Goal: Information Seeking & Learning: Find specific page/section

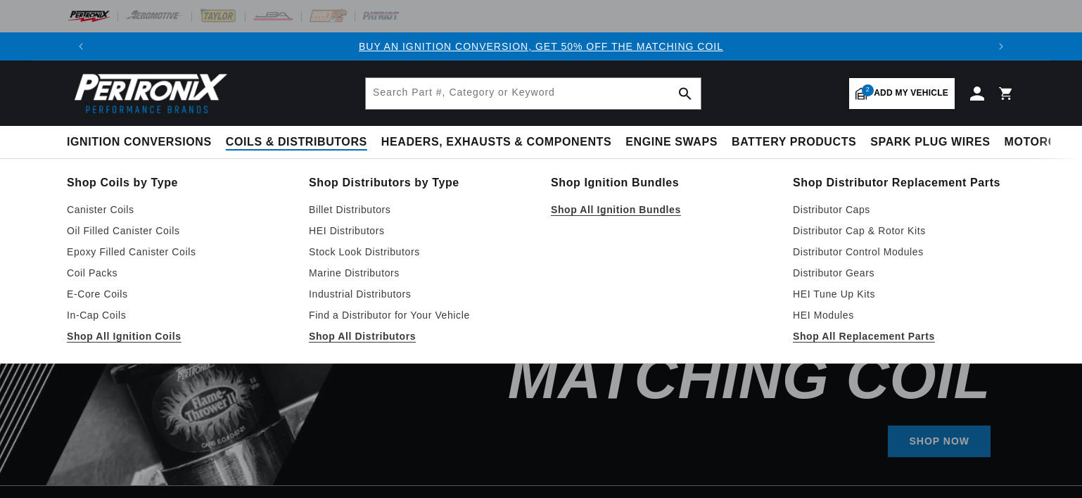
select select "1966"
select select "Ford"
select select "Galaxie"
select select "352cid-5.8L"
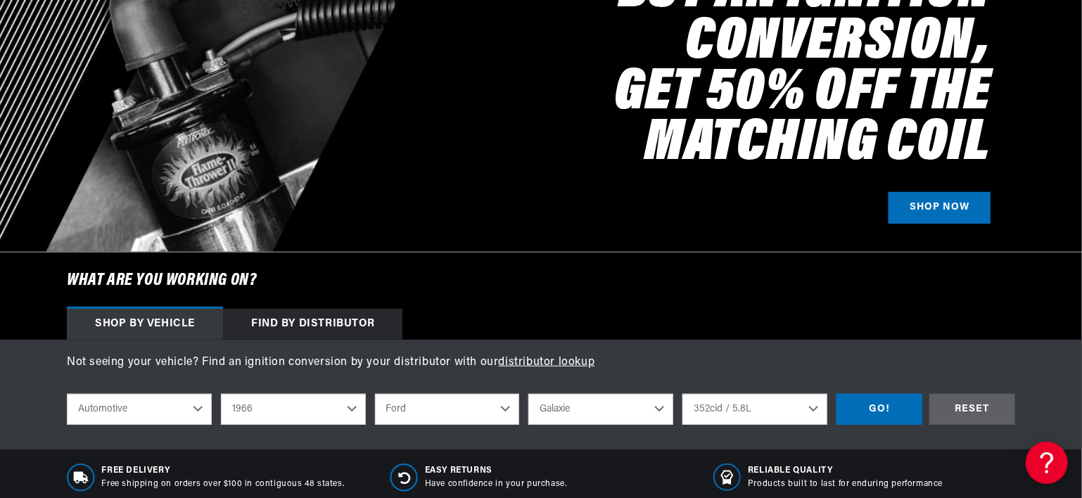
scroll to position [352, 0]
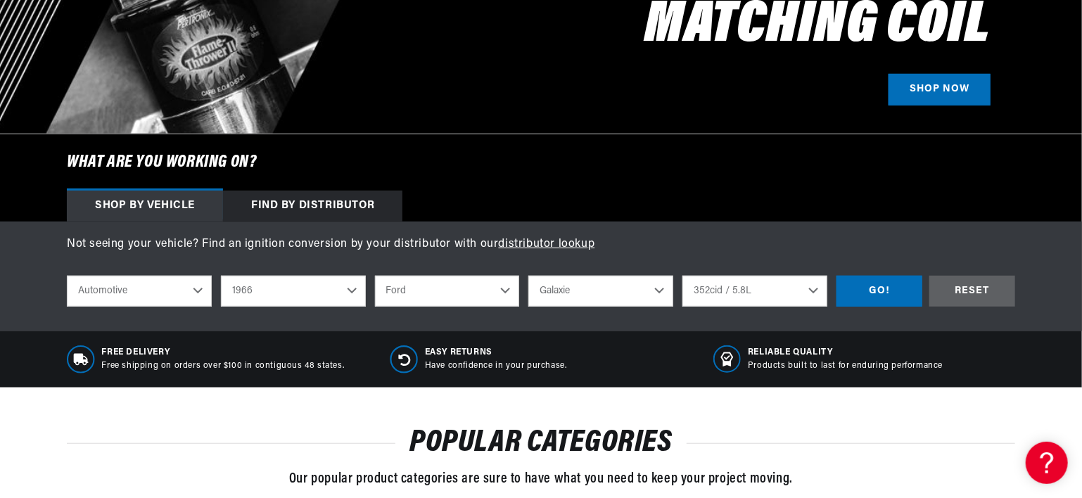
click at [204, 294] on select "Automotive Agricultural Industrial Marine Motorcycle" at bounding box center [139, 291] width 145 height 31
click at [67, 276] on select "Automotive Agricultural Industrial Marine Motorcycle" at bounding box center [139, 291] width 145 height 31
select select "Agricultural"
select select "Year"
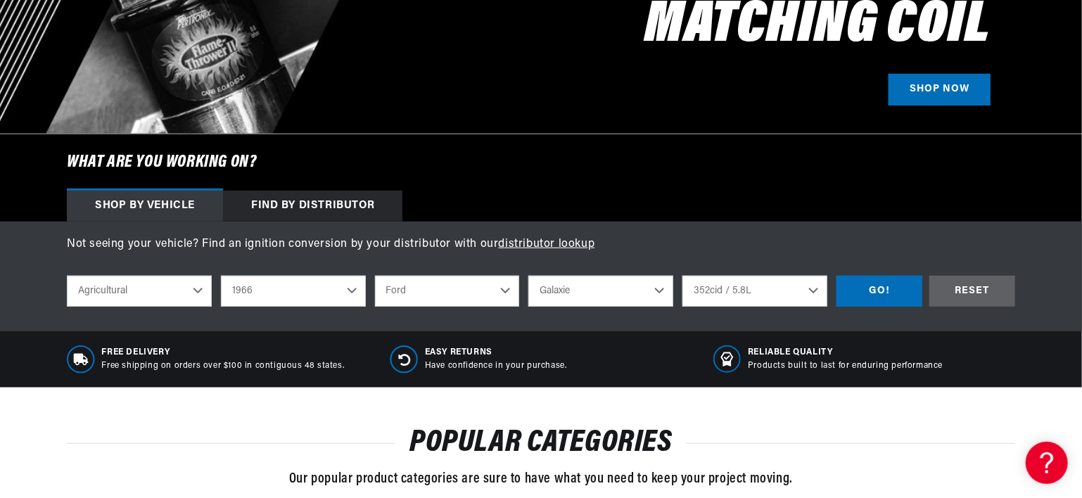
select select "Make"
select select "Model"
select select "Engine"
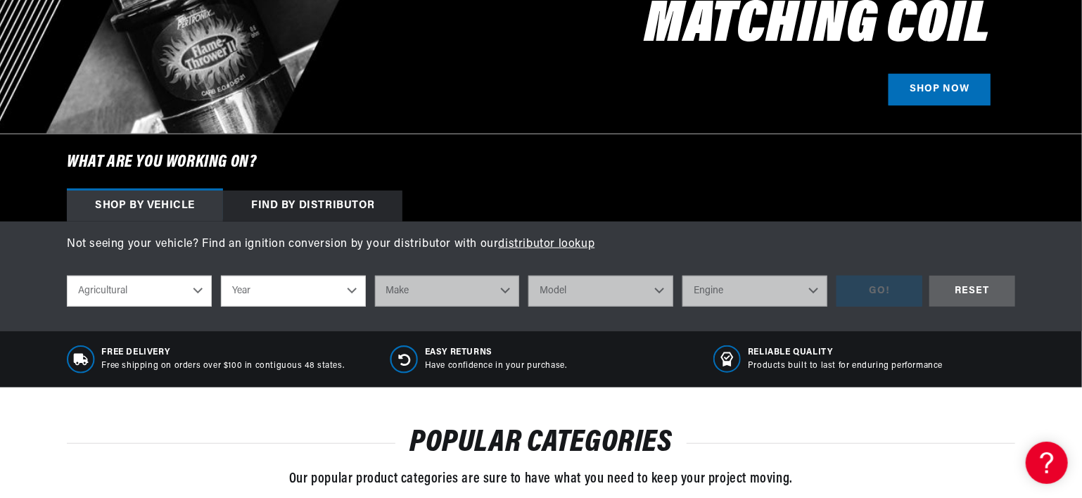
click at [273, 296] on select "Year 1970 1965 1964 1960 1959 1958 1957 1939 1938 1937" at bounding box center [293, 291] width 145 height 31
click at [188, 287] on select "Automotive Agricultural Industrial Marine Motorcycle" at bounding box center [139, 291] width 145 height 31
click at [67, 276] on select "Automotive Agricultural Industrial Marine Motorcycle" at bounding box center [139, 291] width 145 height 31
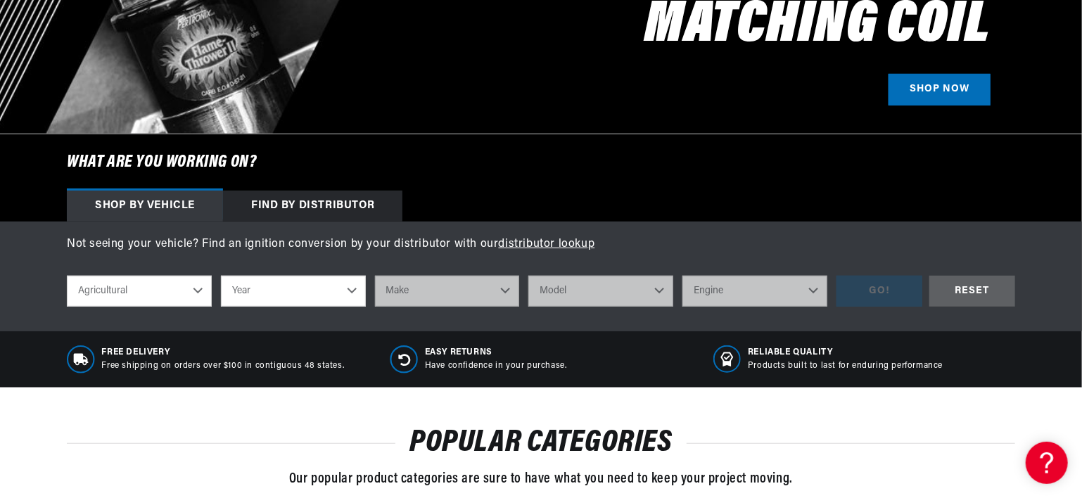
click at [329, 291] on select "Year 1970 1965 1964 1960 1959 1958 1957 1939 1938 1937" at bounding box center [293, 291] width 145 height 31
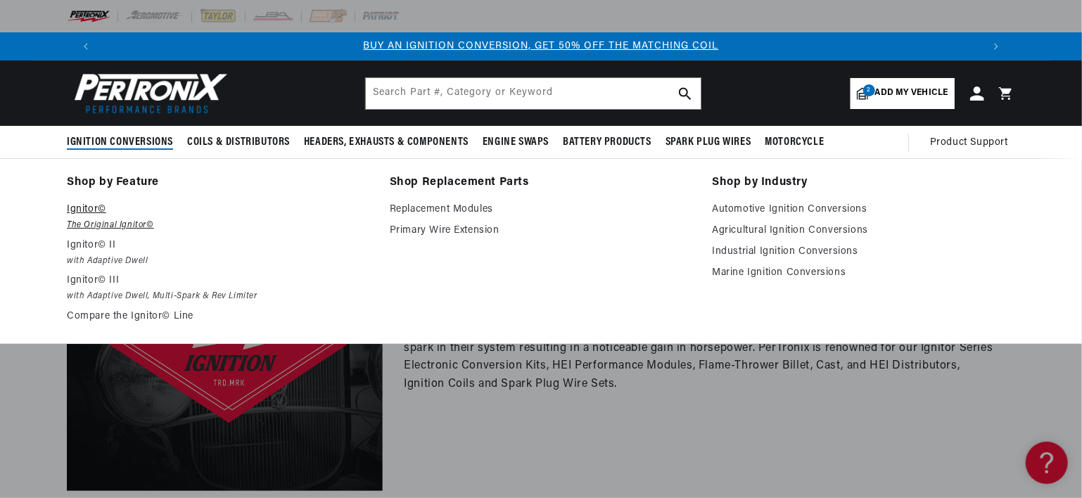
click at [85, 208] on p "Ignitor©" at bounding box center [218, 209] width 303 height 17
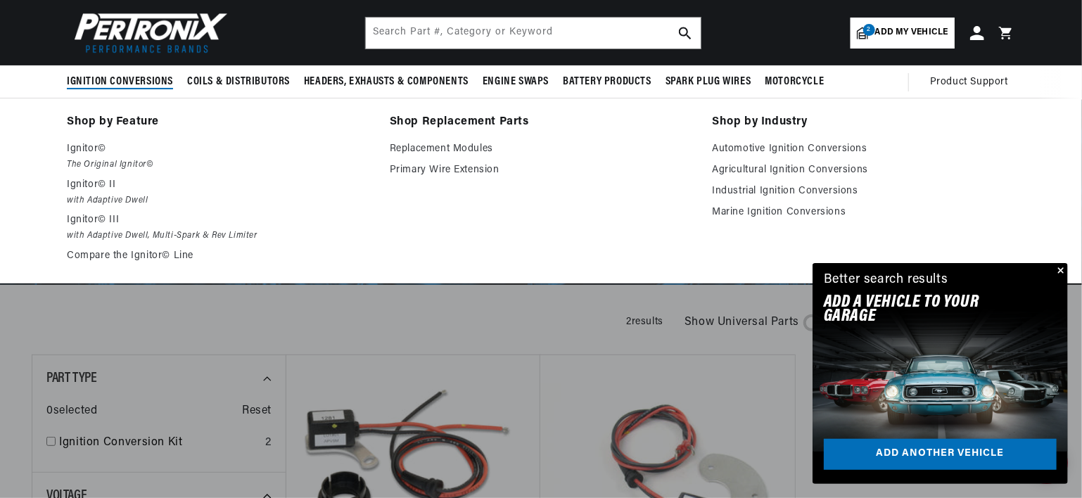
click at [136, 81] on span "Ignition Conversions" at bounding box center [120, 82] width 106 height 15
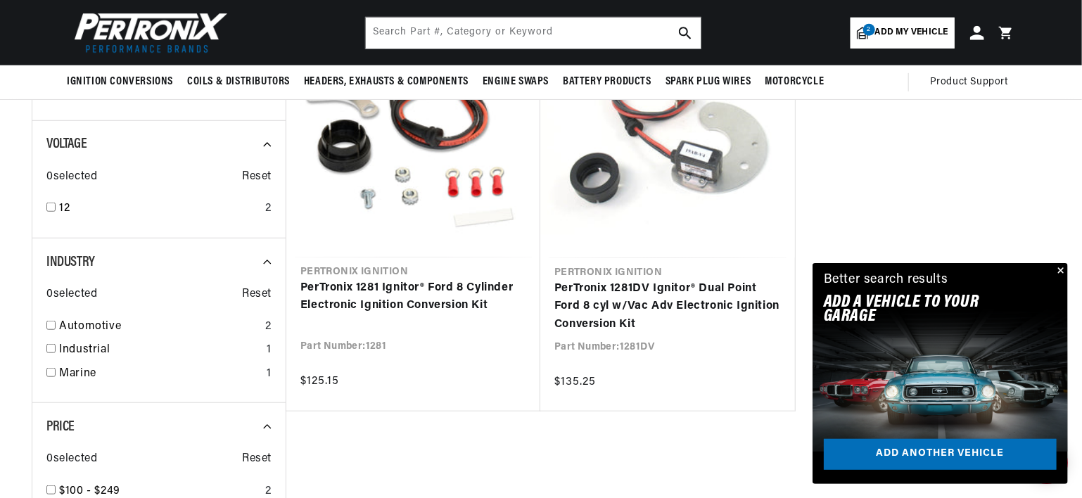
click at [89, 176] on span "0 selected" at bounding box center [71, 177] width 51 height 18
click at [269, 137] on icon at bounding box center [272, 144] width 19 height 19
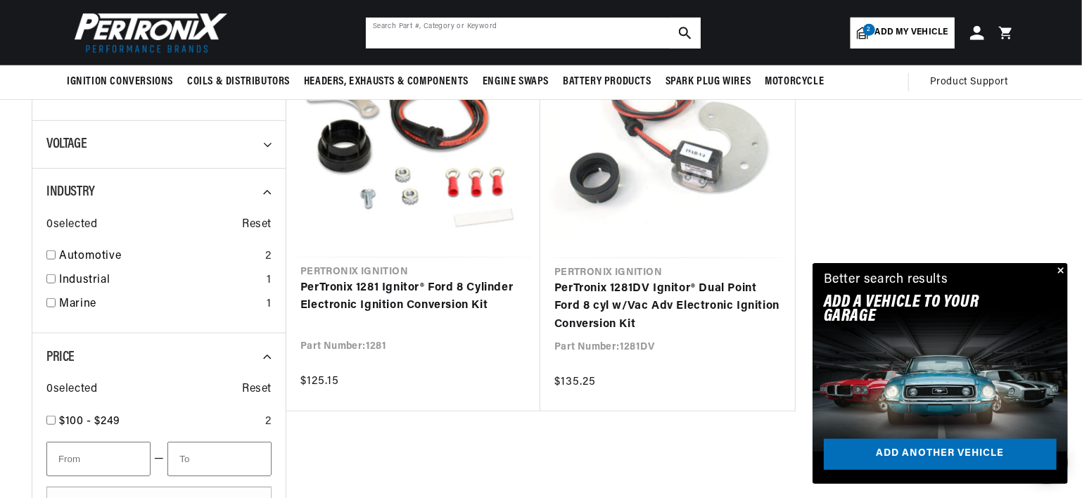
click at [433, 34] on input "text" at bounding box center [533, 33] width 335 height 31
type input "A"
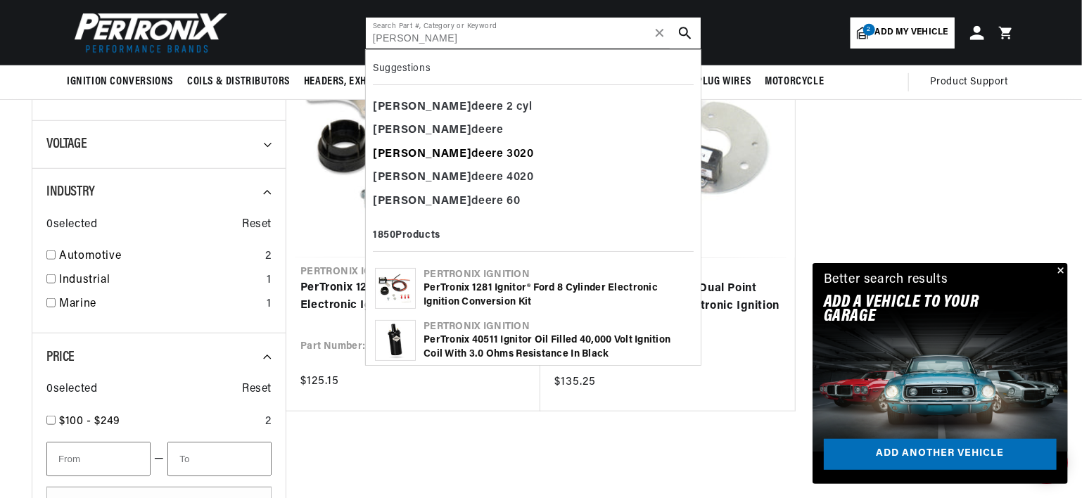
type input "JOHN"
click at [433, 151] on div "john deere 3020" at bounding box center [533, 155] width 321 height 24
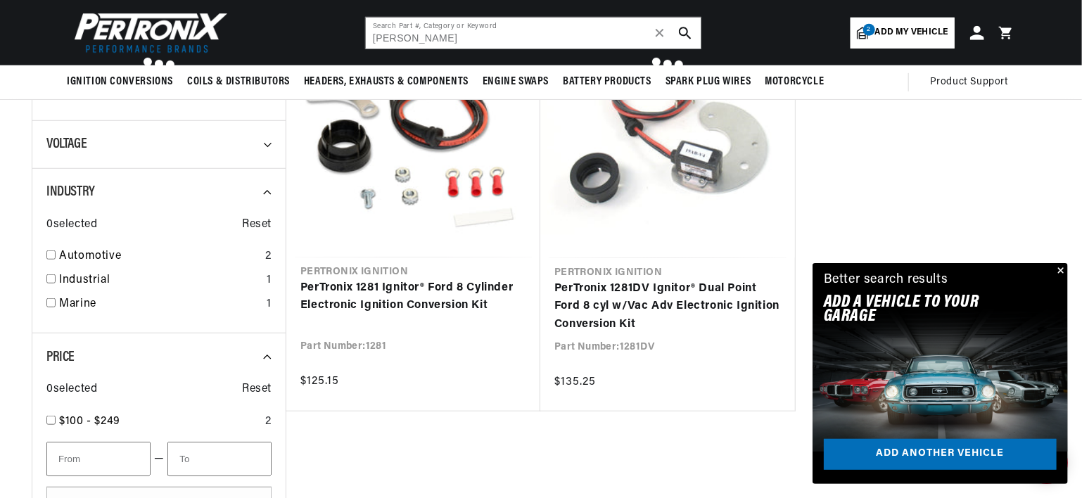
scroll to position [0, 0]
click at [131, 80] on div at bounding box center [159, 330] width 254 height 654
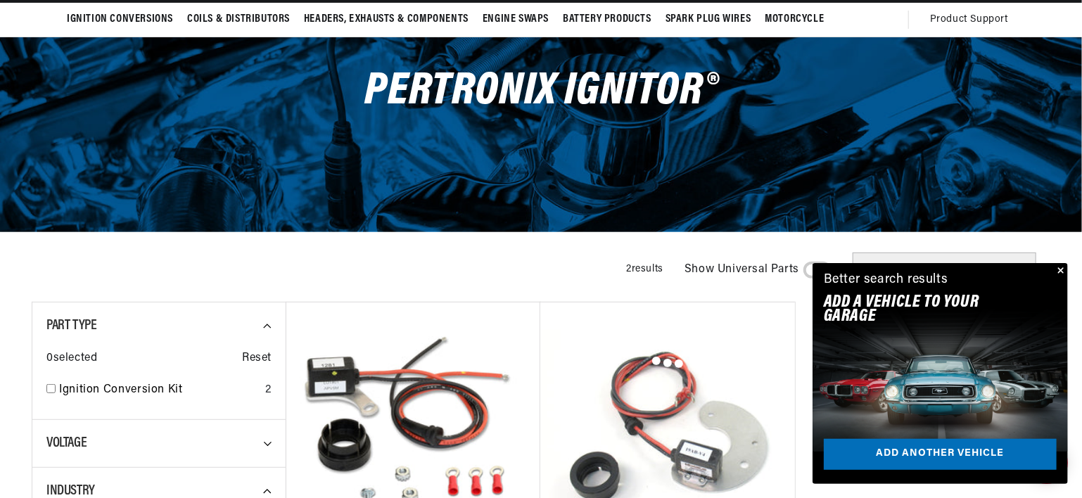
scroll to position [0, 878]
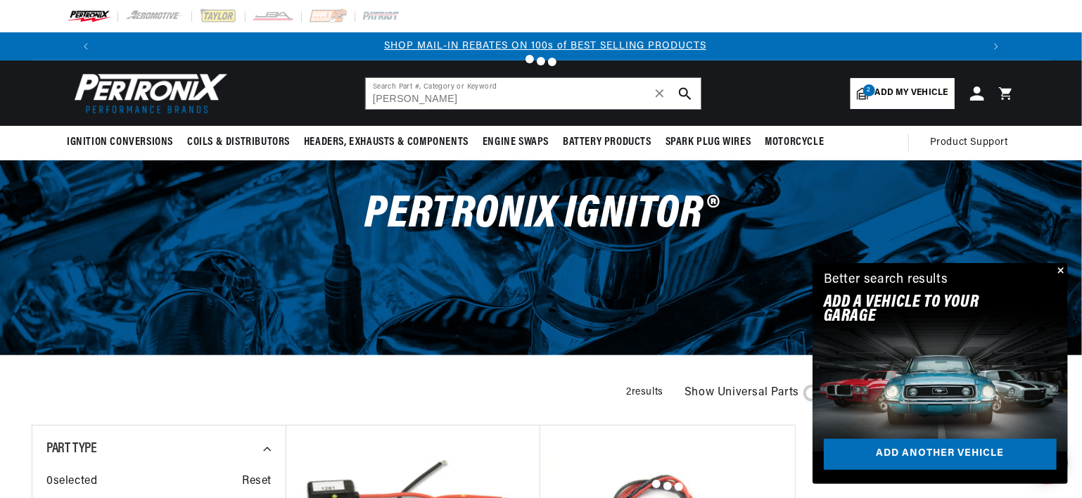
click at [420, 88] on div at bounding box center [541, 249] width 1082 height 498
click at [419, 96] on div at bounding box center [541, 249] width 1082 height 498
click at [411, 101] on div at bounding box center [541, 249] width 1082 height 498
click at [408, 101] on div at bounding box center [541, 249] width 1082 height 498
click at [146, 153] on div at bounding box center [541, 249] width 1082 height 498
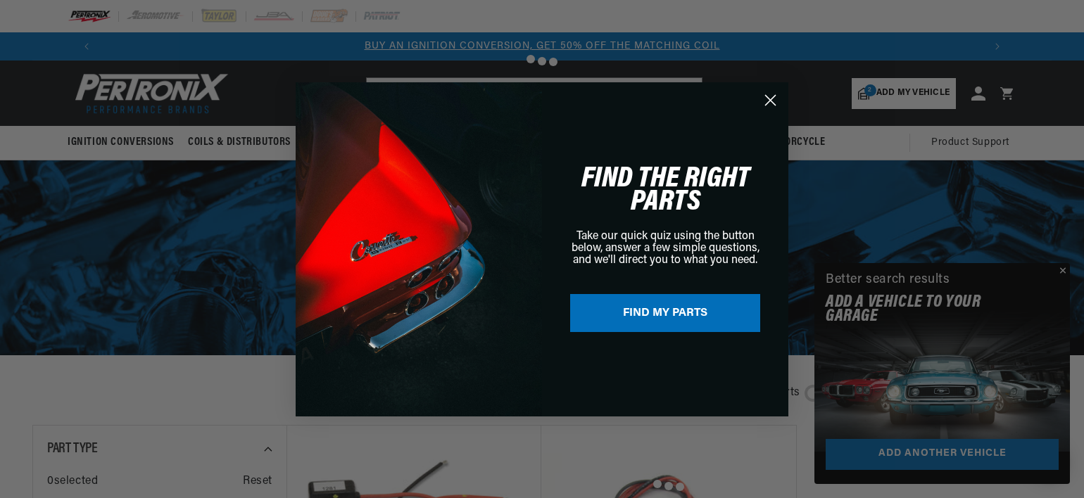
scroll to position [0, 0]
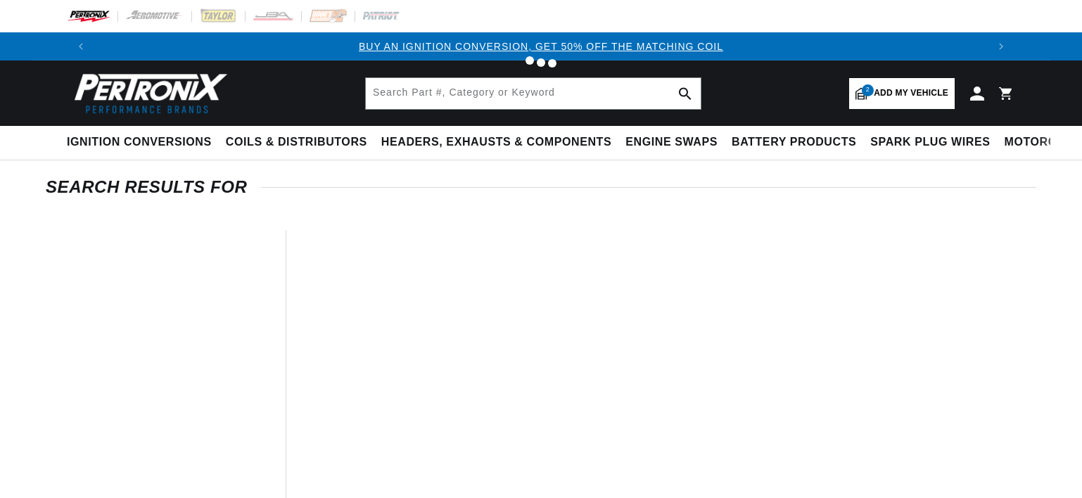
type input "302"
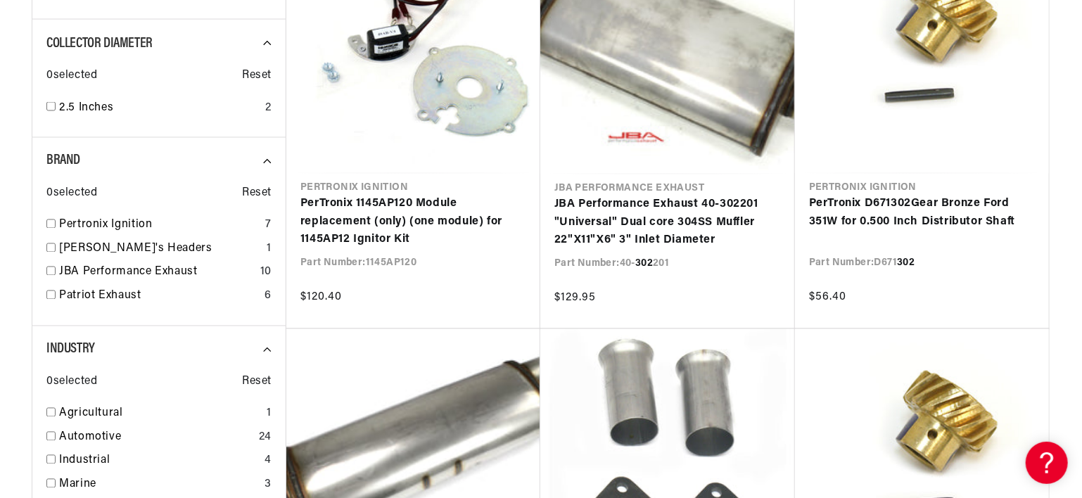
scroll to position [1337, 0]
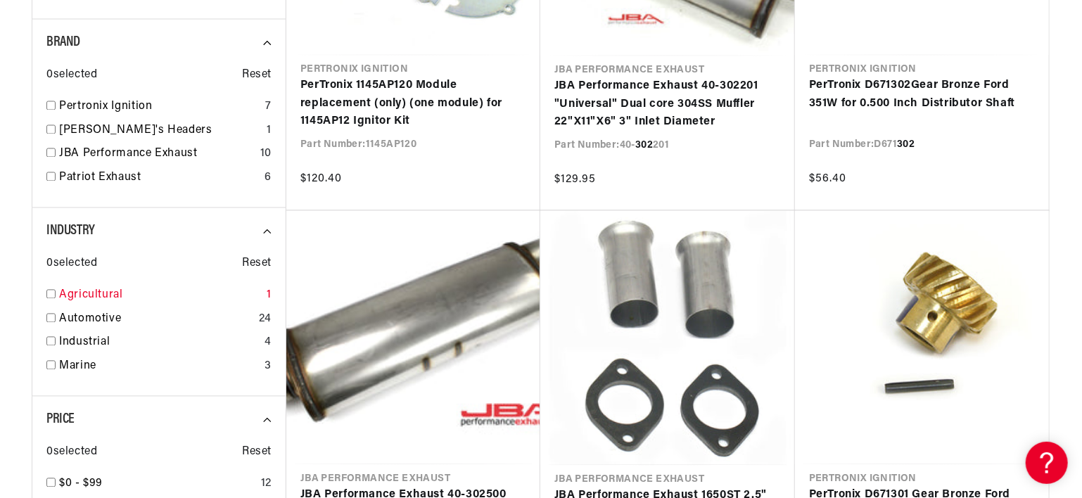
click at [53, 292] on input "checkbox" at bounding box center [50, 294] width 9 height 9
checkbox input "false"
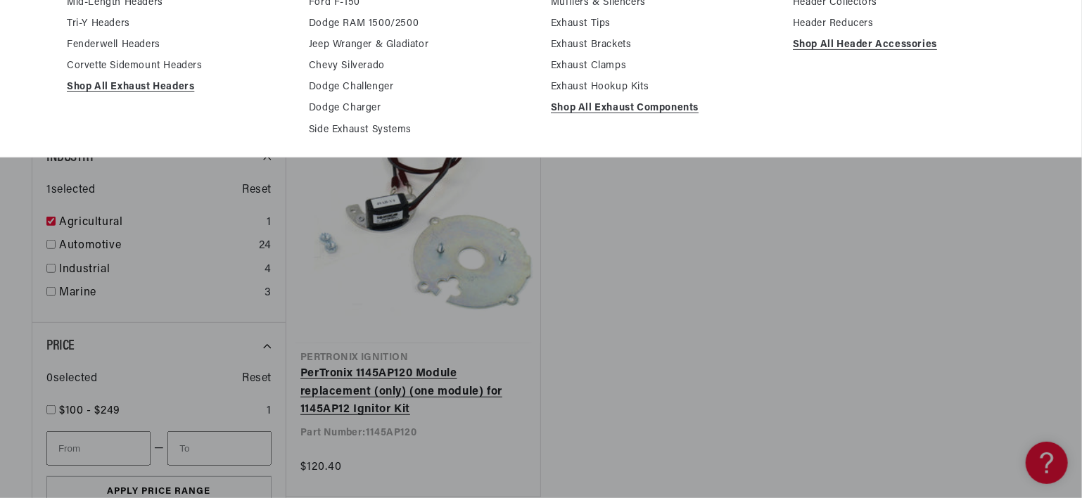
scroll to position [281, 0]
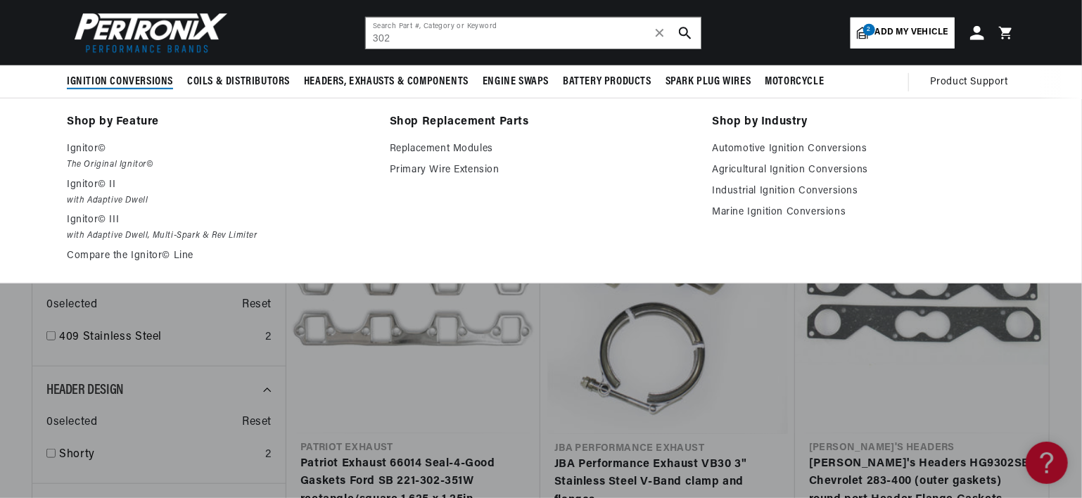
scroll to position [0, 878]
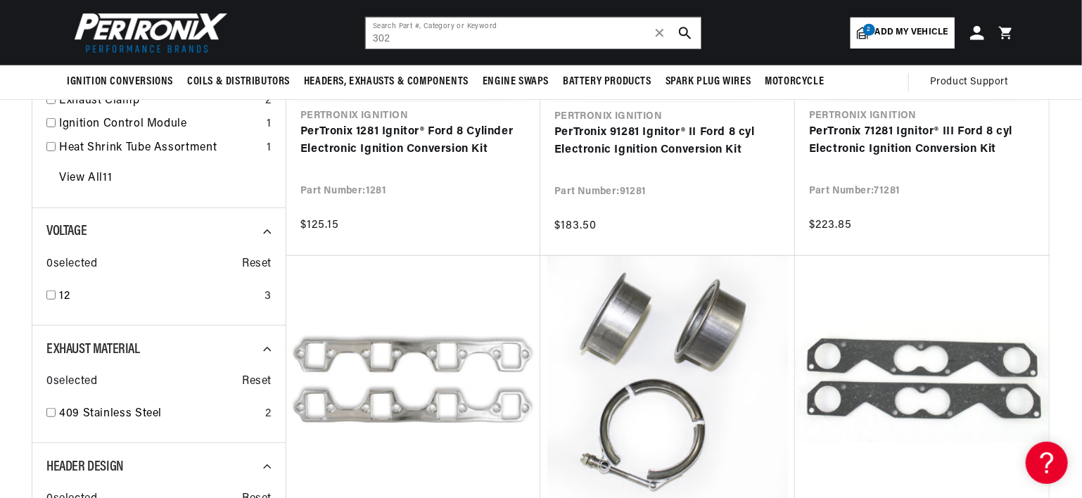
type input "302"
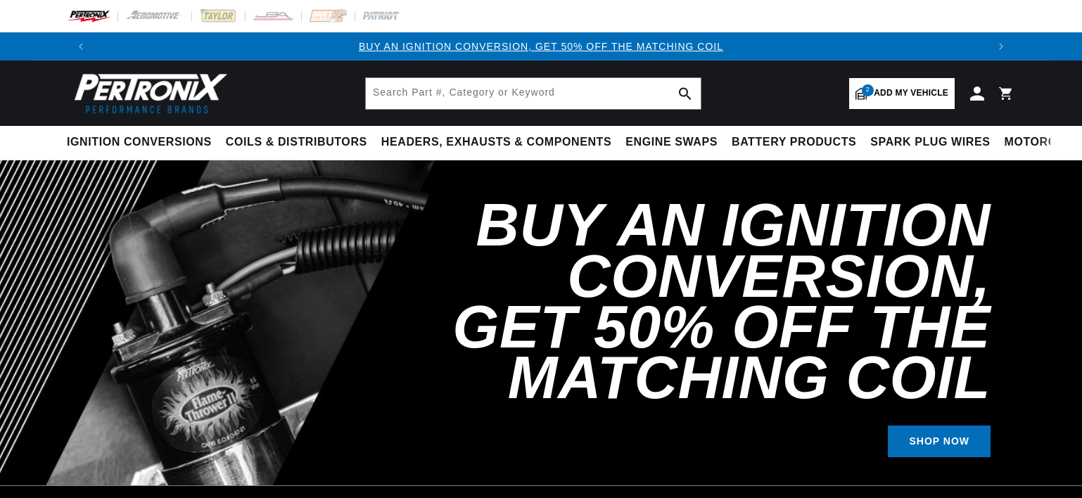
select select "RideType"
select select "1966"
select select "Ford"
select select "Galaxie"
select select "352cid-5.8L"
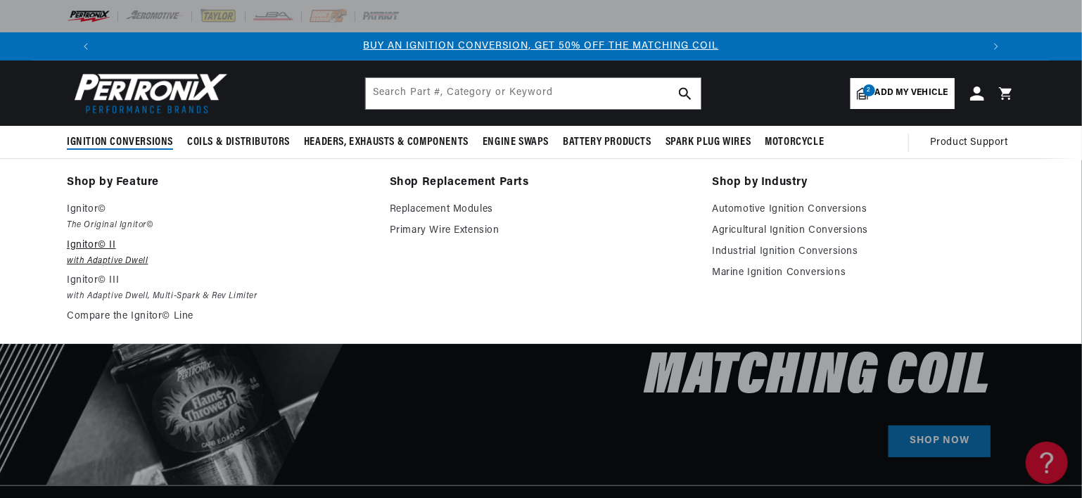
click at [90, 246] on p "Ignitor© II" at bounding box center [218, 245] width 303 height 17
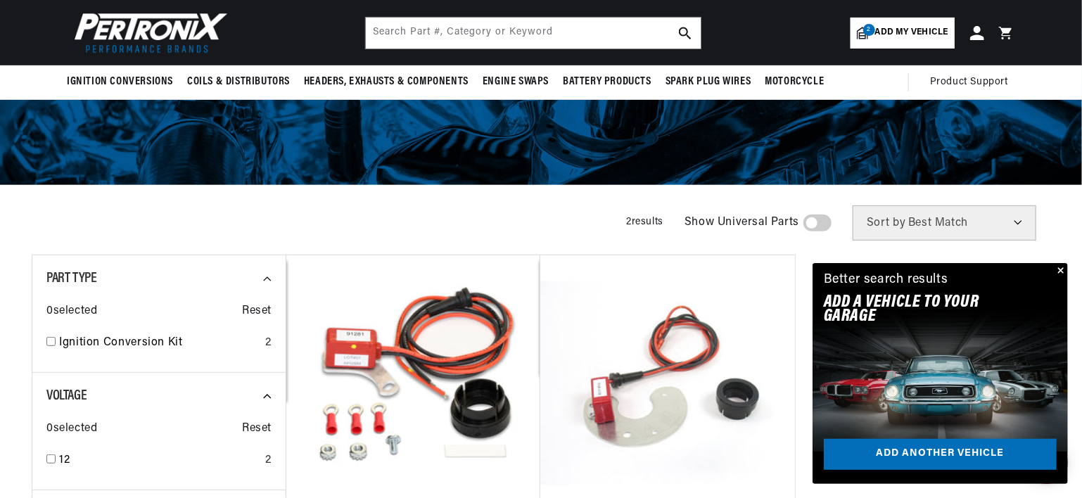
scroll to position [141, 0]
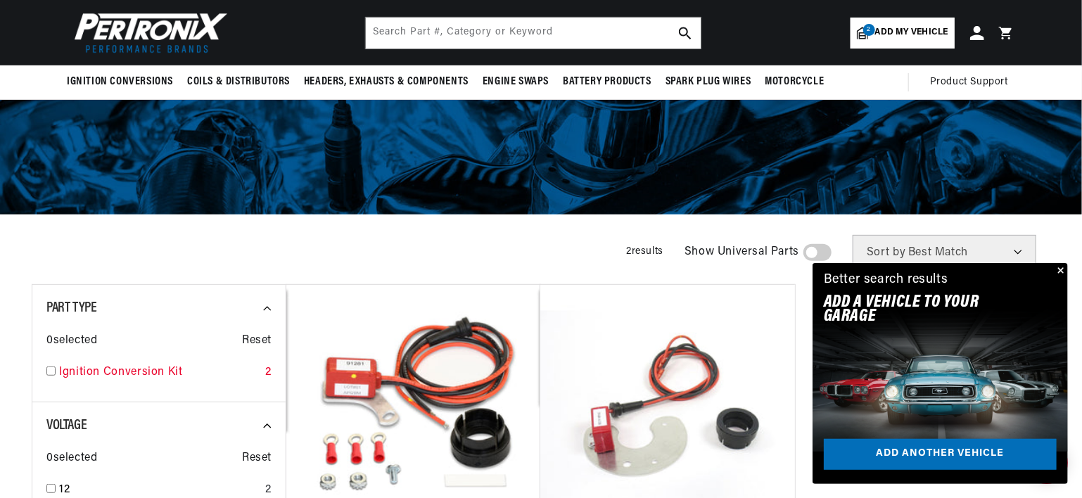
click at [53, 368] on input "checkbox" at bounding box center [50, 371] width 9 height 9
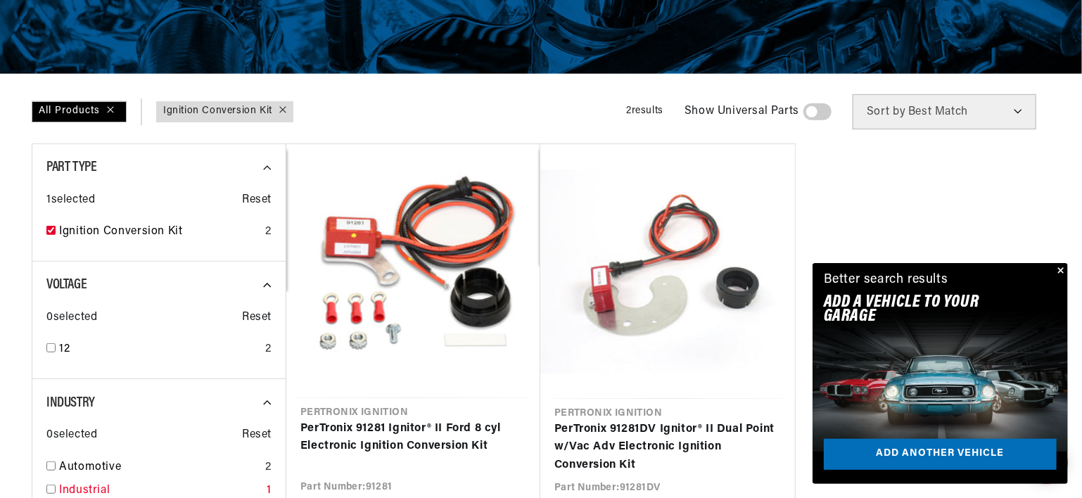
scroll to position [0, 1757]
drag, startPoint x: 91, startPoint y: 213, endPoint x: 99, endPoint y: 205, distance: 10.9
click at [98, 208] on div "1 selected Reset Ignition Conversion Kit 2" at bounding box center [158, 212] width 225 height 70
click at [246, 196] on span "Reset" at bounding box center [257, 200] width 30 height 18
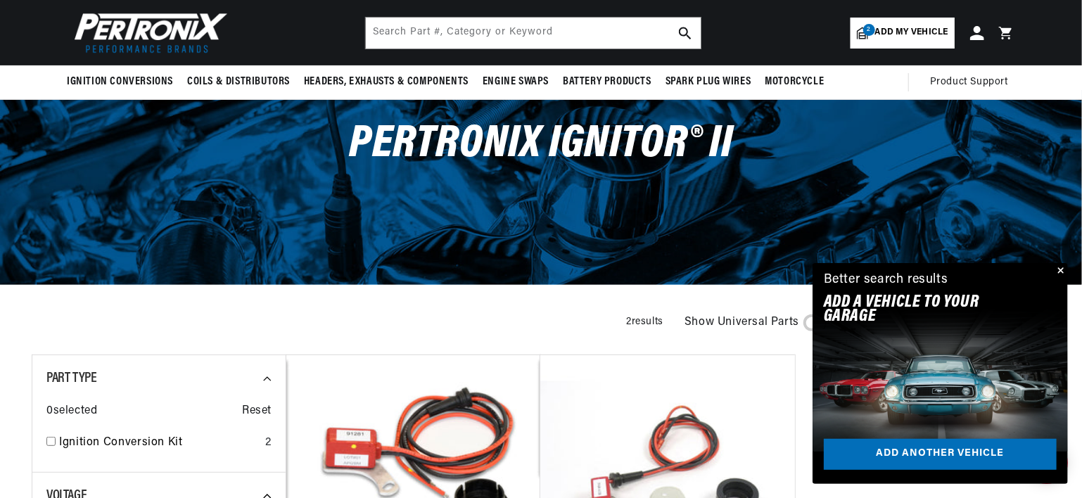
scroll to position [70, 0]
click at [761, 324] on span "Show Universal Parts" at bounding box center [742, 323] width 115 height 18
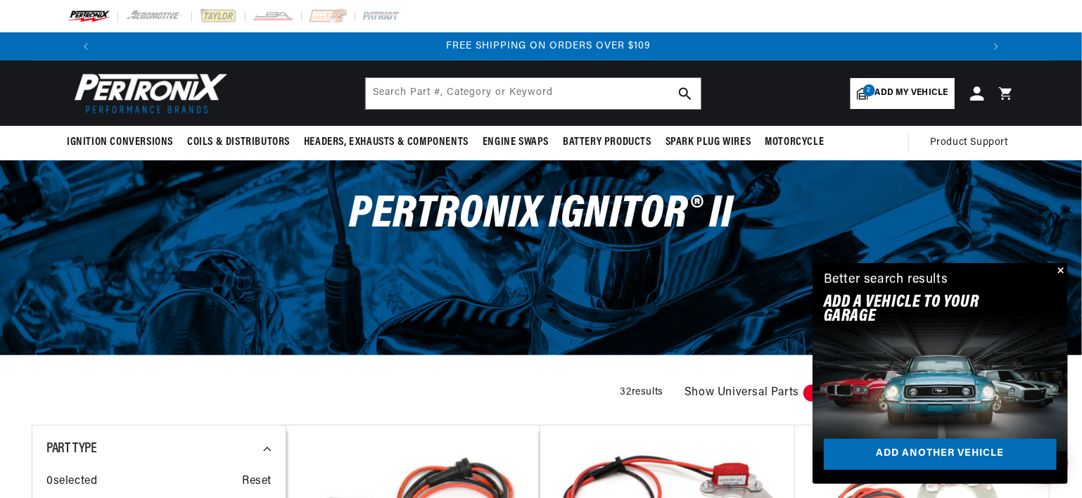
drag, startPoint x: 1061, startPoint y: 269, endPoint x: 941, endPoint y: 277, distance: 120.6
click at [1060, 269] on button "Close" at bounding box center [1059, 271] width 17 height 17
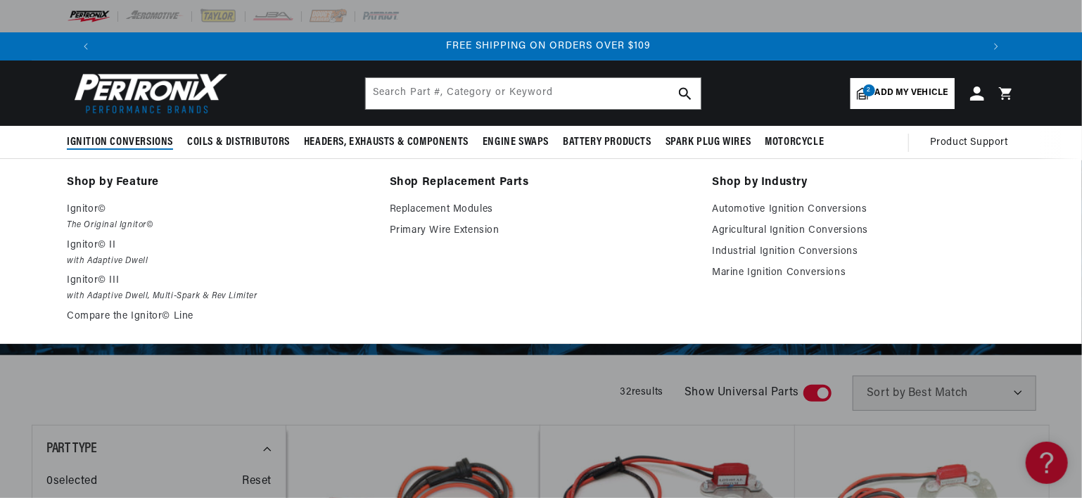
click at [124, 145] on span "Ignition Conversions" at bounding box center [120, 142] width 106 height 15
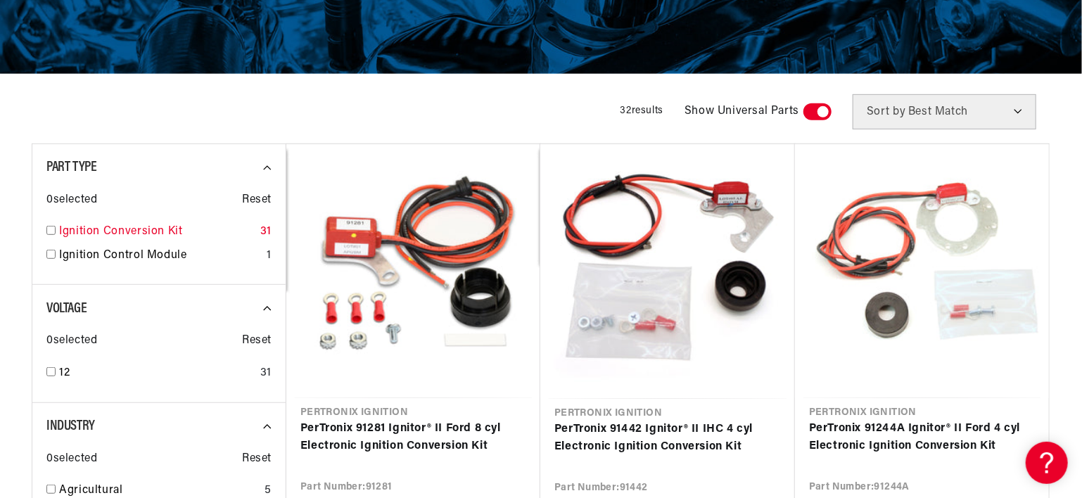
click at [51, 228] on input "checkbox" at bounding box center [50, 230] width 9 height 9
checkbox input "true"
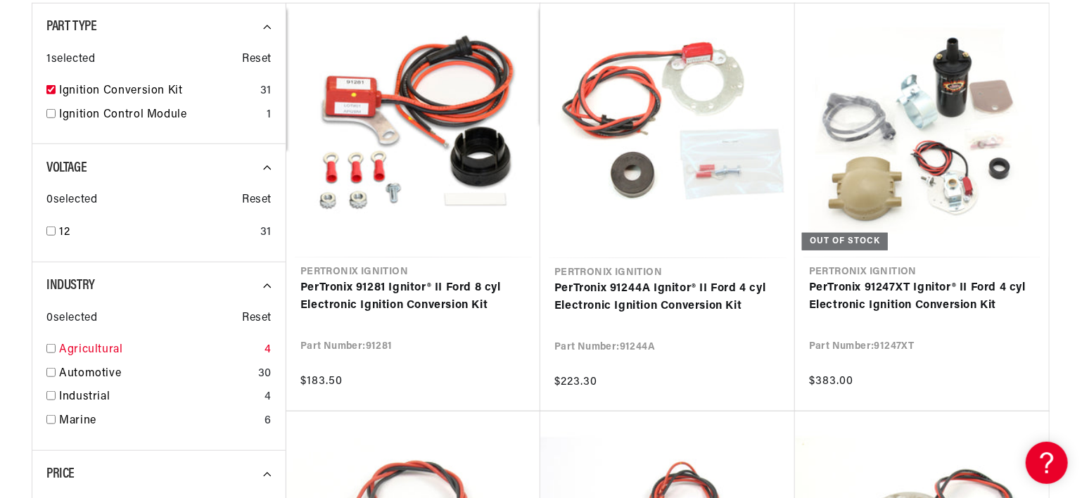
click at [53, 347] on input "checkbox" at bounding box center [50, 348] width 9 height 9
checkbox input "true"
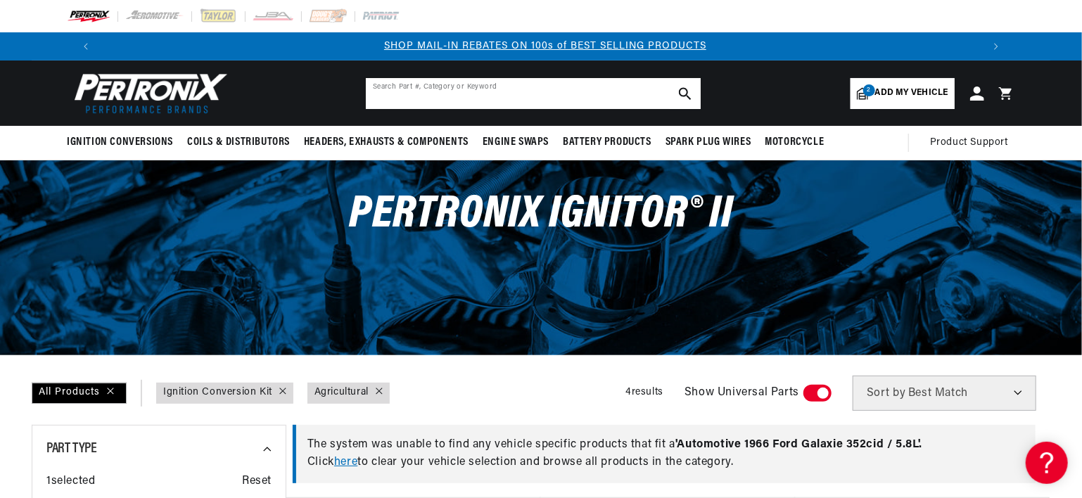
click at [579, 101] on input "text" at bounding box center [533, 93] width 335 height 31
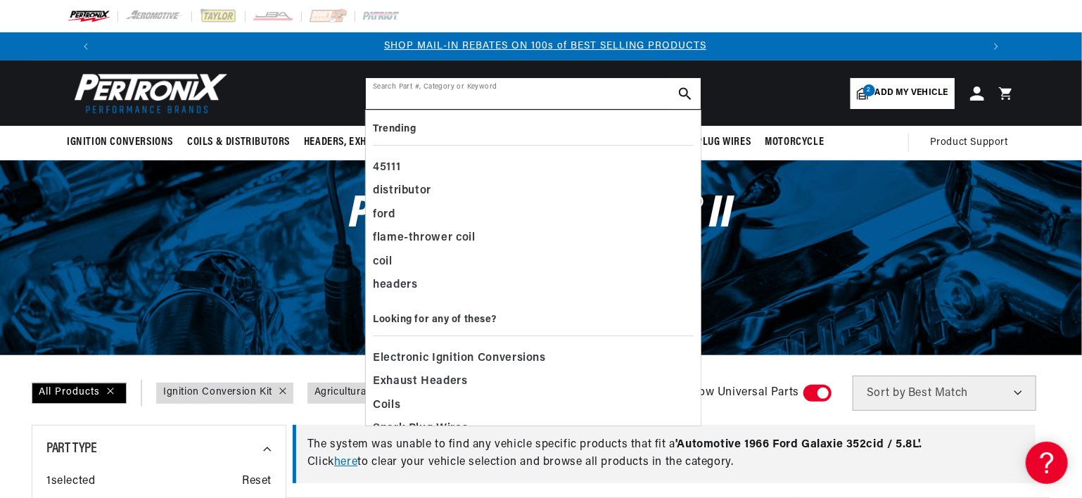
click at [448, 89] on input "text" at bounding box center [533, 93] width 335 height 31
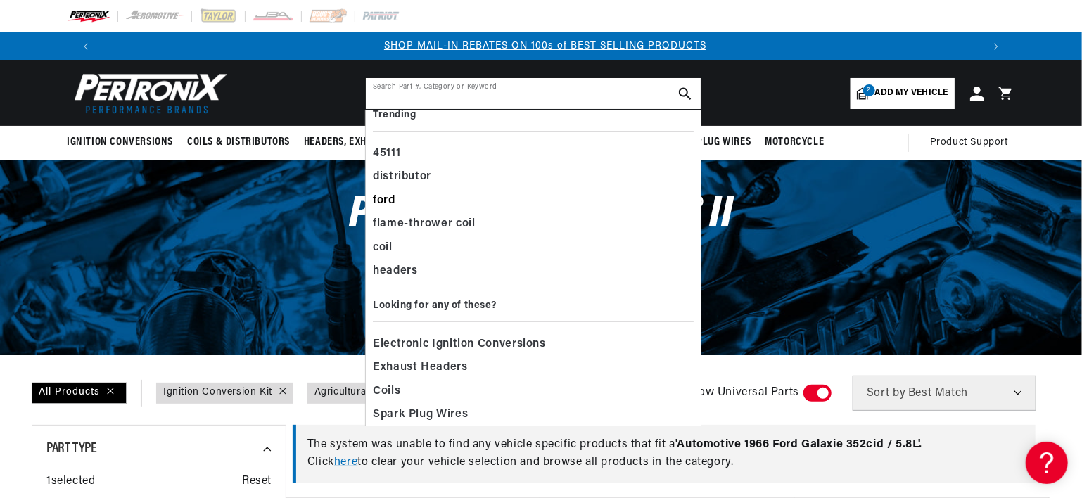
scroll to position [22, 0]
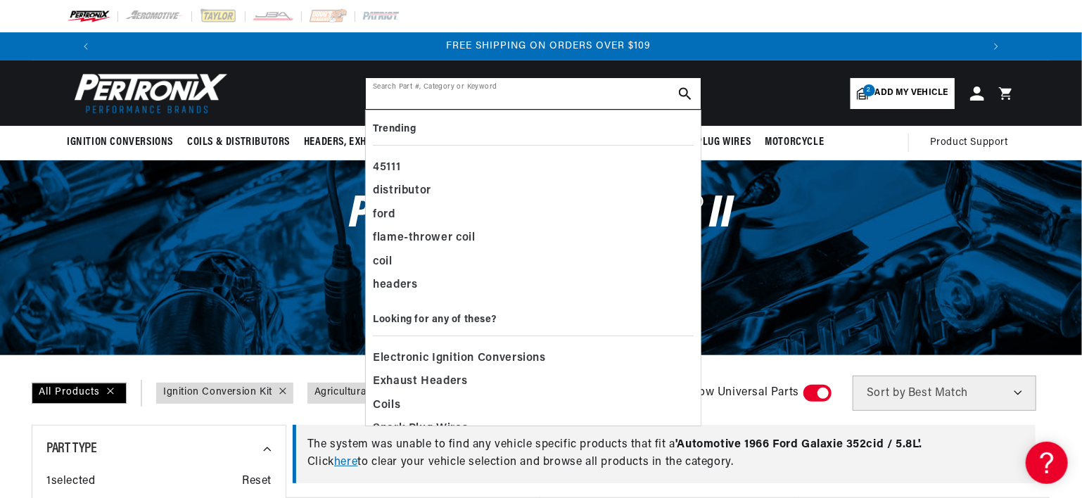
click at [408, 106] on input "text" at bounding box center [533, 93] width 335 height 31
click at [407, 167] on div "45111" at bounding box center [533, 168] width 321 height 24
type input "45111"
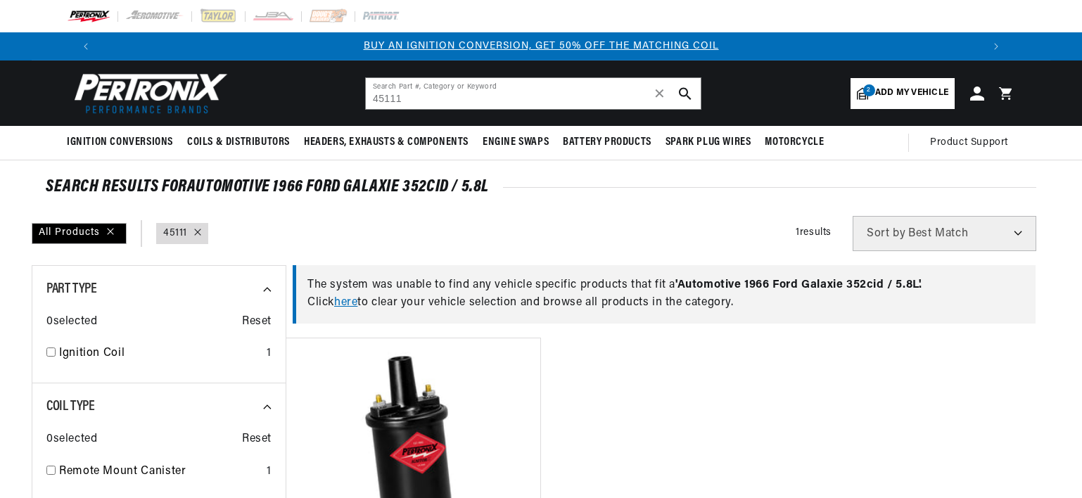
click at [414, 101] on input "45111" at bounding box center [533, 93] width 335 height 31
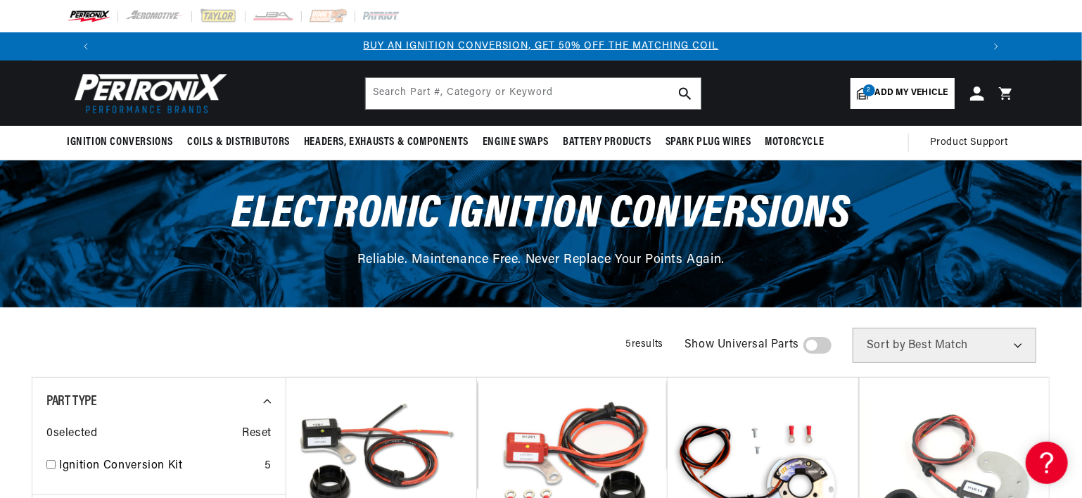
scroll to position [141, 0]
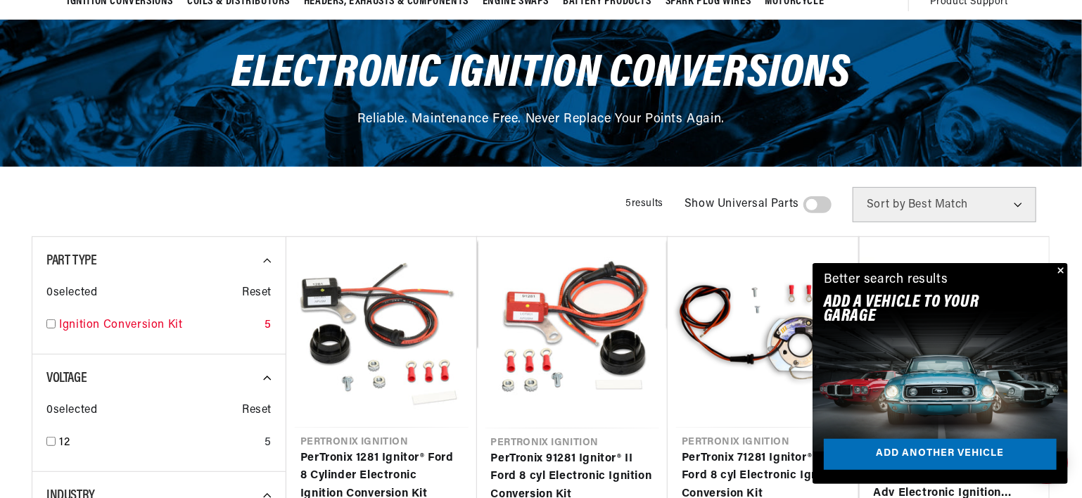
click at [51, 324] on input "checkbox" at bounding box center [50, 323] width 9 height 9
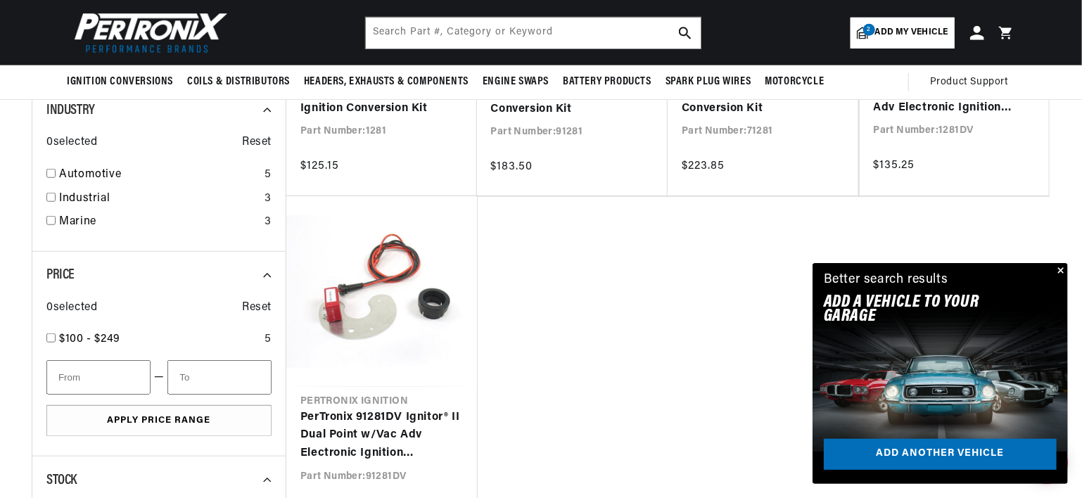
scroll to position [493, 0]
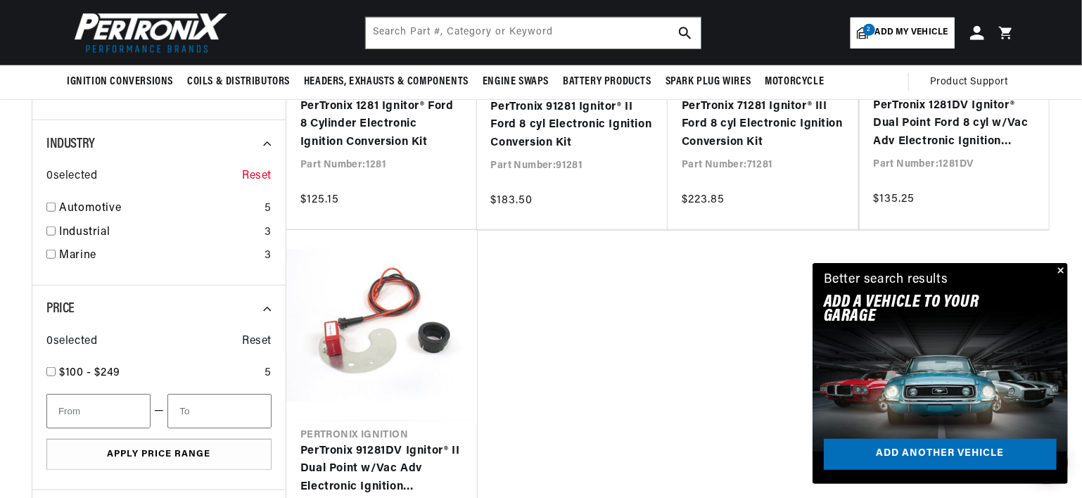
click at [248, 179] on span "Reset" at bounding box center [257, 176] width 30 height 18
click at [272, 142] on icon at bounding box center [272, 143] width 19 height 19
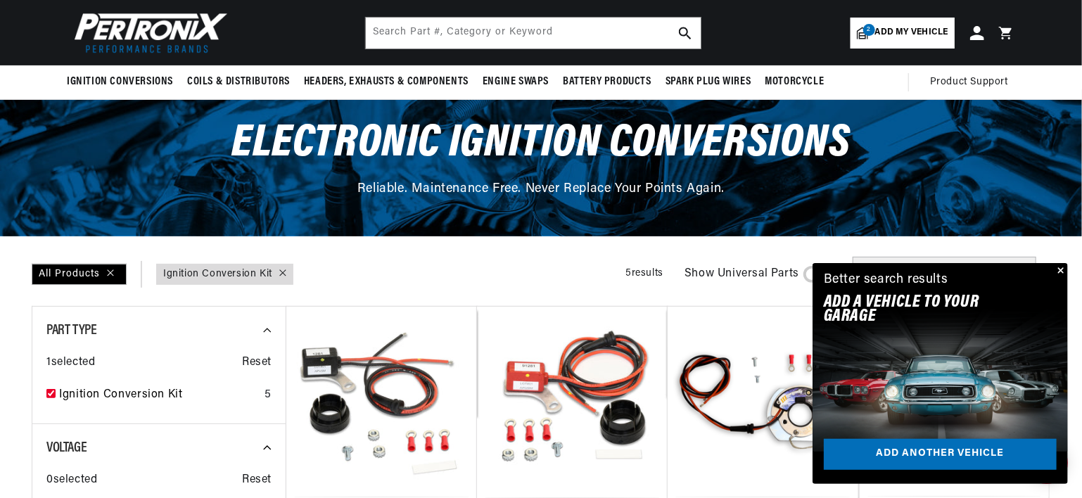
scroll to position [70, 0]
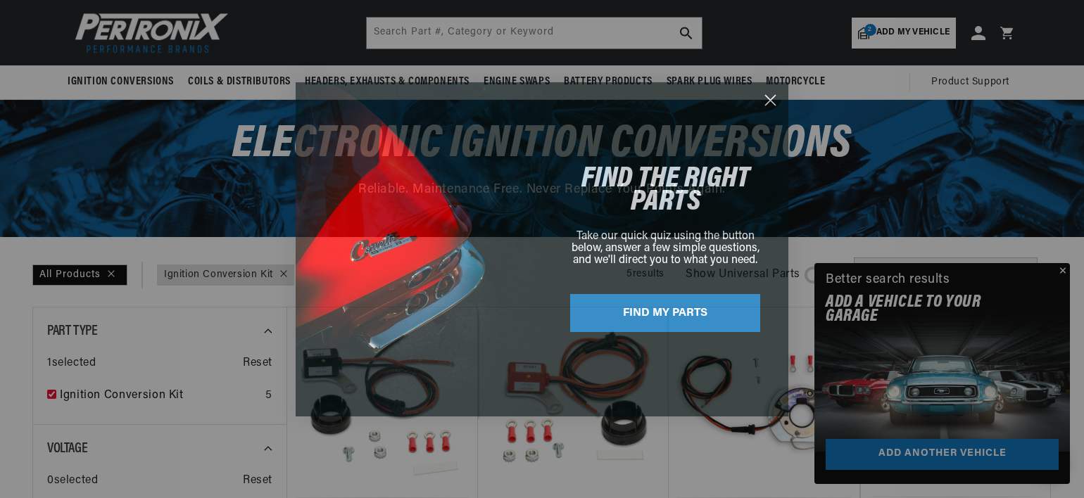
click at [1060, 268] on div "Close dialog FIND THE RIGHT PARTS Take our quick quiz using the button below, a…" at bounding box center [542, 249] width 1084 height 498
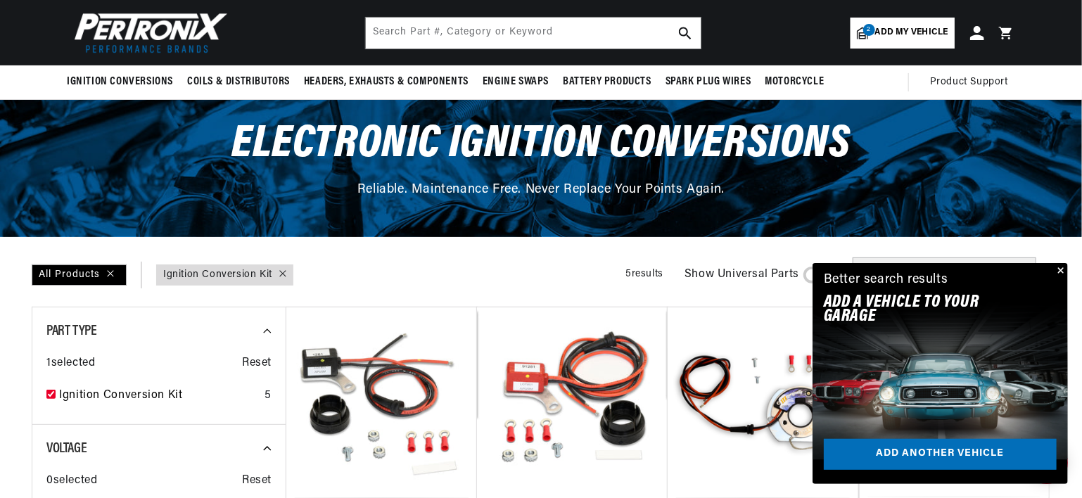
scroll to position [0, 0]
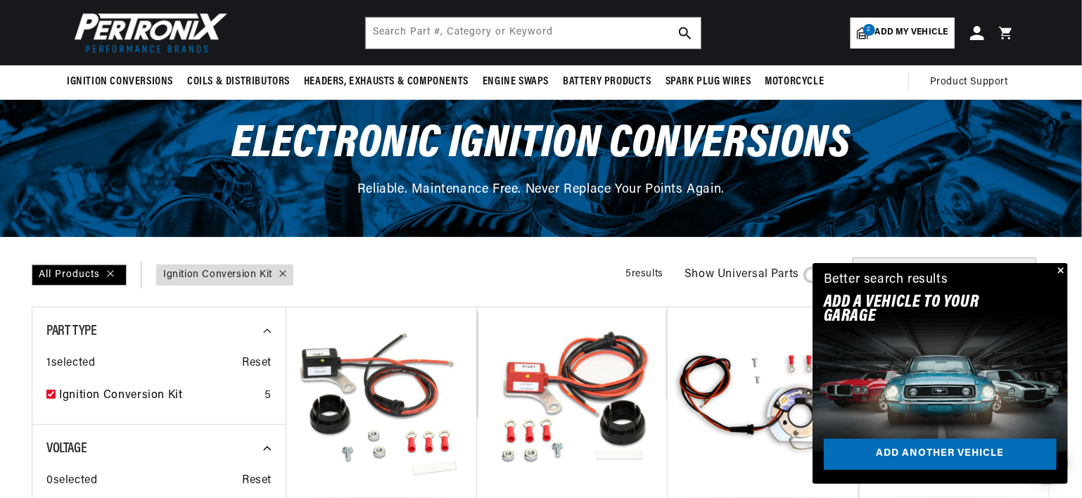
click at [1058, 265] on button "Close" at bounding box center [1059, 271] width 17 height 17
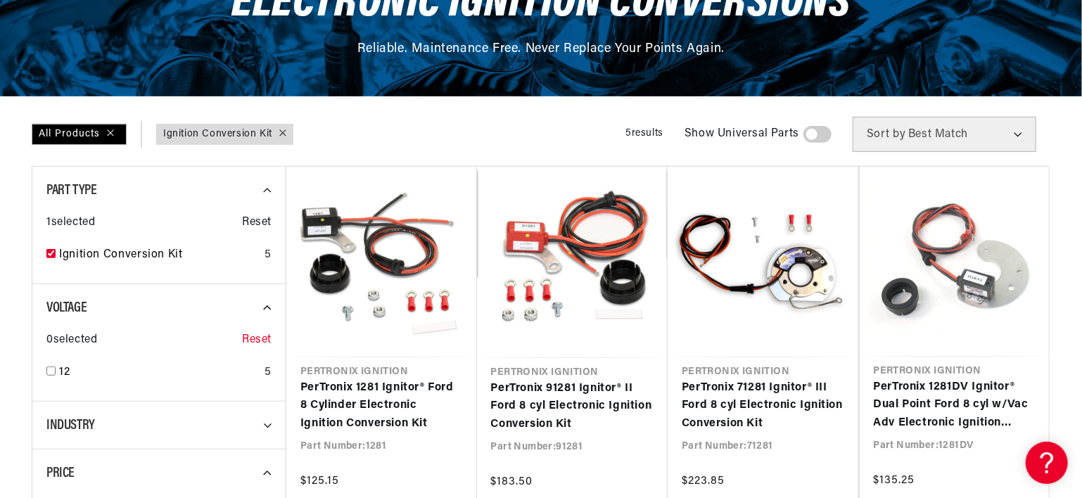
scroll to position [0, 1757]
click at [255, 343] on span "Reset" at bounding box center [257, 340] width 30 height 18
click at [52, 253] on input "checkbox" at bounding box center [50, 253] width 9 height 9
checkbox input "false"
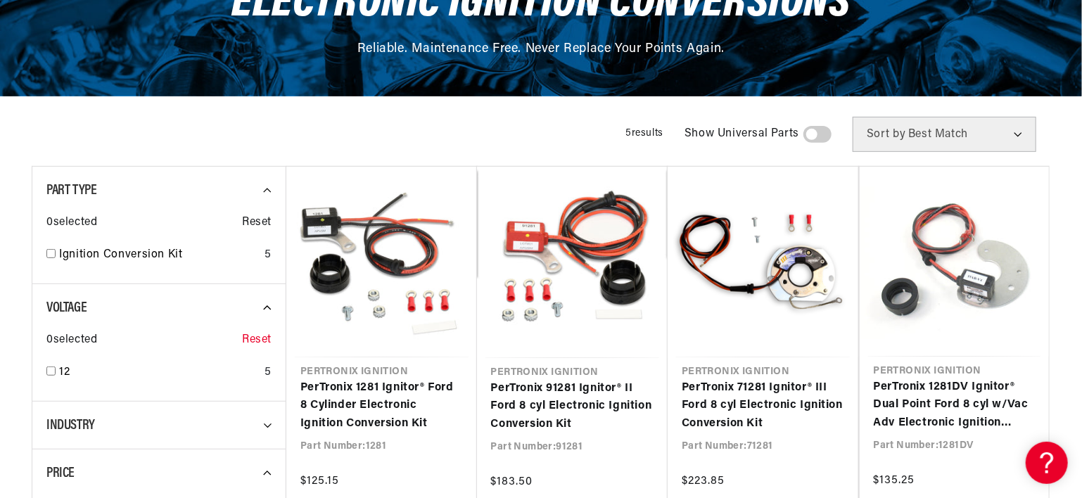
click at [265, 339] on span "Reset" at bounding box center [257, 340] width 30 height 18
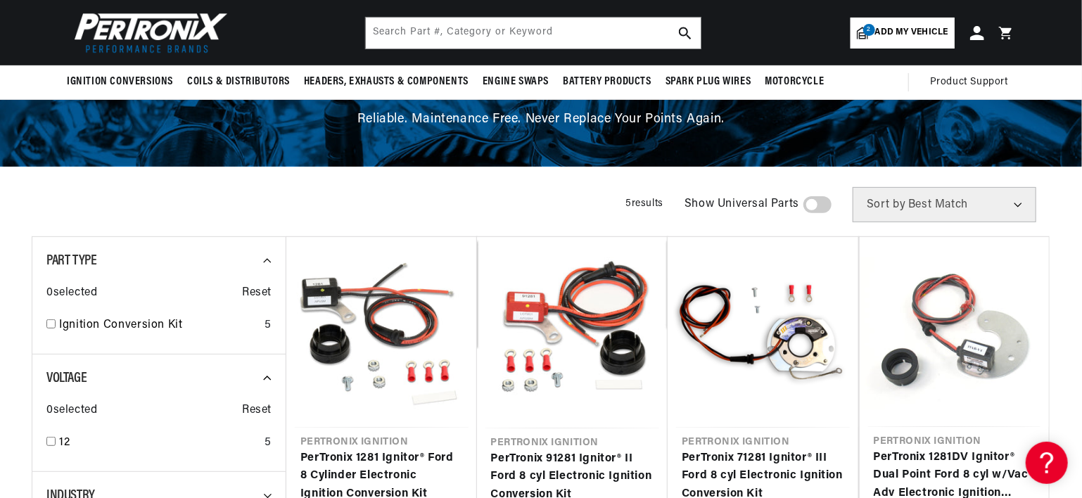
scroll to position [0, 878]
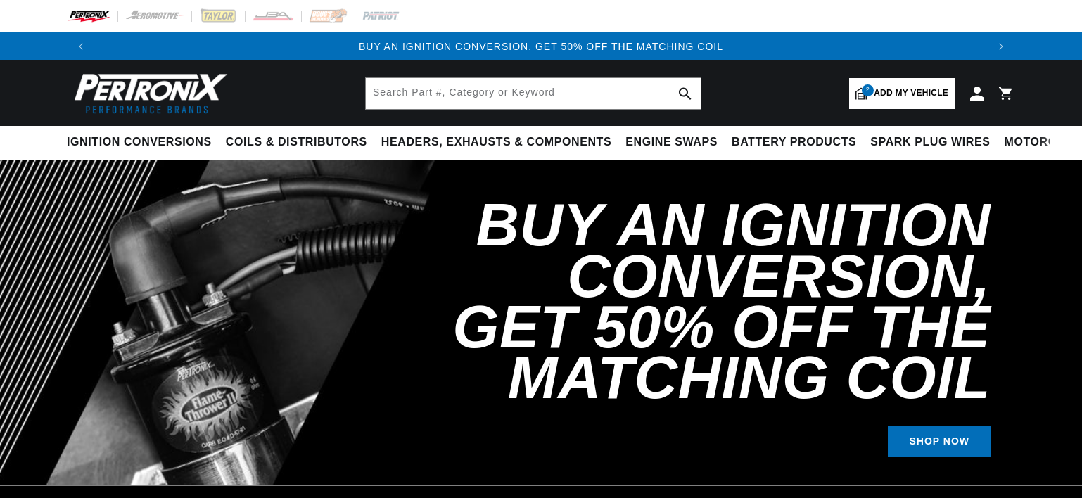
select select "1966"
select select "Ford"
select select "Galaxie"
select select "352cid-5.8L"
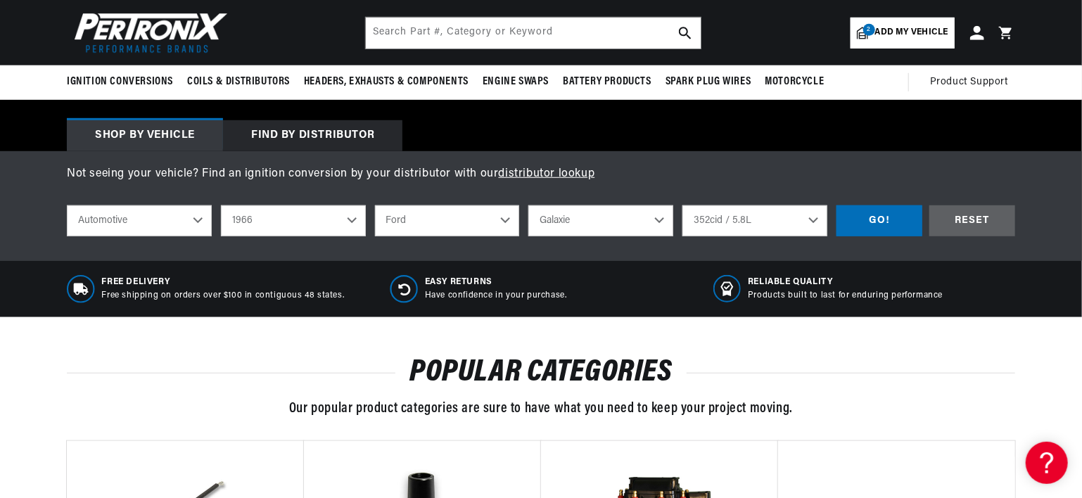
scroll to position [0, 878]
click at [201, 221] on select "Automotive Agricultural Industrial Marine Motorcycle" at bounding box center [139, 220] width 145 height 31
click at [67, 205] on select "Automotive Agricultural Industrial Marine Motorcycle" at bounding box center [139, 220] width 145 height 31
select select "Agricultural"
select select "Year"
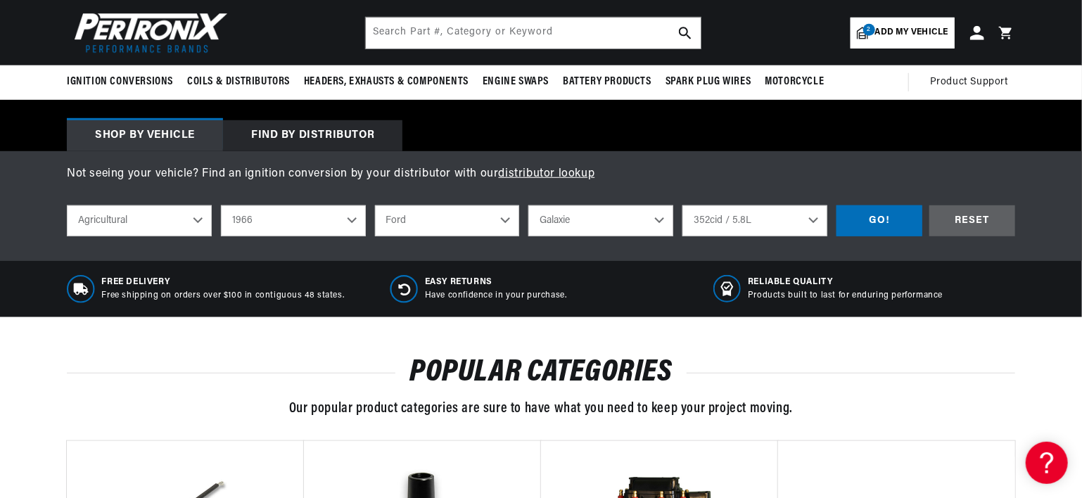
select select "Make"
select select "Model"
select select "Engine"
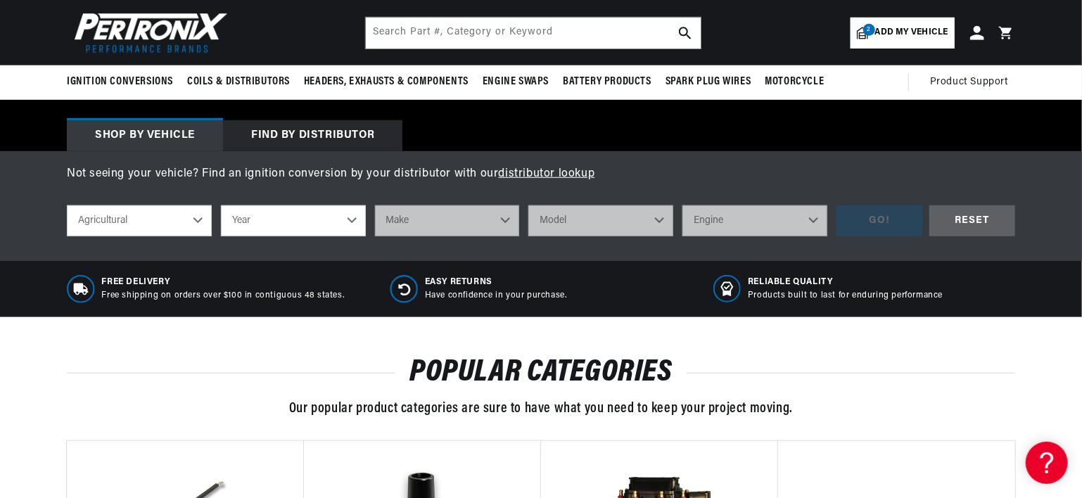
click at [339, 224] on select "Year 1970 1965 1964 1960 1959 1958 1957 1939 1938 1937" at bounding box center [293, 220] width 145 height 31
select select "1965"
click at [221, 205] on select "Year 1970 1965 1964 1960 1959 1958 1957 1939 1938 1937" at bounding box center [293, 220] width 145 height 31
select select "1965"
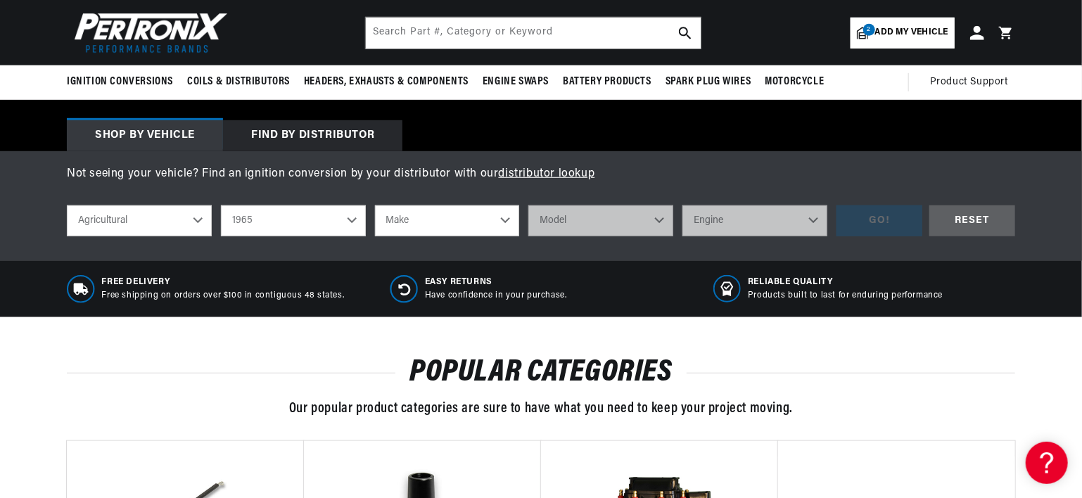
click at [408, 224] on select "Make Ford" at bounding box center [447, 220] width 145 height 31
click at [317, 226] on select "1970 1965 1964 1960 1959 1958 1957 1939 1938 1937" at bounding box center [293, 220] width 145 height 31
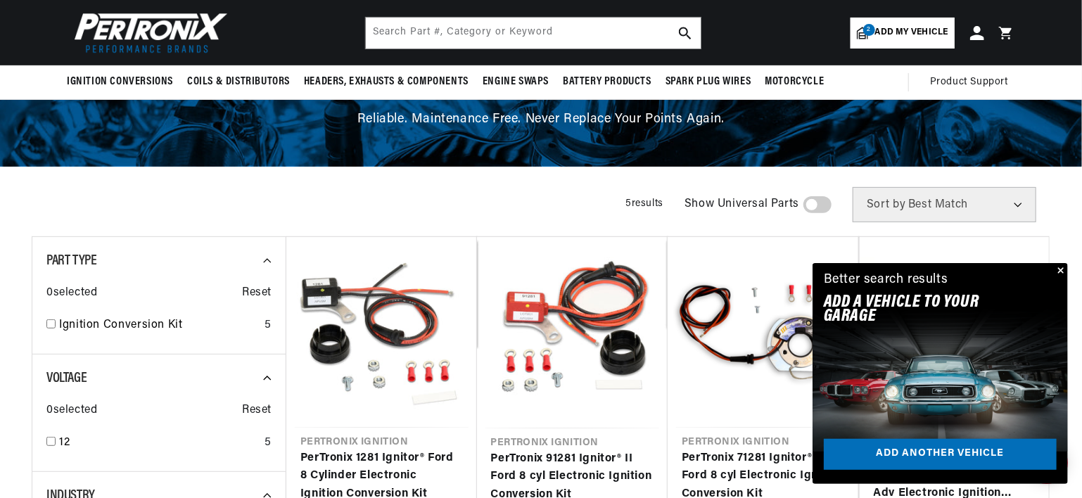
scroll to position [0, 878]
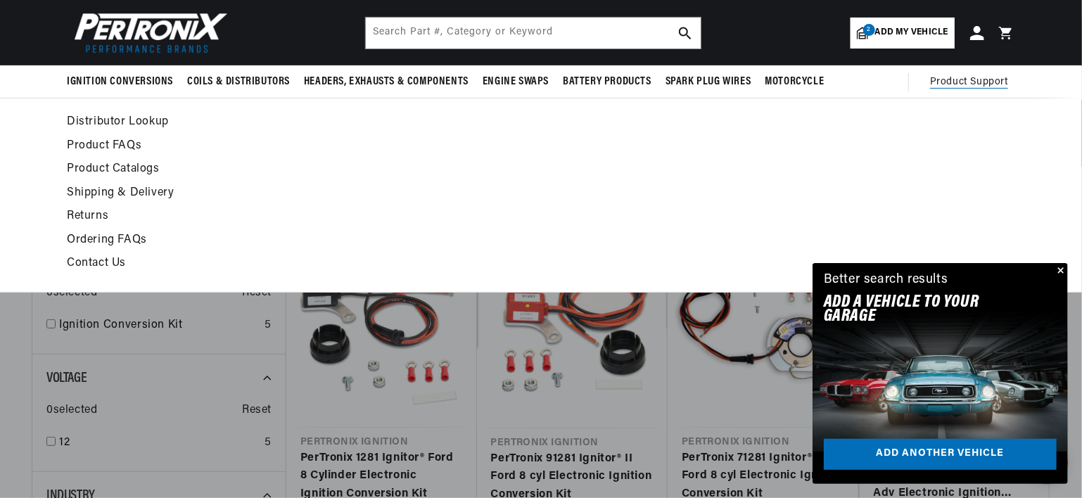
click at [953, 83] on span "Product Support" at bounding box center [969, 82] width 78 height 15
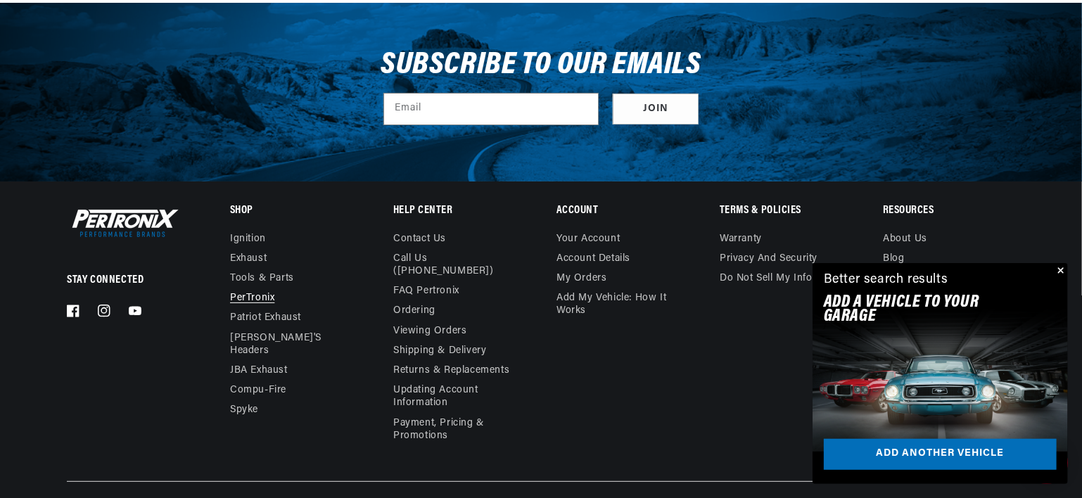
click at [248, 296] on link "PerTronix" at bounding box center [252, 298] width 44 height 20
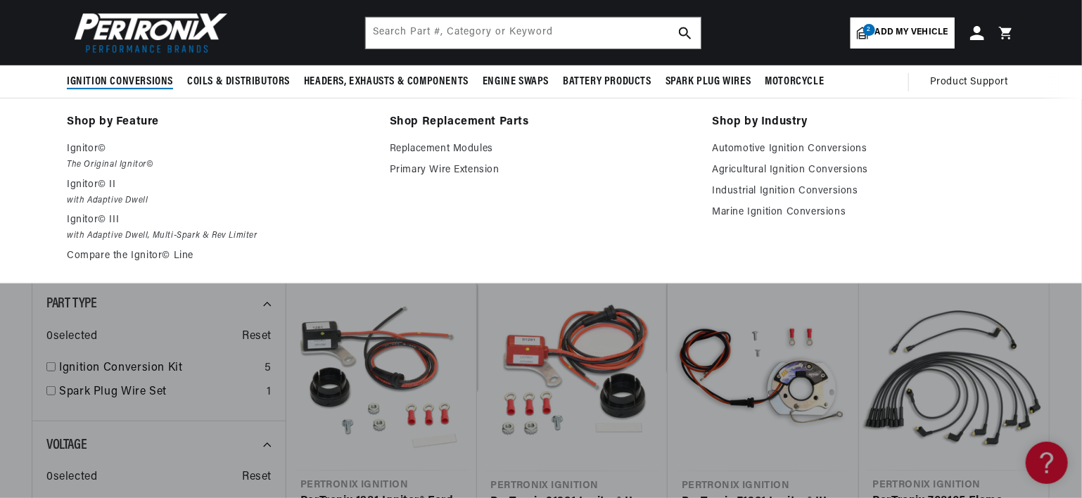
scroll to position [0, 1757]
click at [79, 148] on p "Ignitor©" at bounding box center [218, 149] width 303 height 17
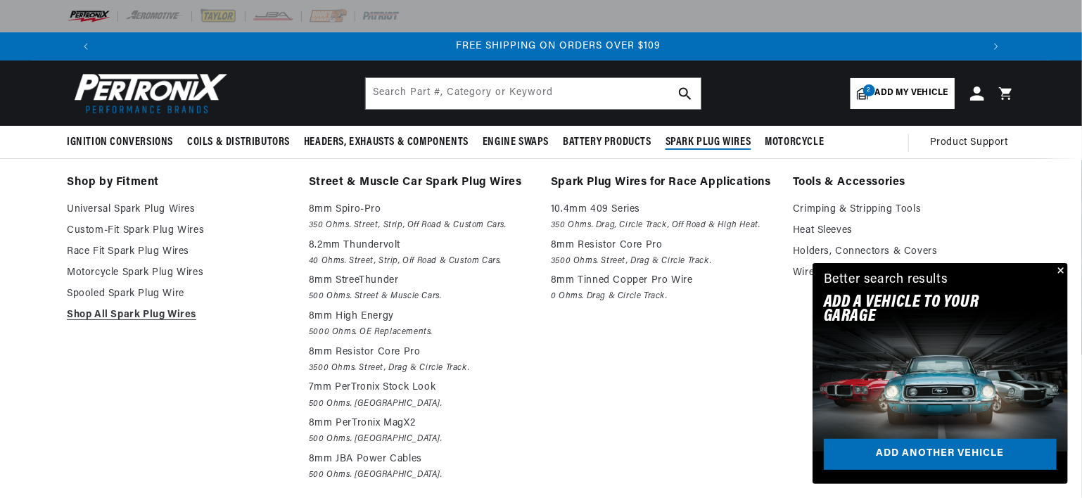
scroll to position [0, 1757]
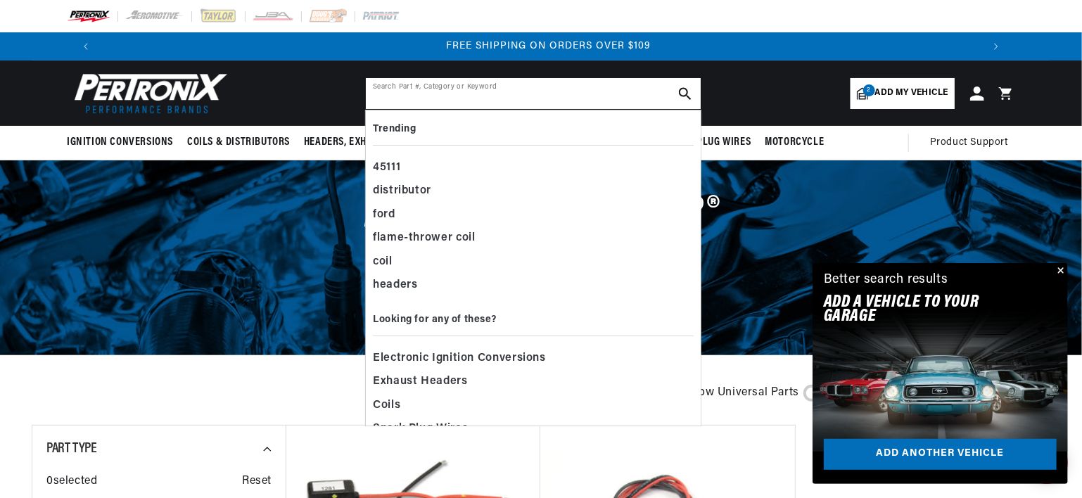
click at [401, 93] on input "text" at bounding box center [533, 93] width 335 height 31
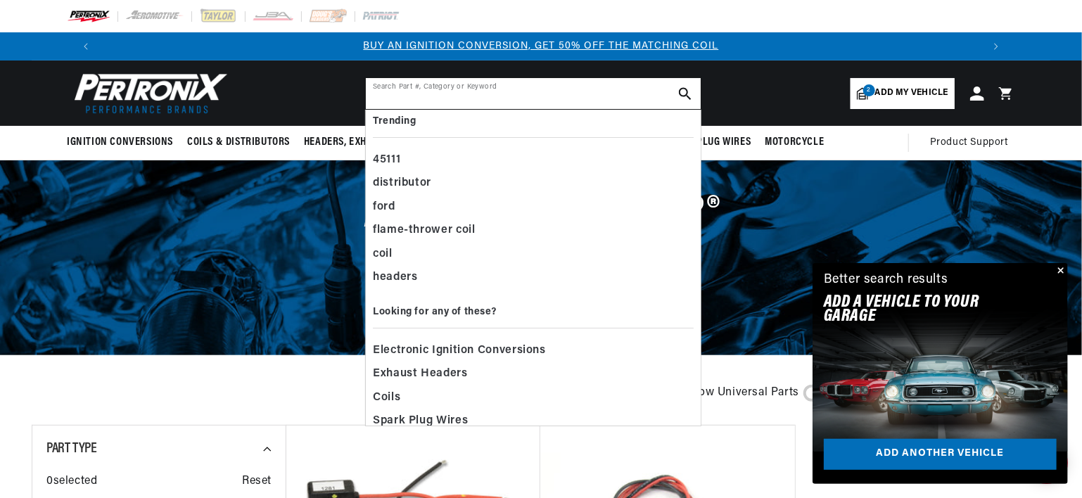
scroll to position [0, 0]
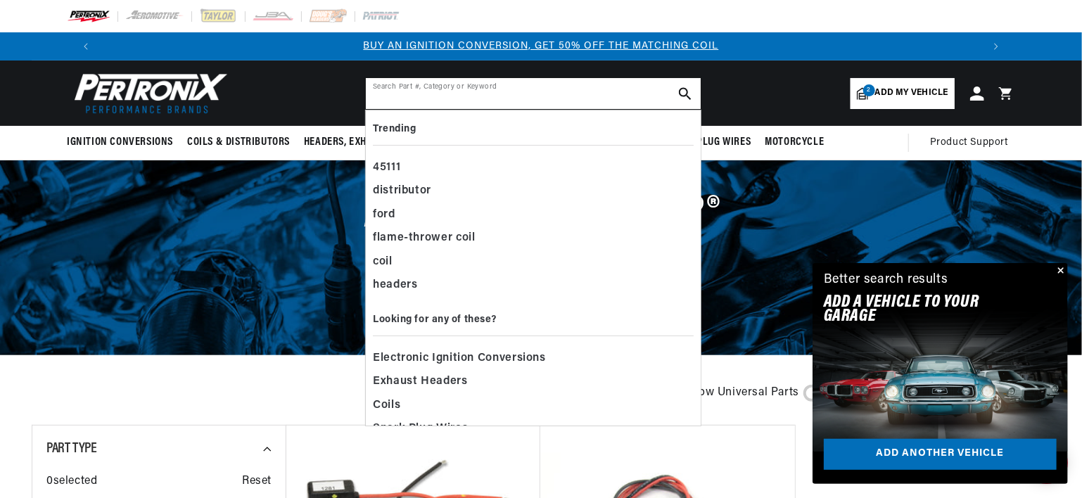
click at [400, 96] on input "text" at bounding box center [533, 93] width 335 height 31
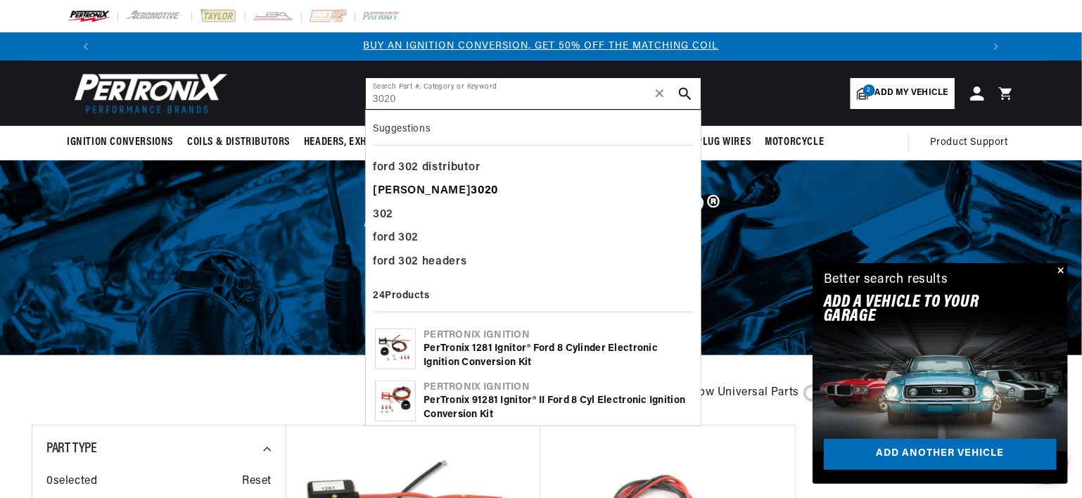
type input "3020"
click at [417, 191] on div "john deere 3020" at bounding box center [533, 191] width 321 height 24
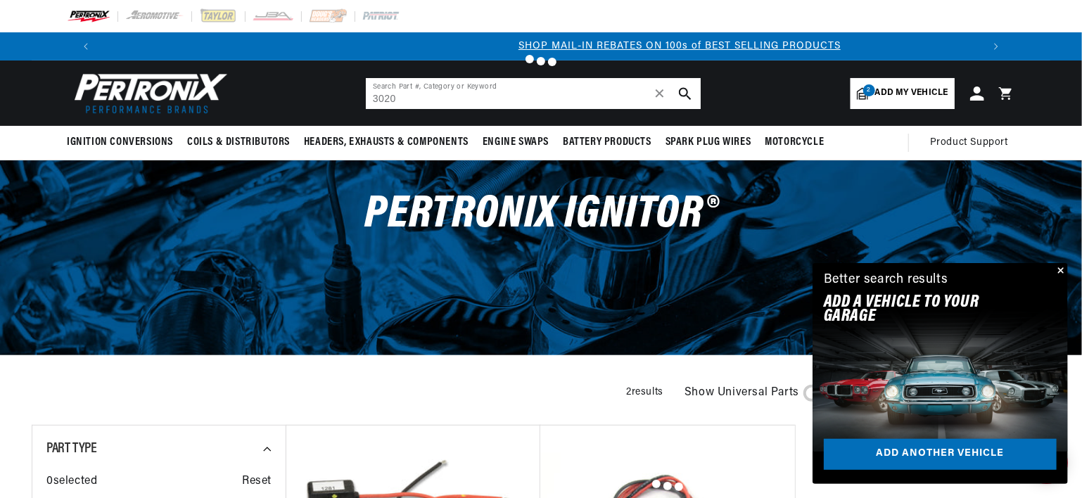
scroll to position [0, 839]
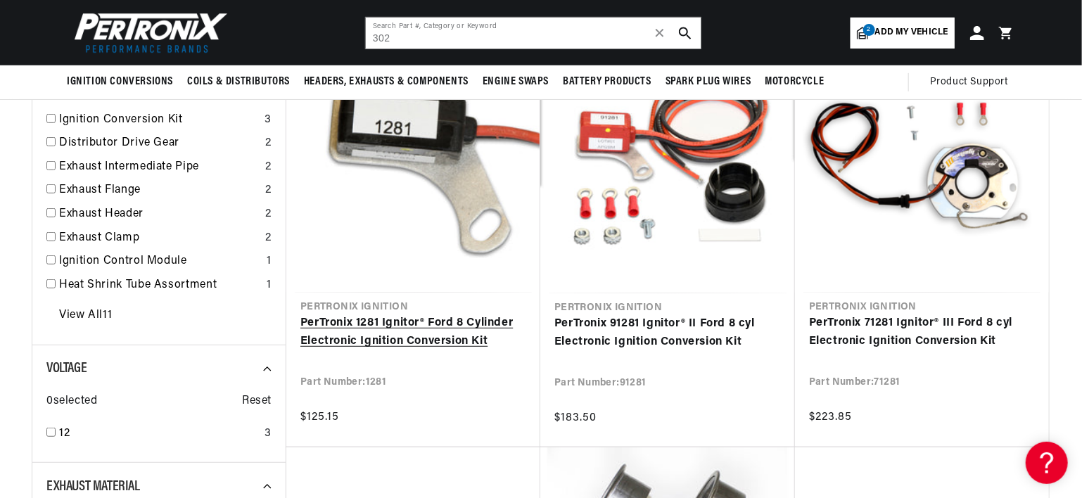
scroll to position [0, 878]
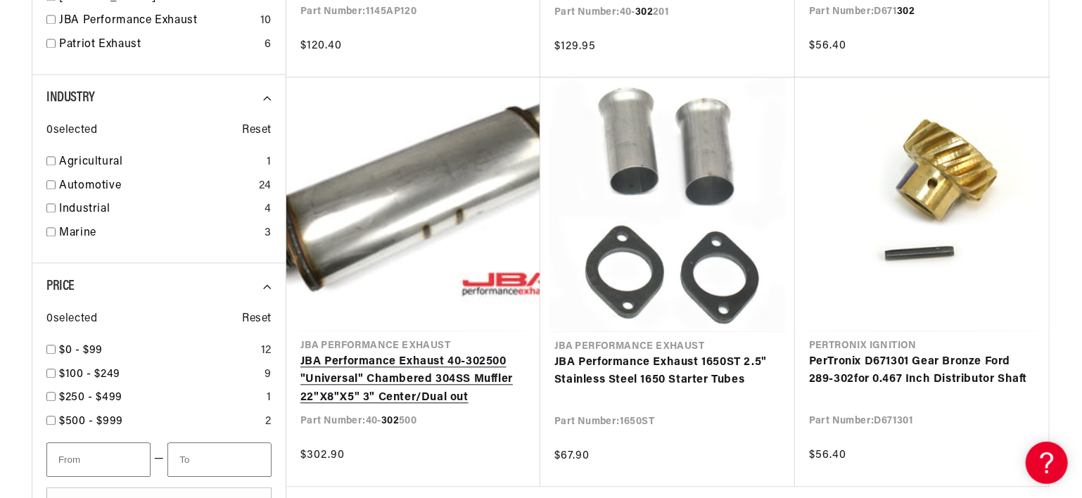
type input "302"
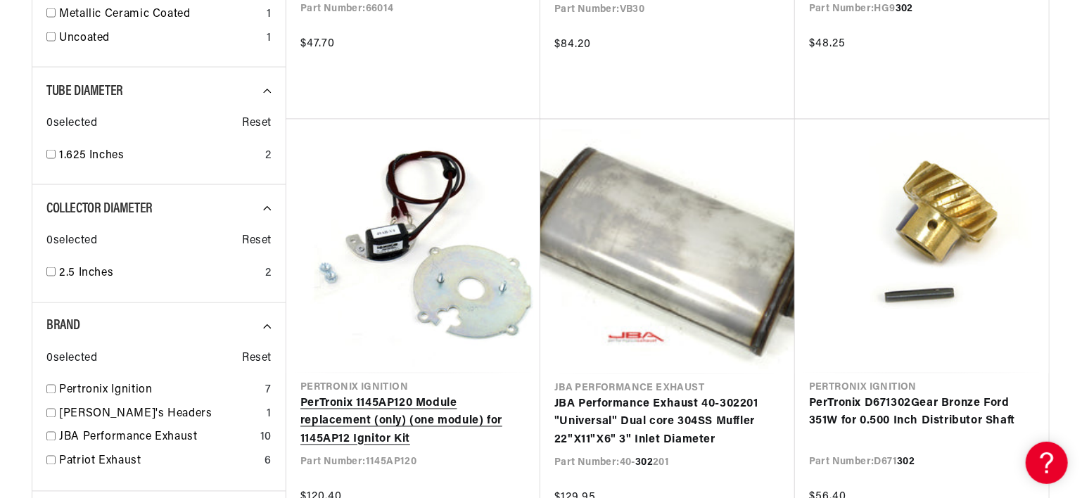
scroll to position [1055, 0]
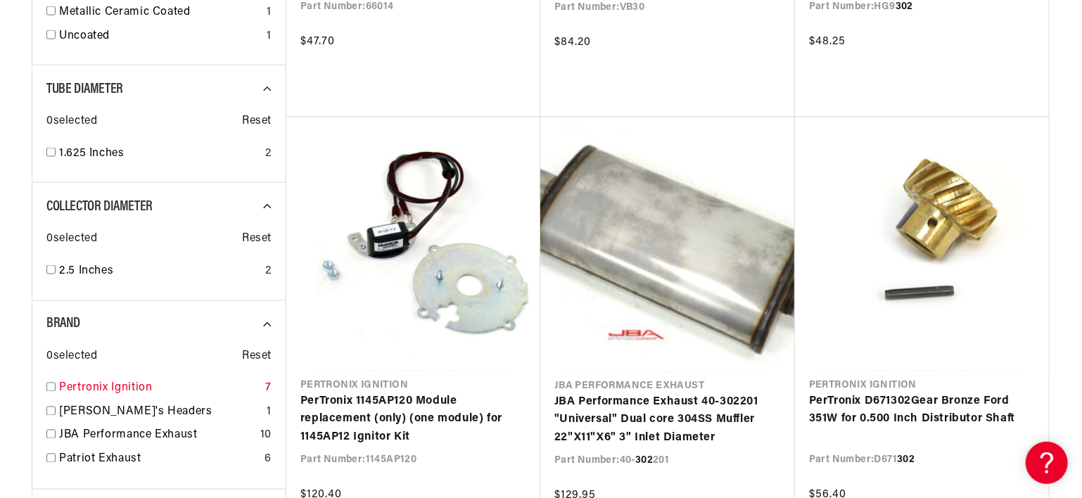
click at [53, 385] on input "checkbox" at bounding box center [50, 387] width 9 height 9
checkbox input "false"
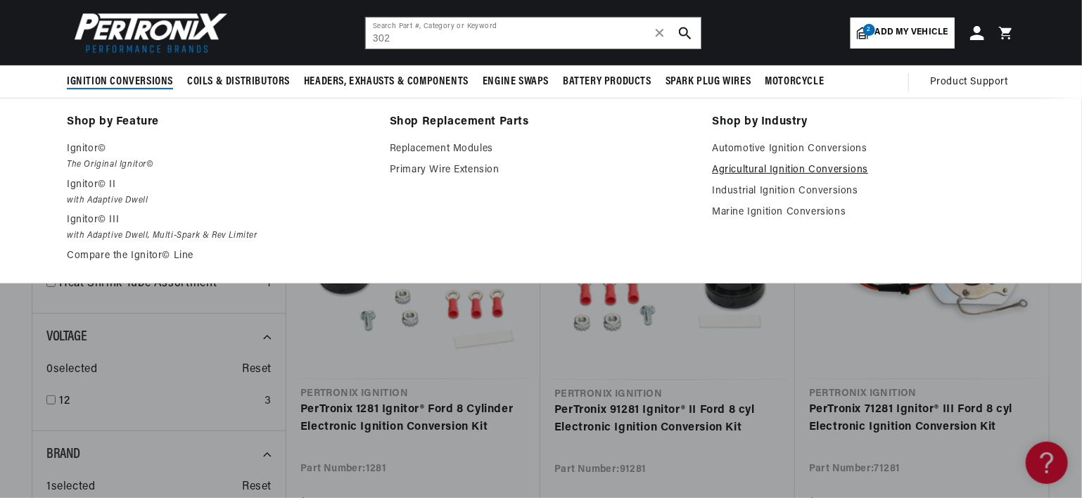
click at [784, 167] on link "Agricultural Ignition Conversions" at bounding box center [863, 170] width 303 height 17
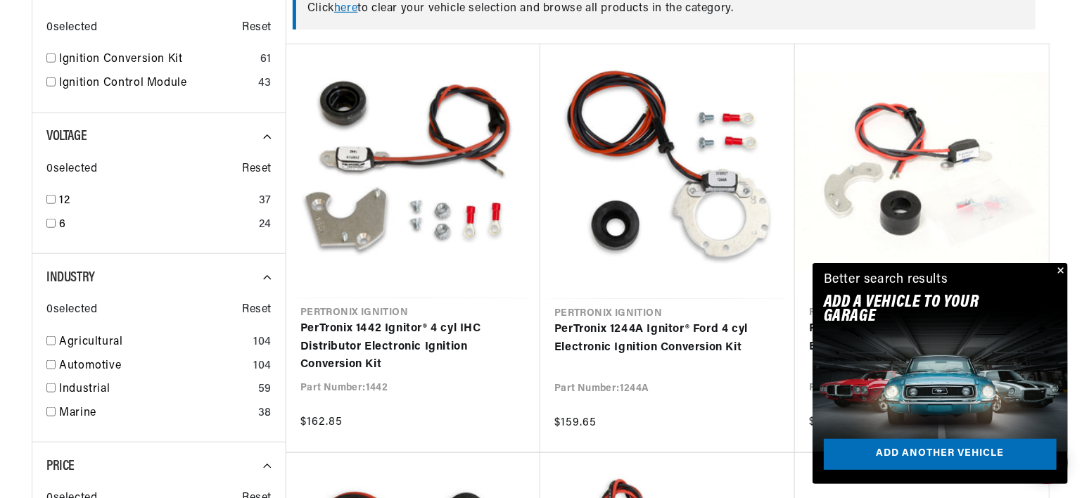
scroll to position [0, 878]
click at [51, 337] on input "checkbox" at bounding box center [50, 340] width 9 height 9
checkbox input "true"
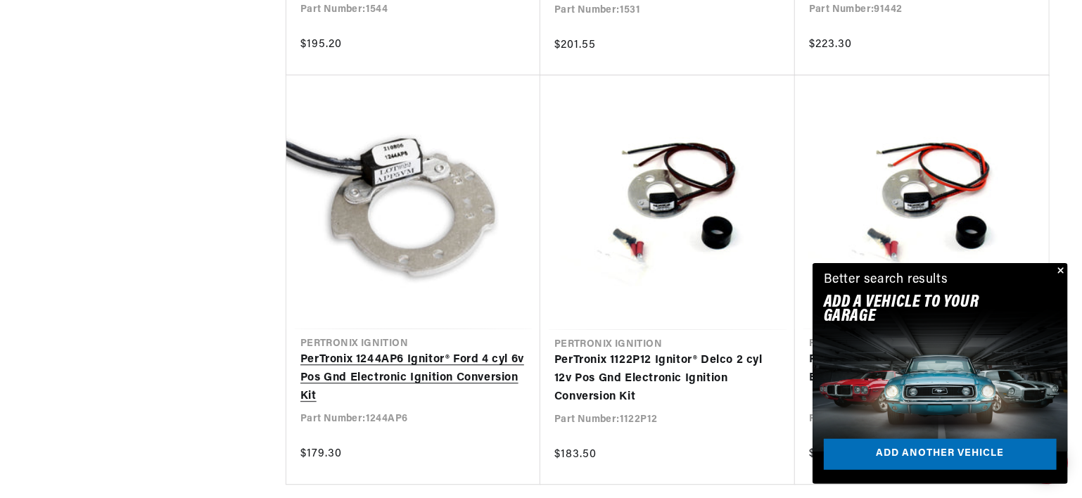
scroll to position [0, 1757]
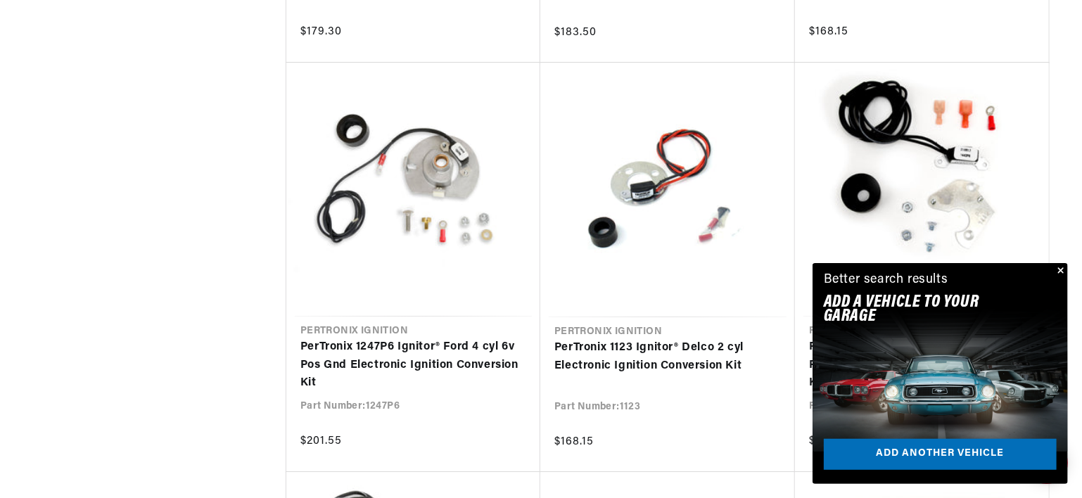
click at [1056, 271] on button "Close" at bounding box center [1059, 271] width 17 height 17
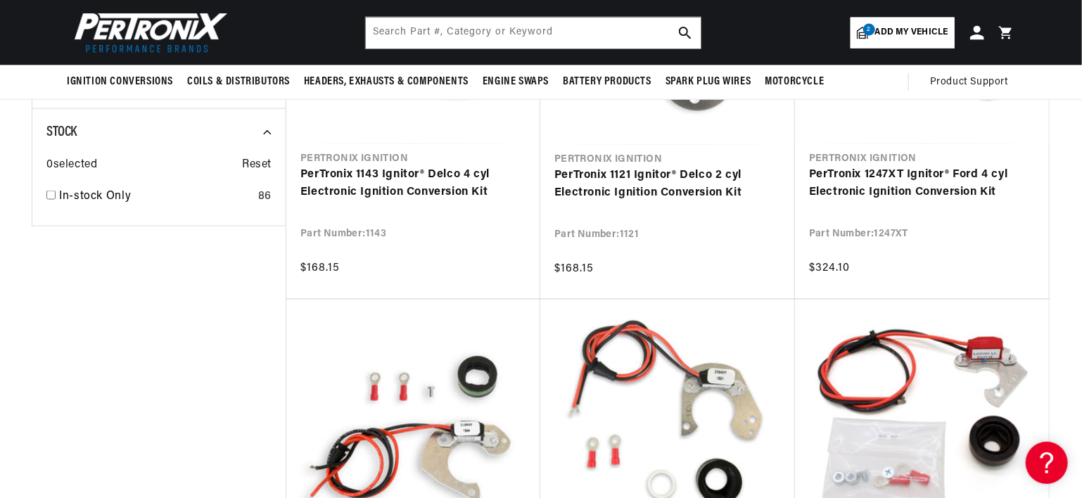
scroll to position [1025, 0]
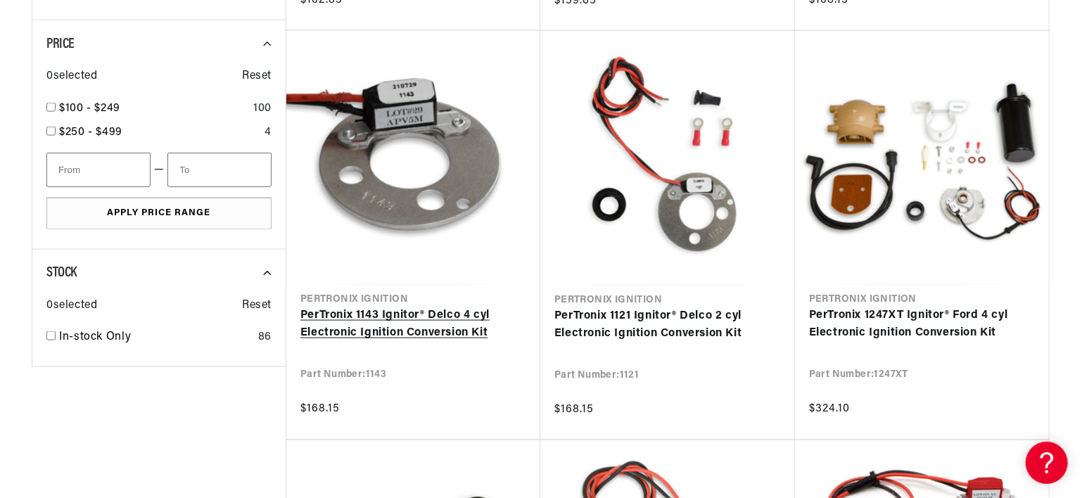
click at [408, 334] on link "PerTronix 1143 Ignitor® Delco 4 cyl Electronic Ignition Conversion Kit" at bounding box center [413, 325] width 226 height 36
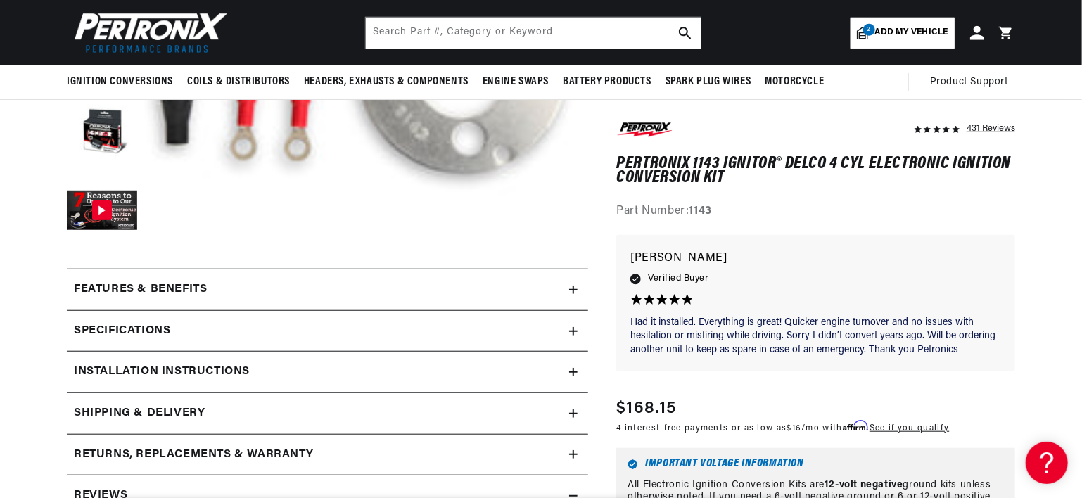
scroll to position [0, 878]
click at [141, 326] on h2 "Specifications" at bounding box center [122, 331] width 96 height 18
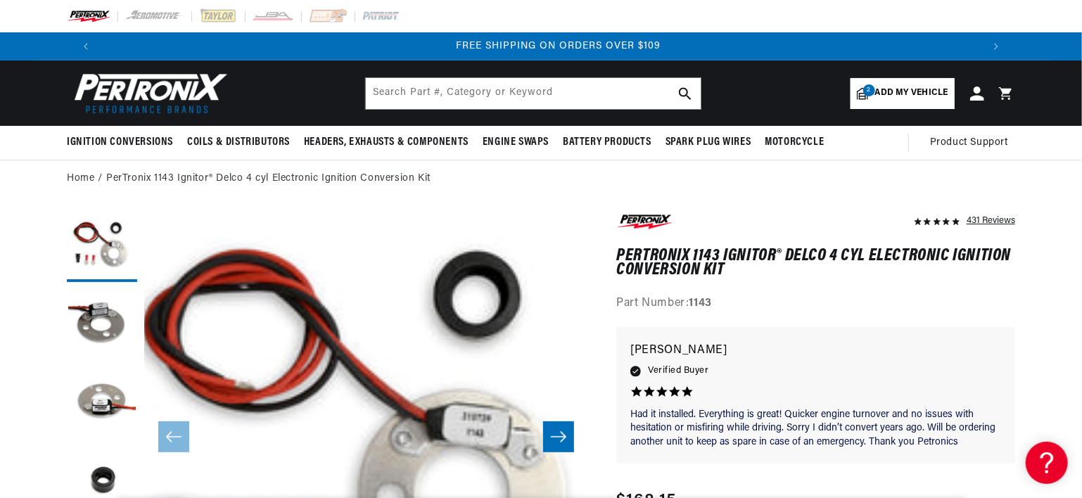
scroll to position [0, 1757]
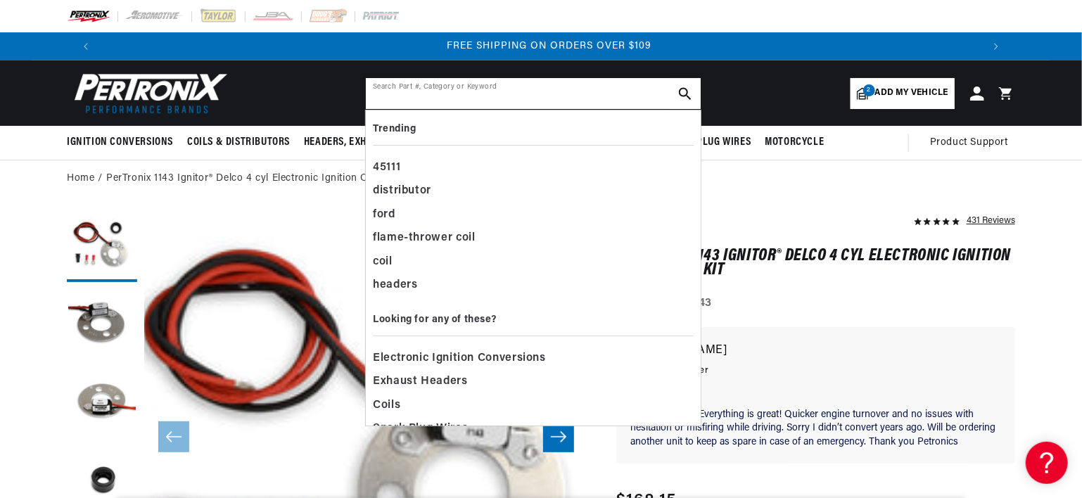
click at [446, 89] on input "text" at bounding box center [533, 93] width 335 height 31
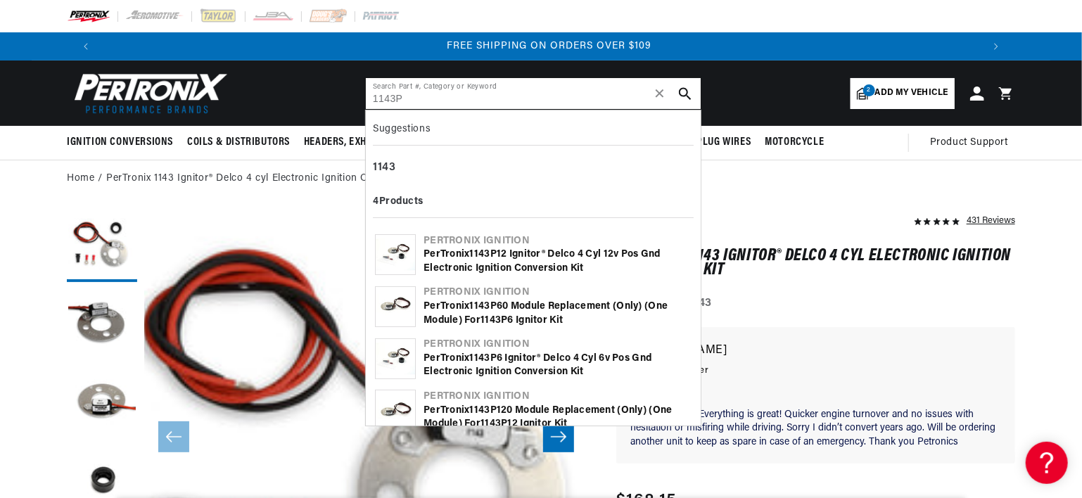
type input "1143P"
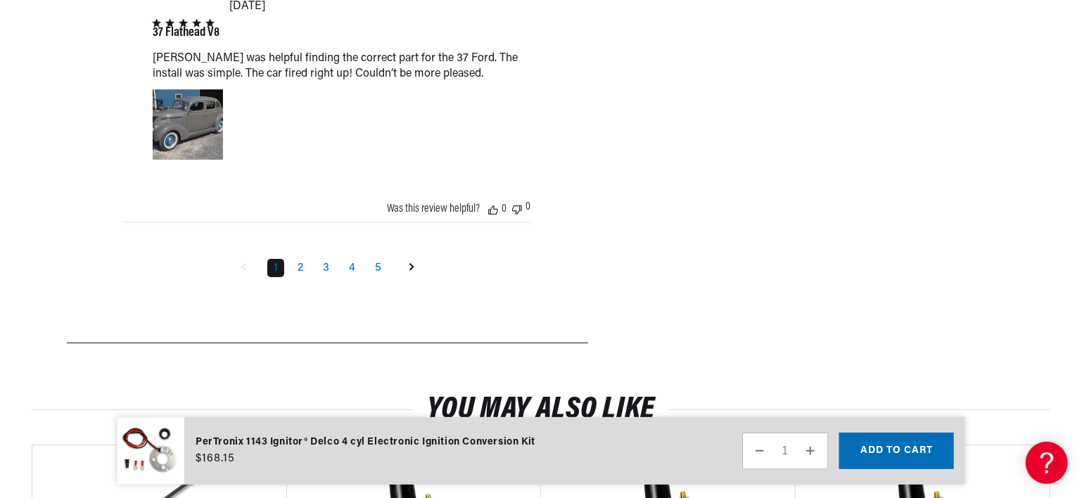
scroll to position [2322, 0]
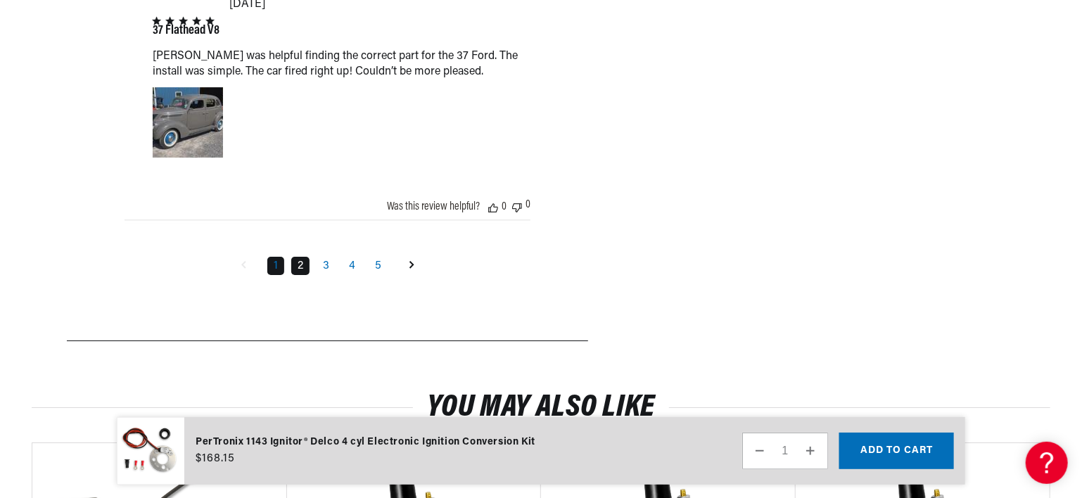
click at [304, 257] on link "2" at bounding box center [300, 266] width 18 height 18
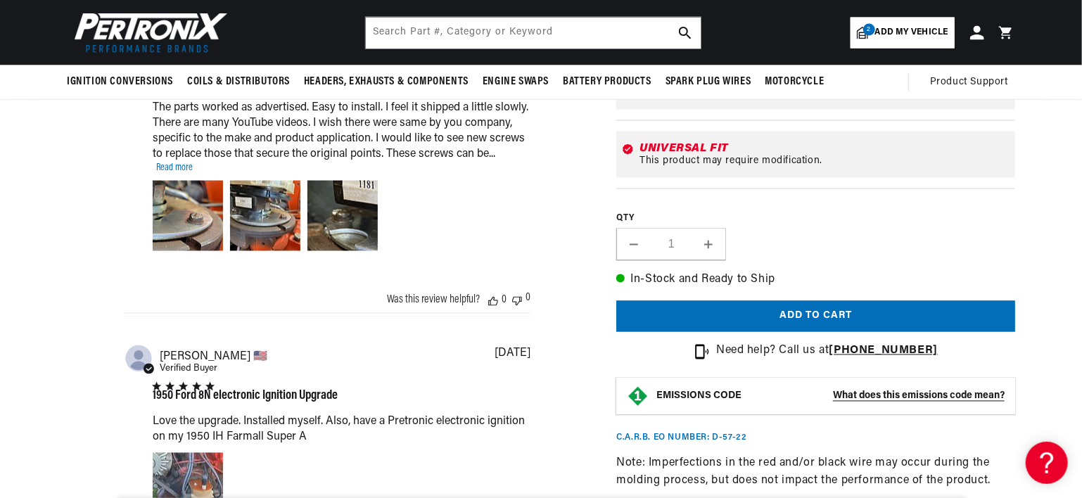
scroll to position [0, 0]
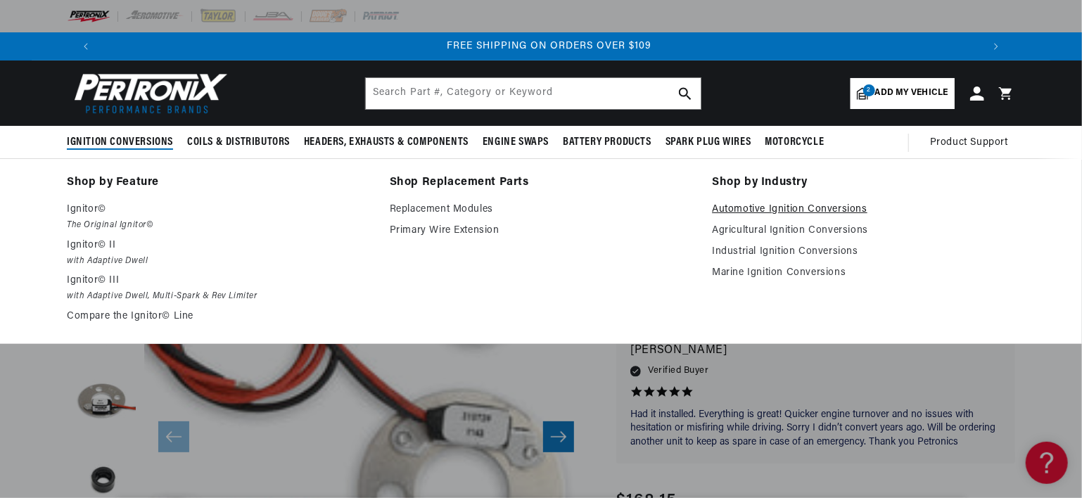
click at [768, 205] on link "Automotive Ignition Conversions" at bounding box center [863, 209] width 303 height 17
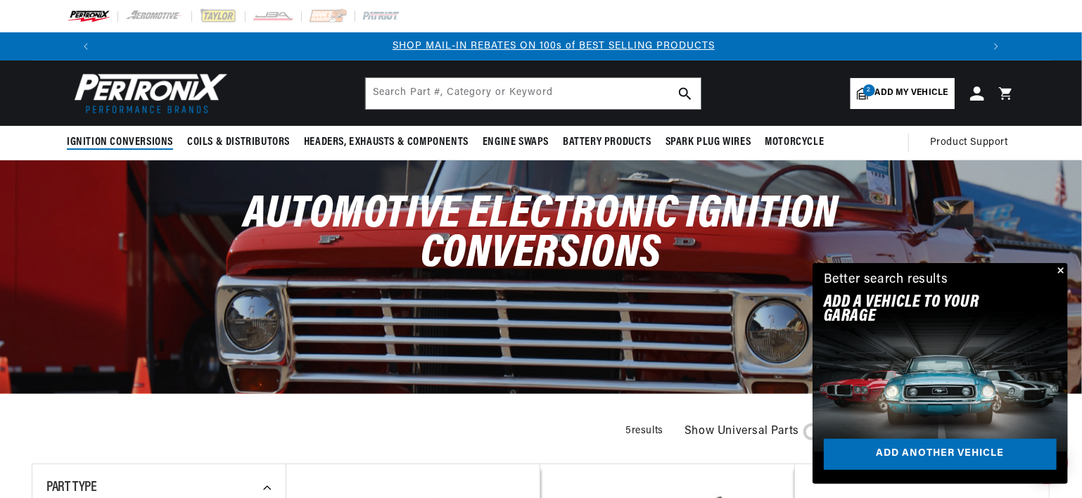
scroll to position [0, 878]
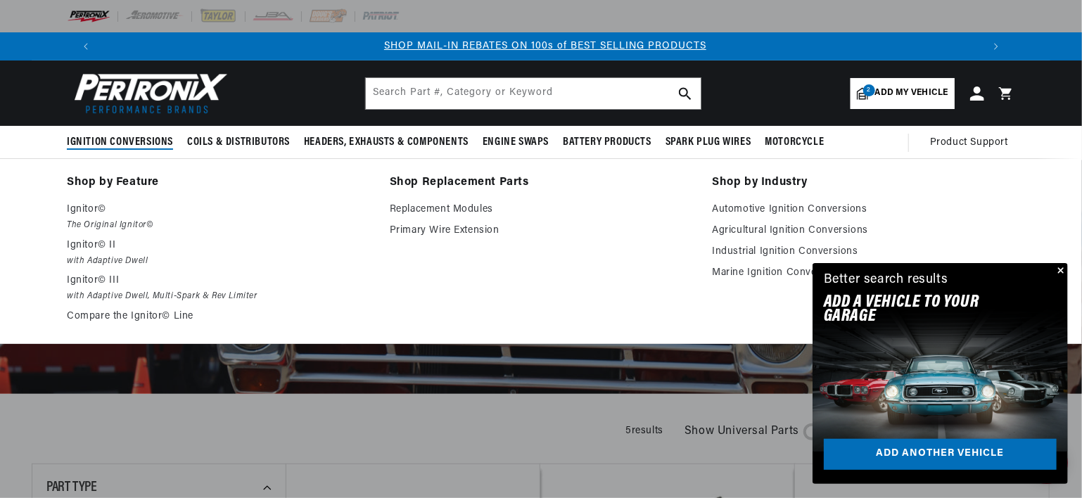
click at [99, 142] on span "Ignition Conversions" at bounding box center [120, 142] width 106 height 15
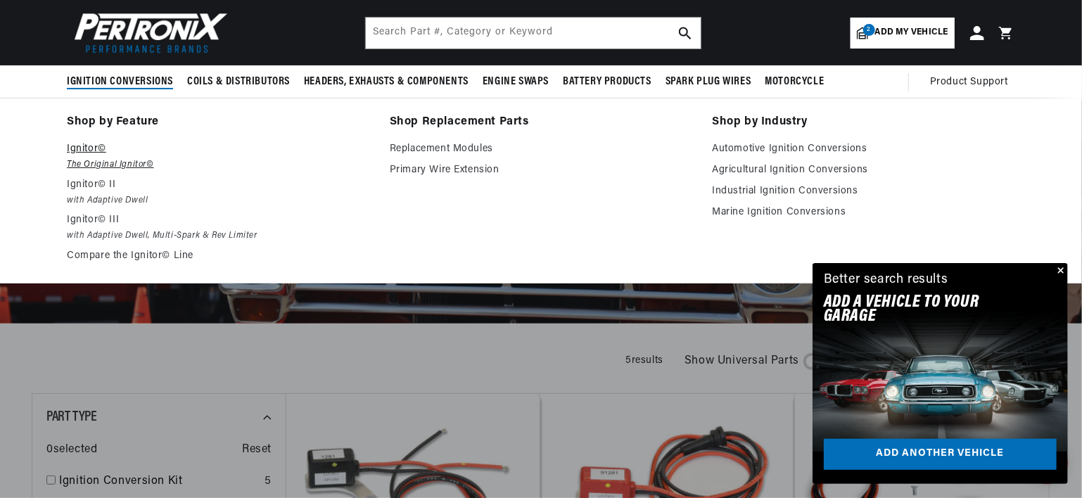
scroll to position [0, 1757]
click at [94, 146] on p "Ignitor©" at bounding box center [218, 149] width 303 height 17
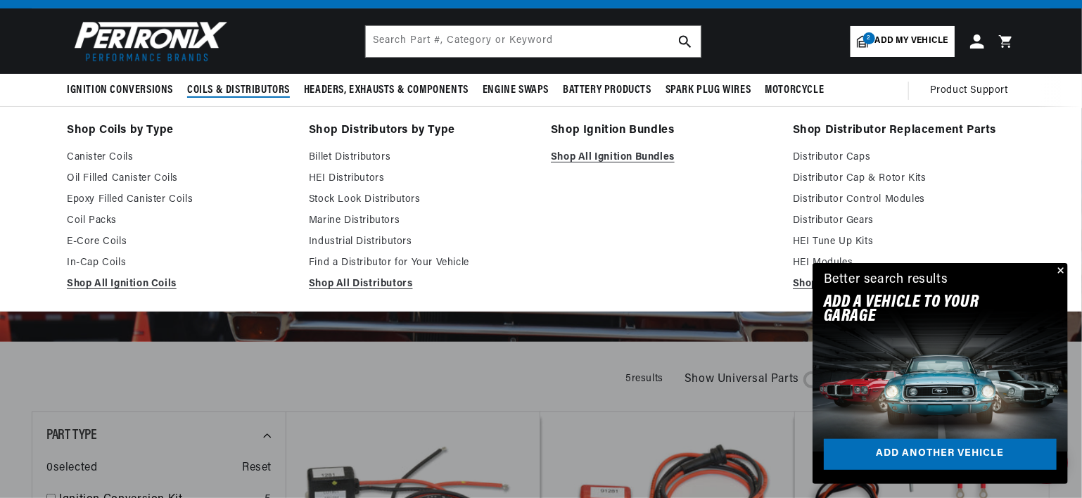
scroll to position [0, 0]
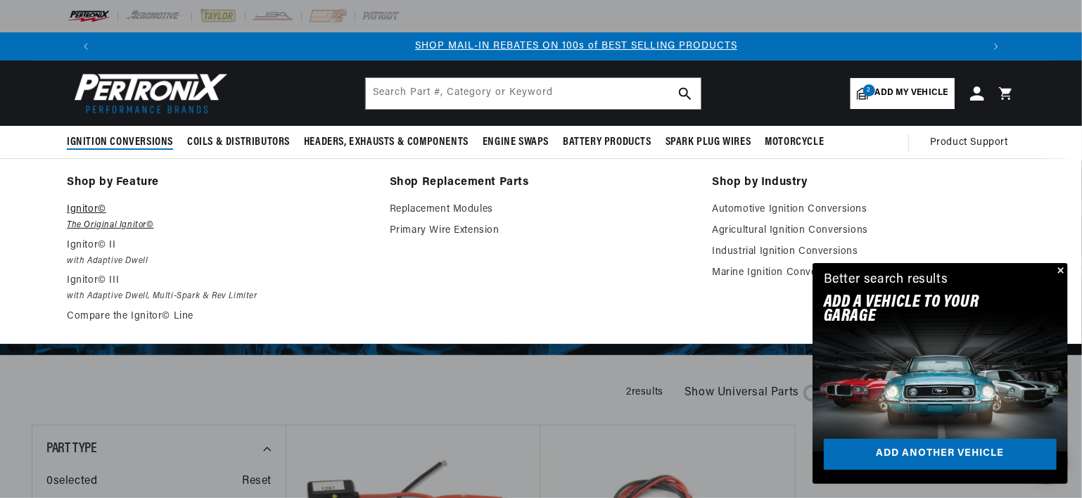
scroll to position [0, 878]
click at [76, 216] on p "Ignitor©" at bounding box center [218, 209] width 303 height 17
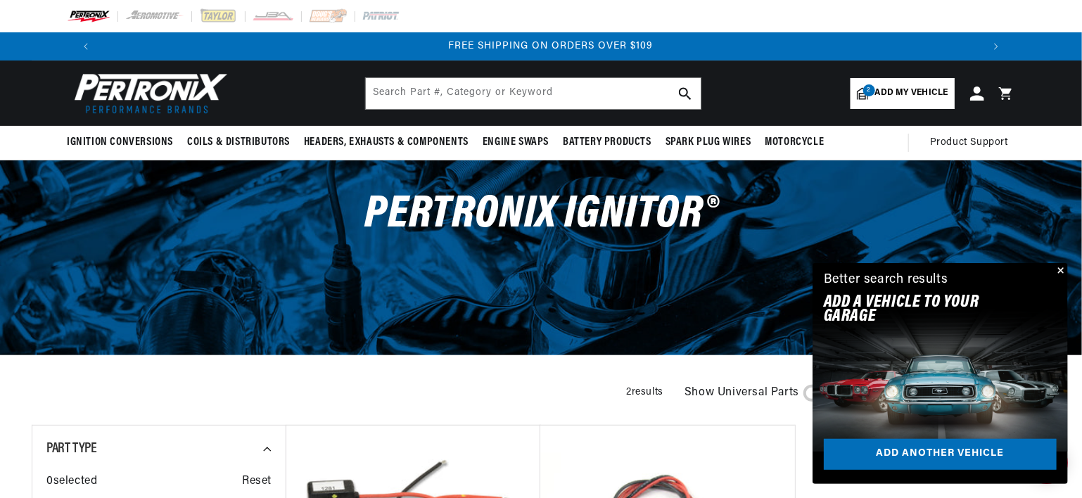
scroll to position [0, 1757]
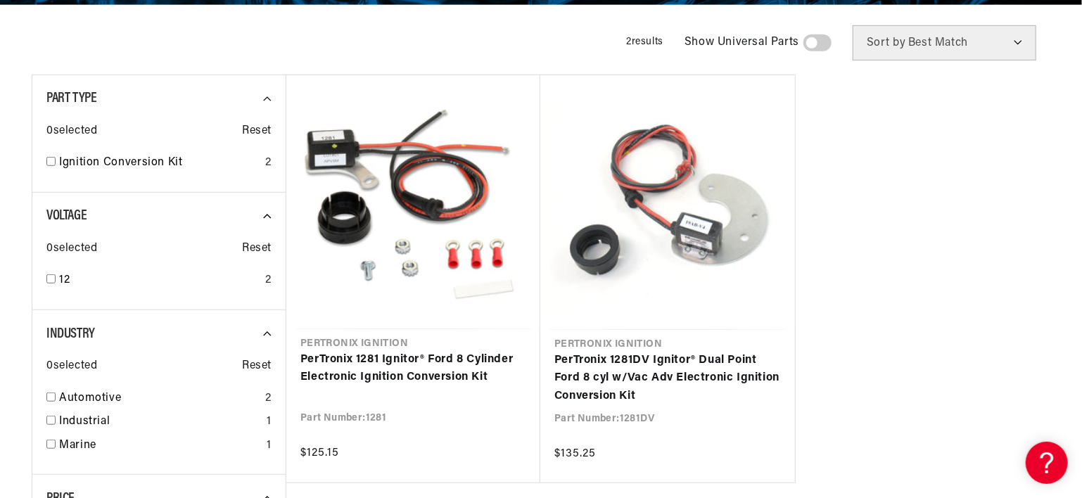
scroll to position [352, 0]
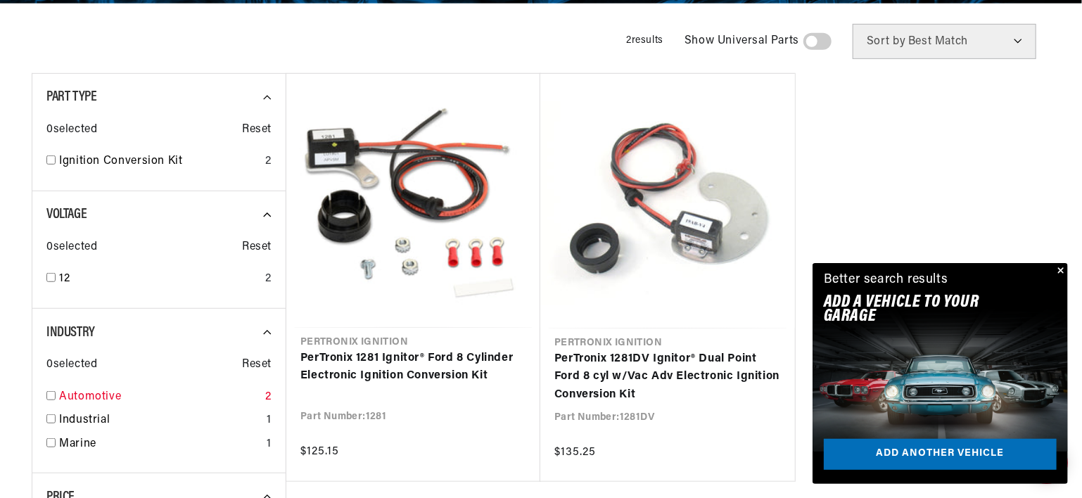
click at [51, 395] on input "checkbox" at bounding box center [50, 395] width 9 height 9
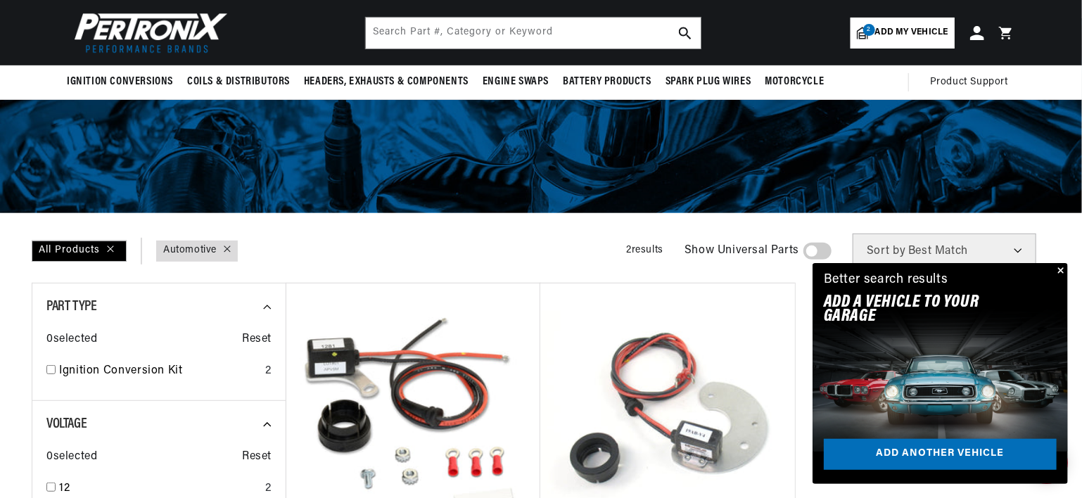
scroll to position [141, 0]
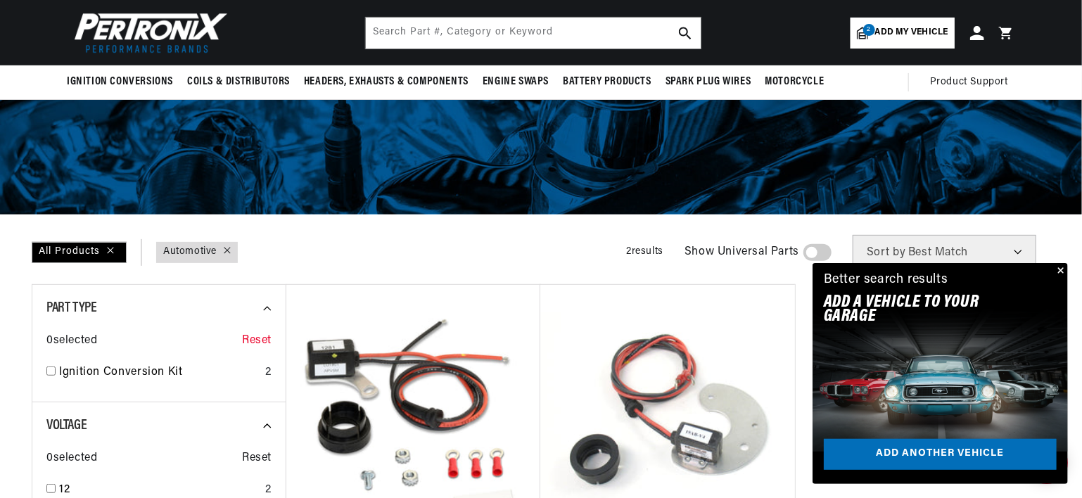
click at [257, 342] on span "Reset" at bounding box center [257, 341] width 30 height 18
click at [267, 309] on icon at bounding box center [272, 308] width 19 height 19
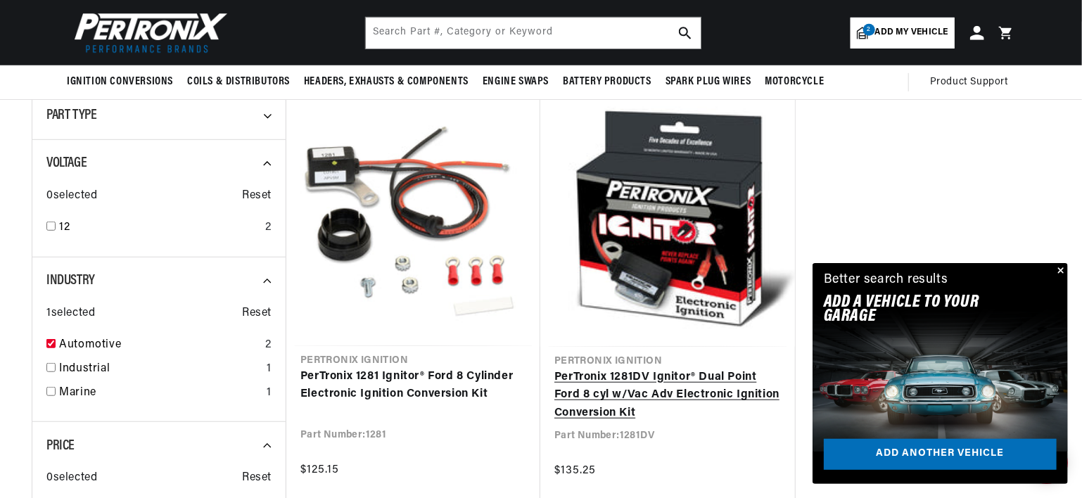
scroll to position [281, 0]
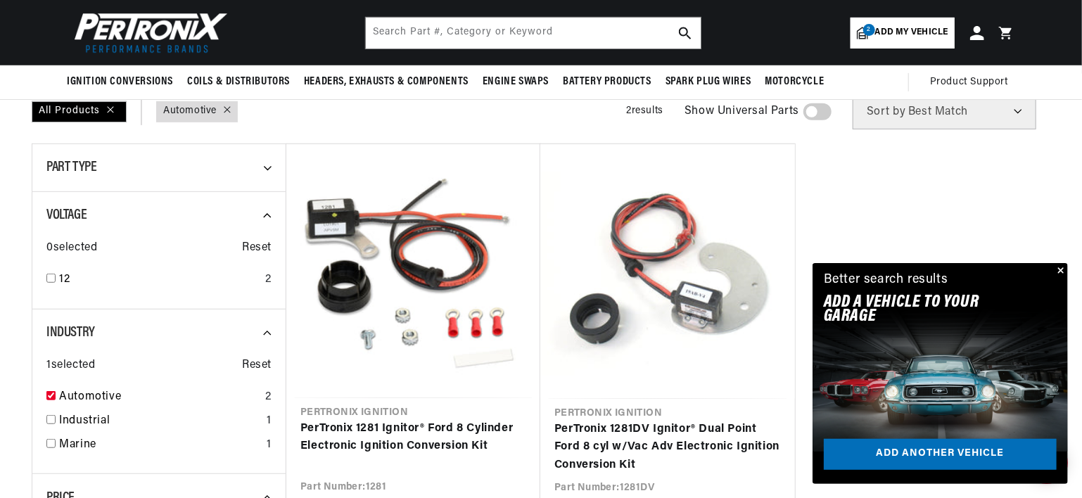
click at [224, 113] on icon at bounding box center [227, 109] width 7 height 7
checkbox input "false"
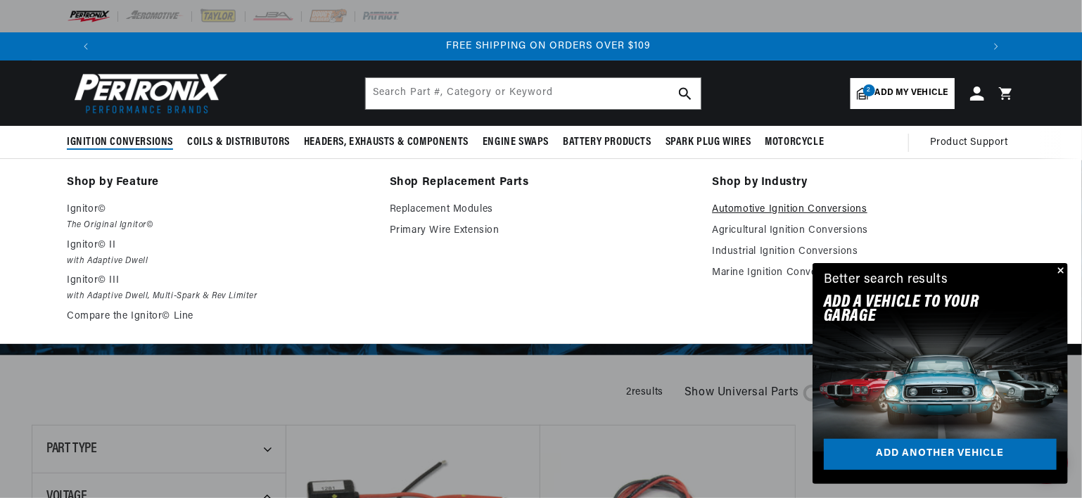
click at [728, 210] on link "Automotive Ignition Conversions" at bounding box center [863, 209] width 303 height 17
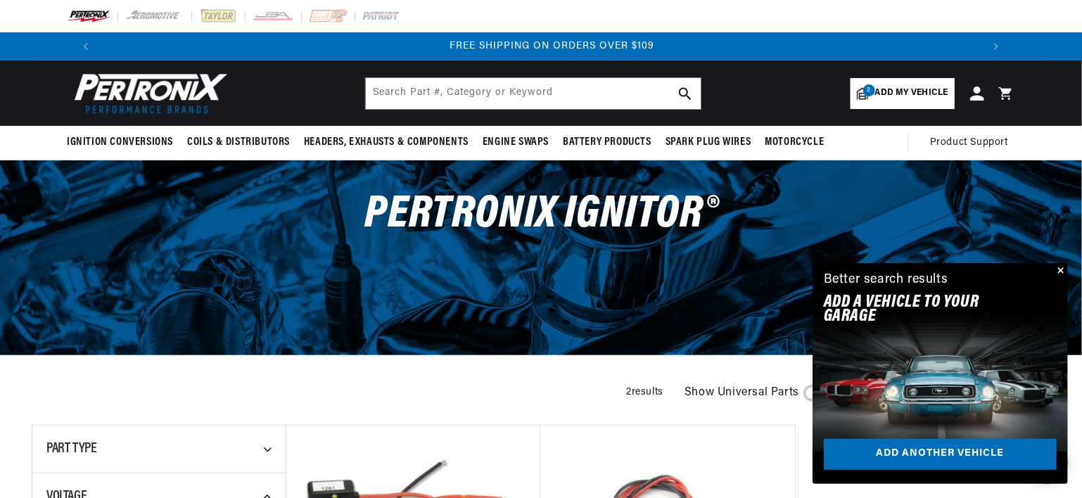
scroll to position [0, 1757]
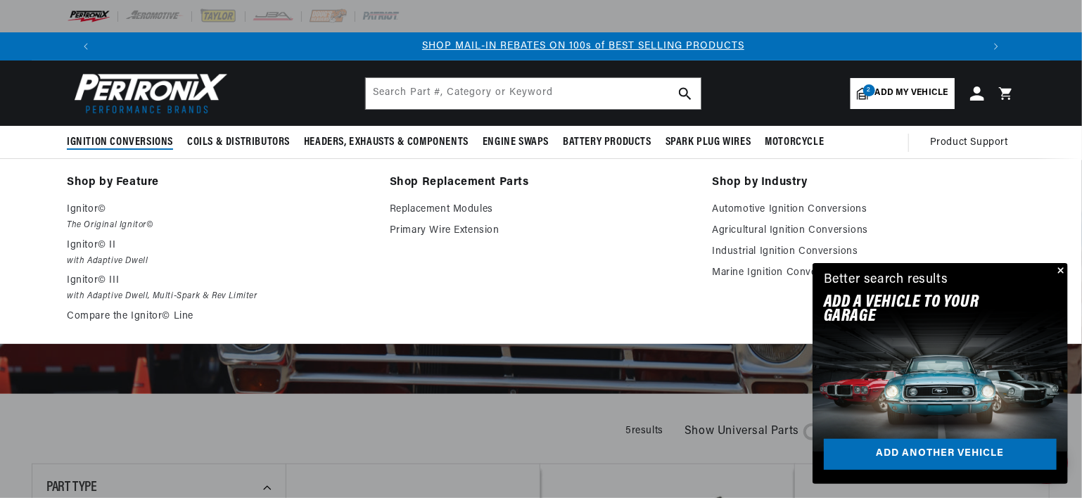
scroll to position [0, 878]
click at [103, 136] on span "Ignition Conversions" at bounding box center [120, 142] width 106 height 15
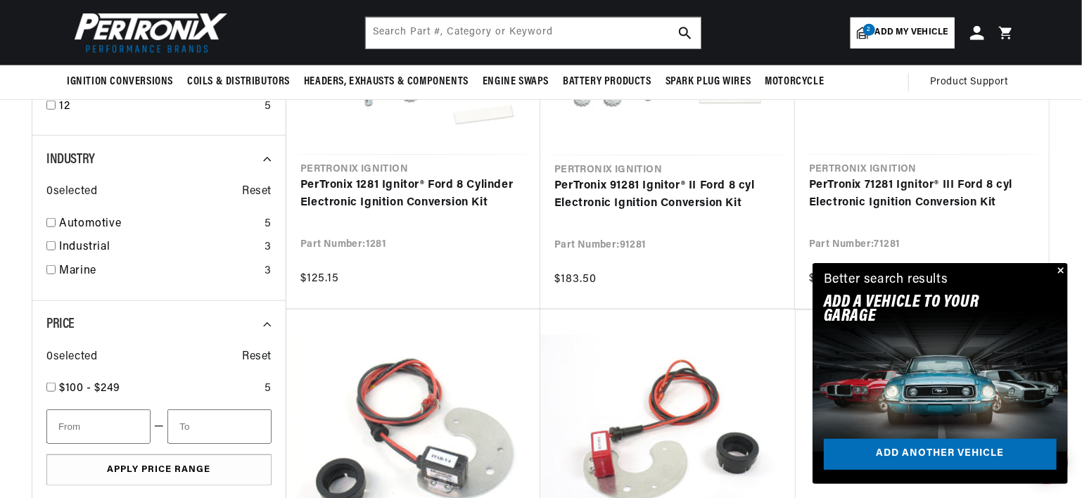
scroll to position [563, 0]
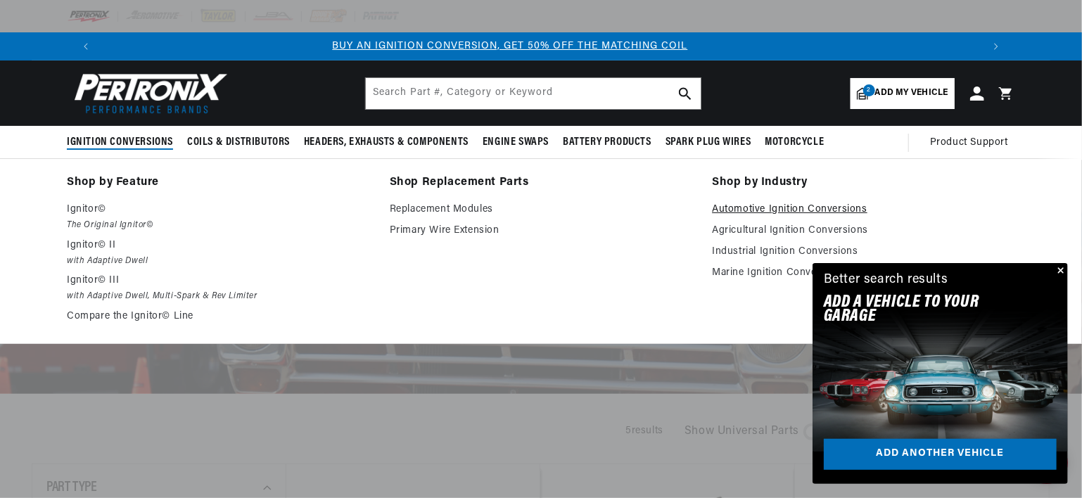
scroll to position [0, 4]
click at [751, 208] on link "Automotive Ignition Conversions" at bounding box center [863, 209] width 303 height 17
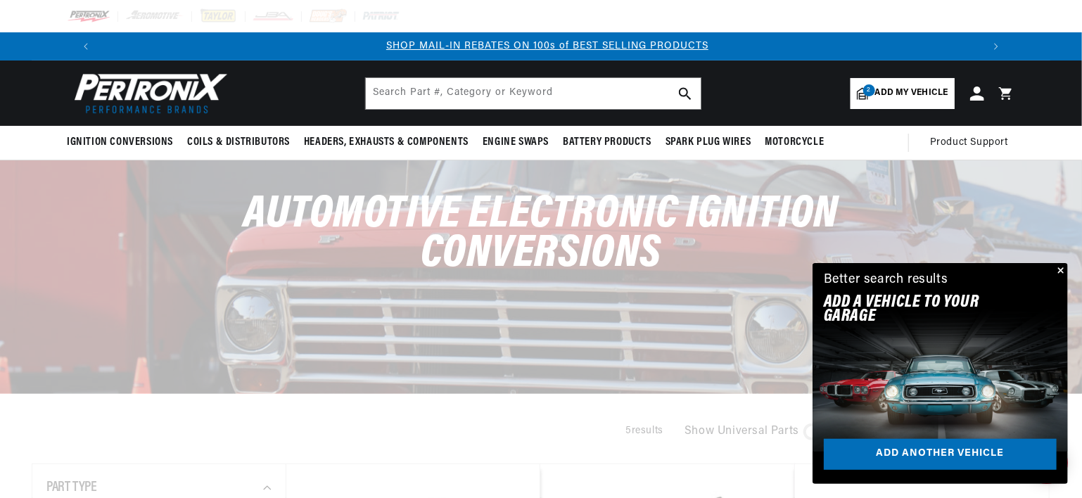
scroll to position [0, 878]
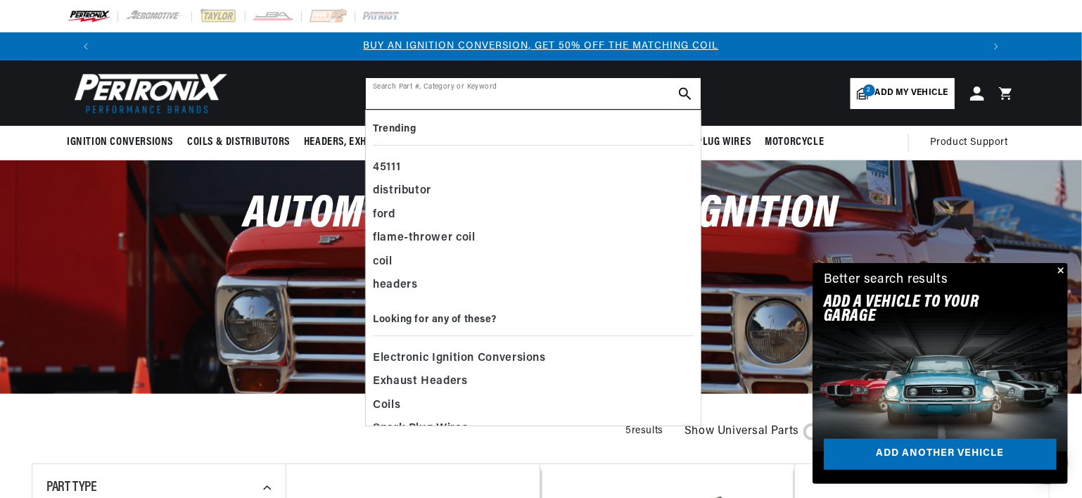
click at [532, 99] on input "text" at bounding box center [533, 93] width 335 height 31
click at [464, 356] on span "Electronic Ignition Conversions" at bounding box center [459, 359] width 173 height 20
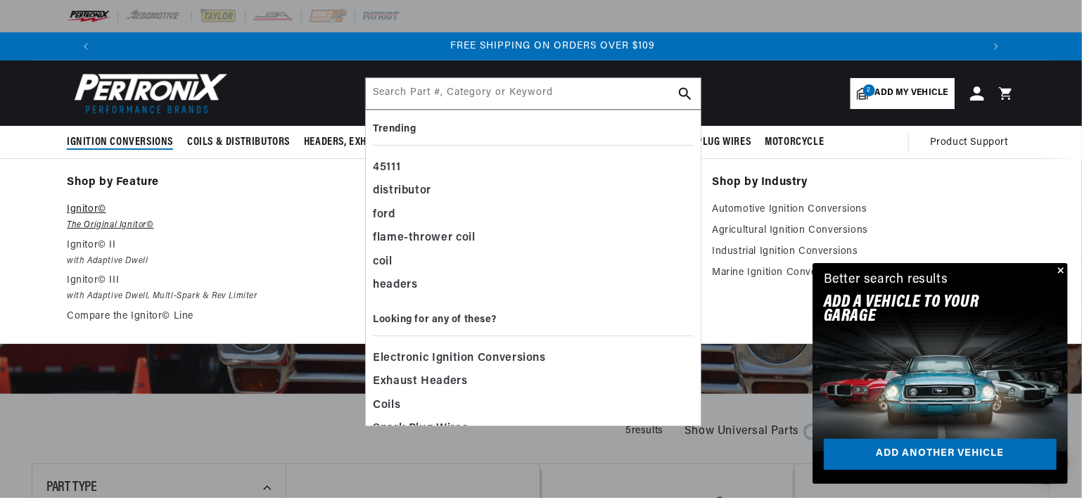
scroll to position [0, 1757]
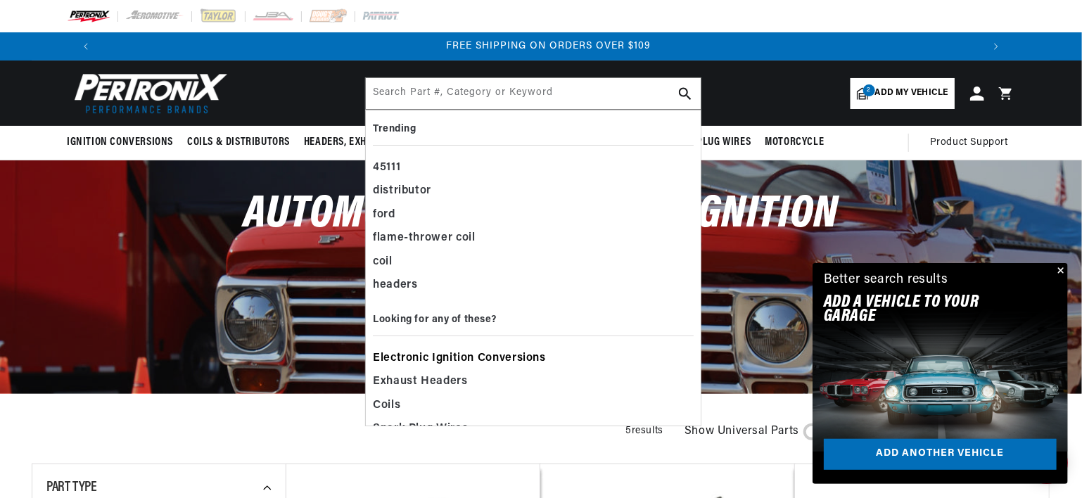
click at [471, 358] on span "Electronic Ignition Conversions" at bounding box center [459, 359] width 173 height 20
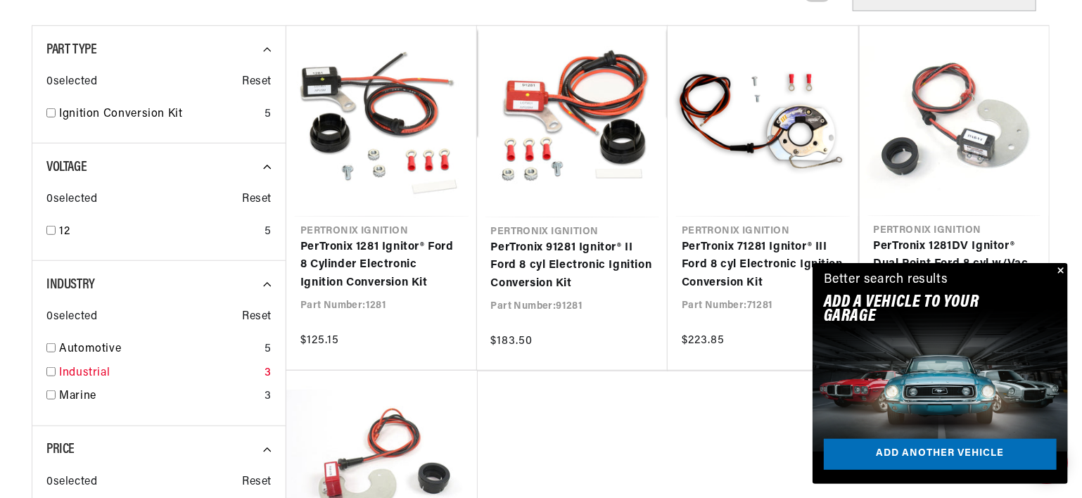
scroll to position [0, 878]
click at [51, 346] on input "checkbox" at bounding box center [50, 347] width 9 height 9
checkbox input "true"
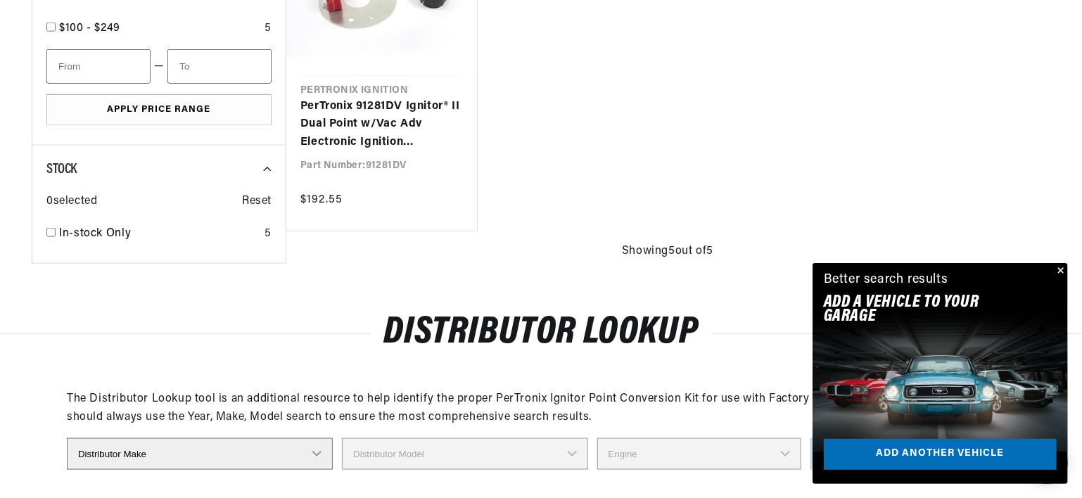
scroll to position [915, 0]
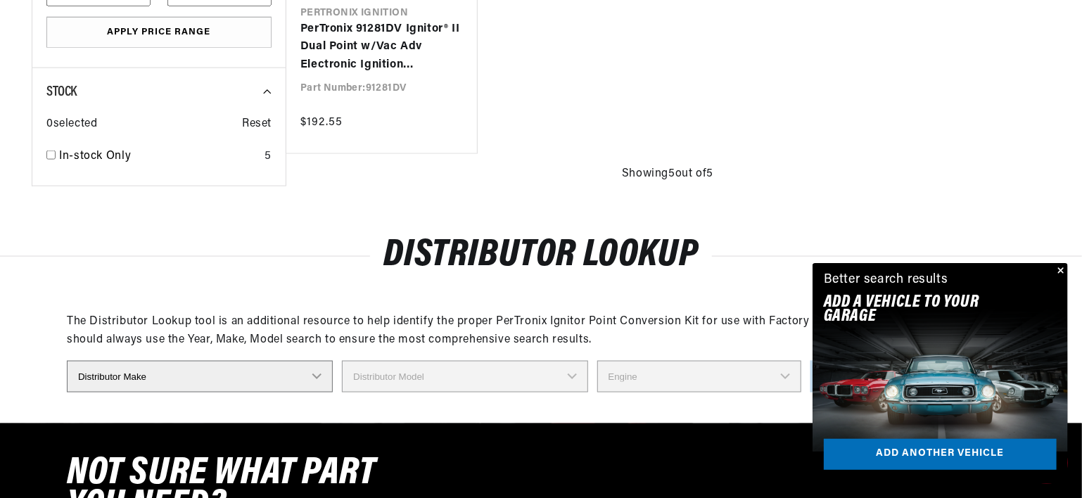
click at [309, 374] on select "Distributor Make Accel [PERSON_NAME] Autolite Bosch Century Chrysler Clark Colt…" at bounding box center [200, 377] width 266 height 32
select select "Delco"
click at [67, 361] on select "Distributor Make Accel [PERSON_NAME] Autolite Bosch Century Chrysler Clark Colt…" at bounding box center [200, 377] width 266 height 32
click at [321, 376] on select "Distributor Make Accel Aldon Autolite Bosch Century Chrysler Clark Colt Contine…" at bounding box center [200, 377] width 266 height 32
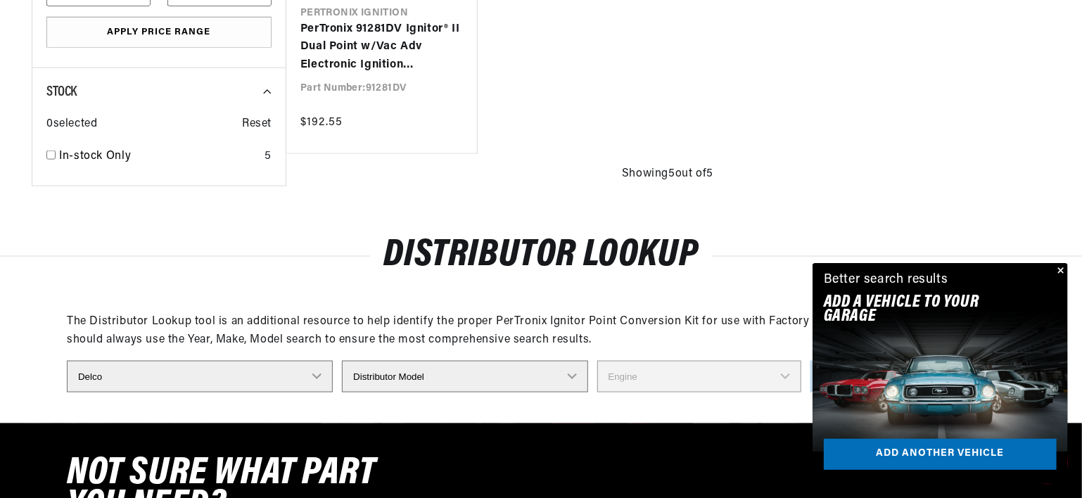
scroll to position [0, 0]
click at [436, 376] on select "Distributor Model 660 661 663 4145 6490 30137 91415 383581 384258 795329 980156…" at bounding box center [465, 377] width 246 height 32
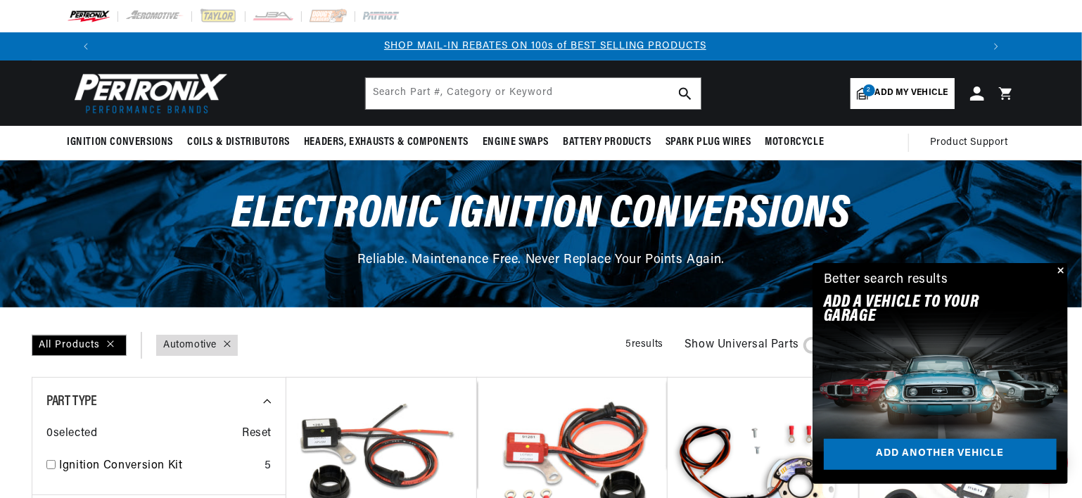
click at [181, 347] on link "Industry : Automotive" at bounding box center [189, 345] width 53 height 15
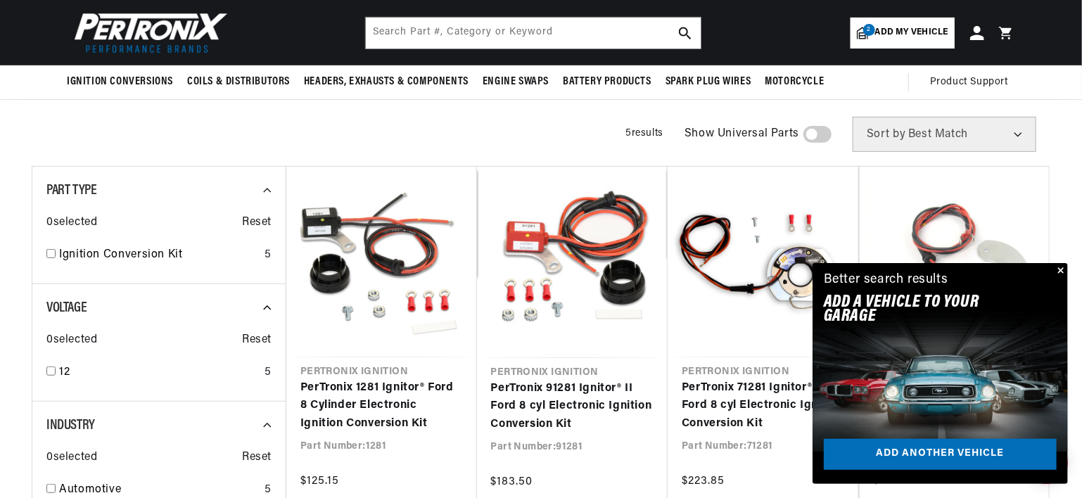
click at [1060, 269] on button "Close" at bounding box center [1059, 271] width 17 height 17
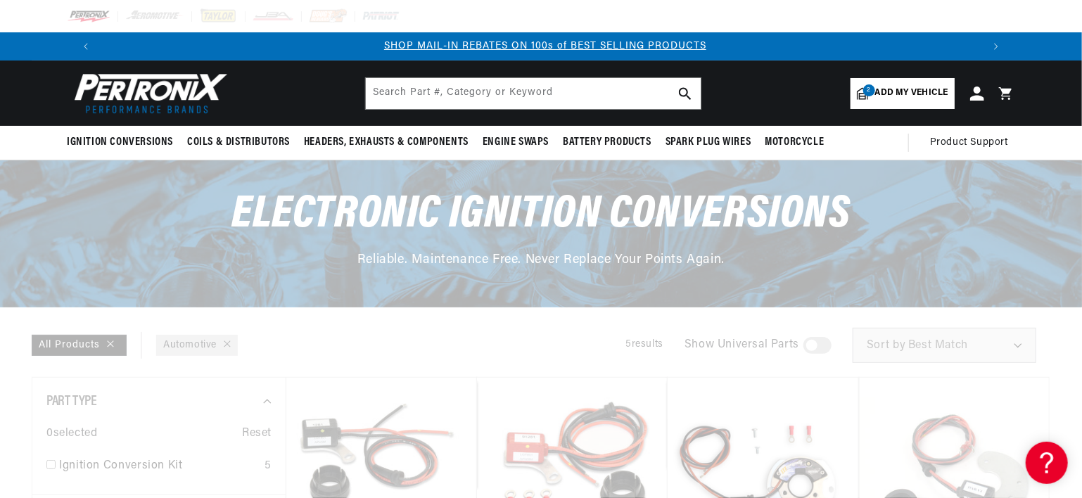
checkbox input "false"
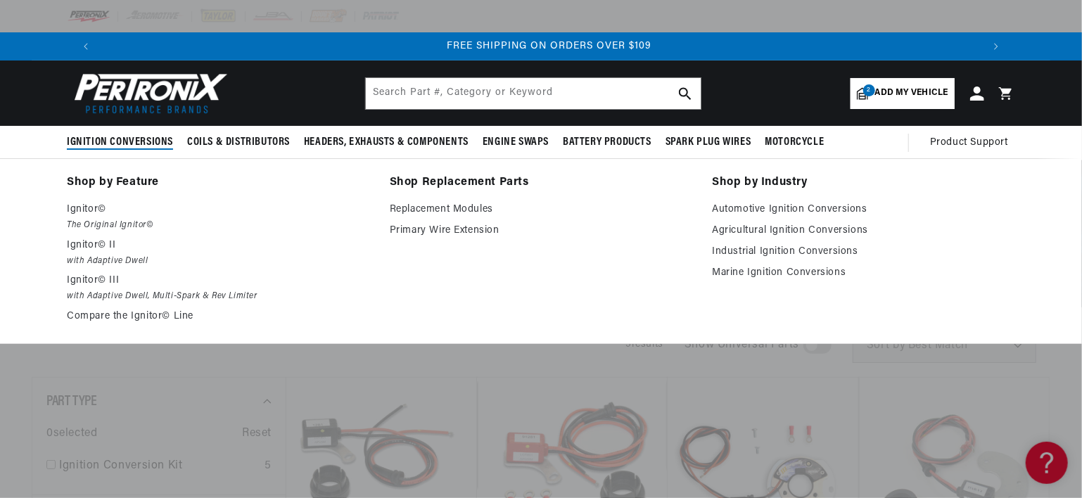
click at [151, 137] on span "Ignition Conversions" at bounding box center [120, 142] width 106 height 15
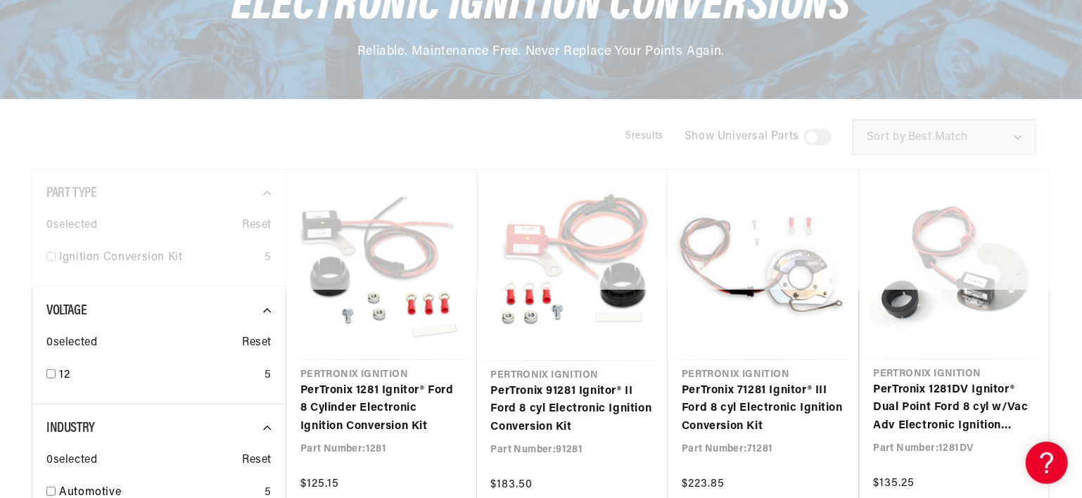
scroll to position [211, 0]
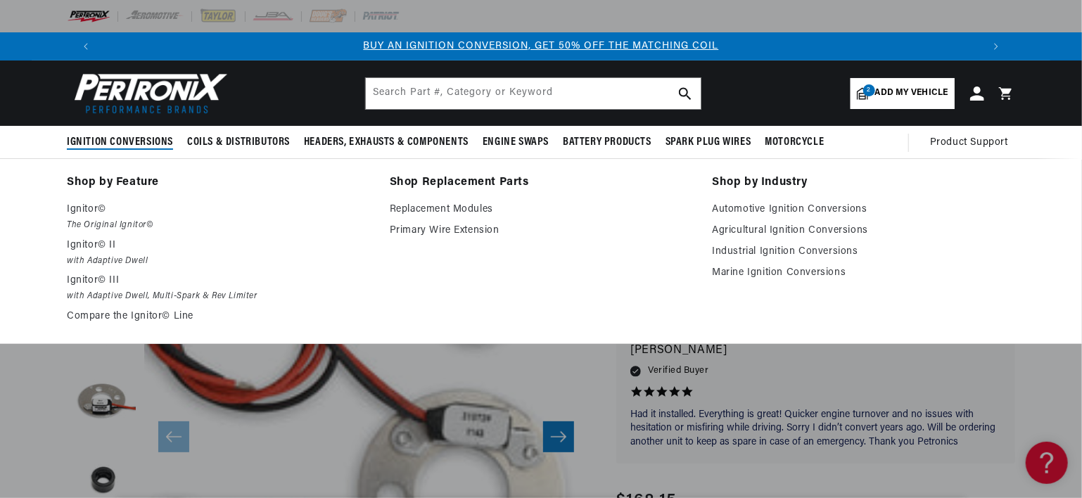
click at [108, 141] on span "Ignition Conversions" at bounding box center [120, 142] width 106 height 15
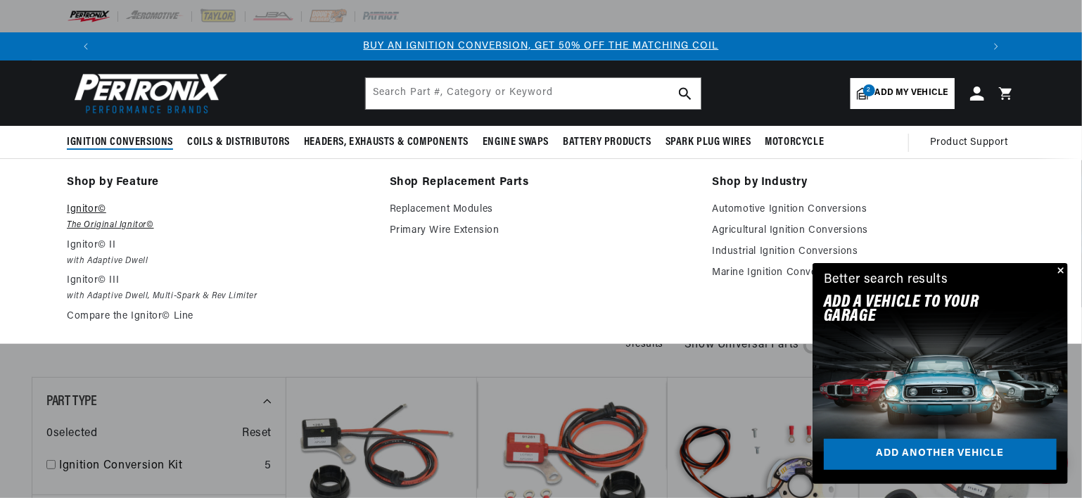
click at [87, 206] on p "Ignitor©" at bounding box center [218, 209] width 303 height 17
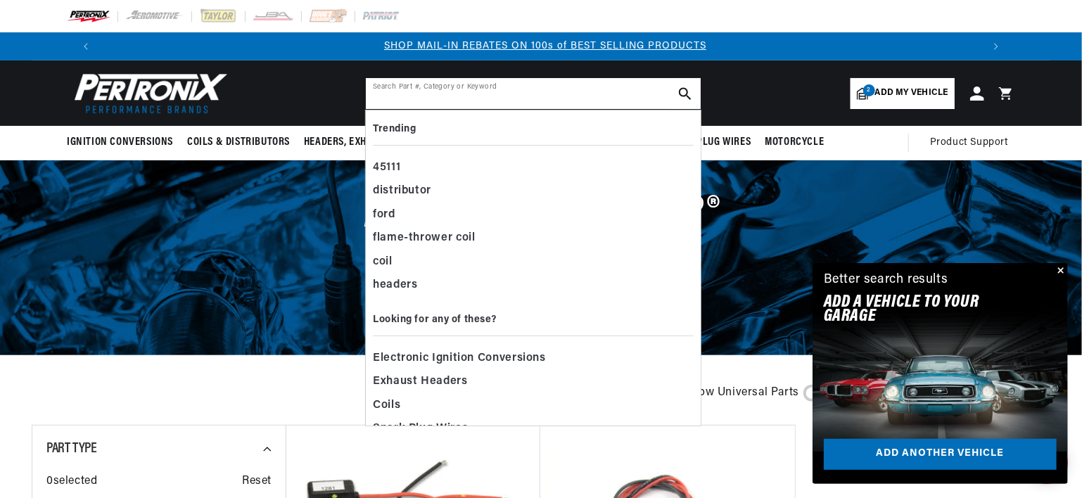
click at [486, 89] on input "text" at bounding box center [533, 93] width 335 height 31
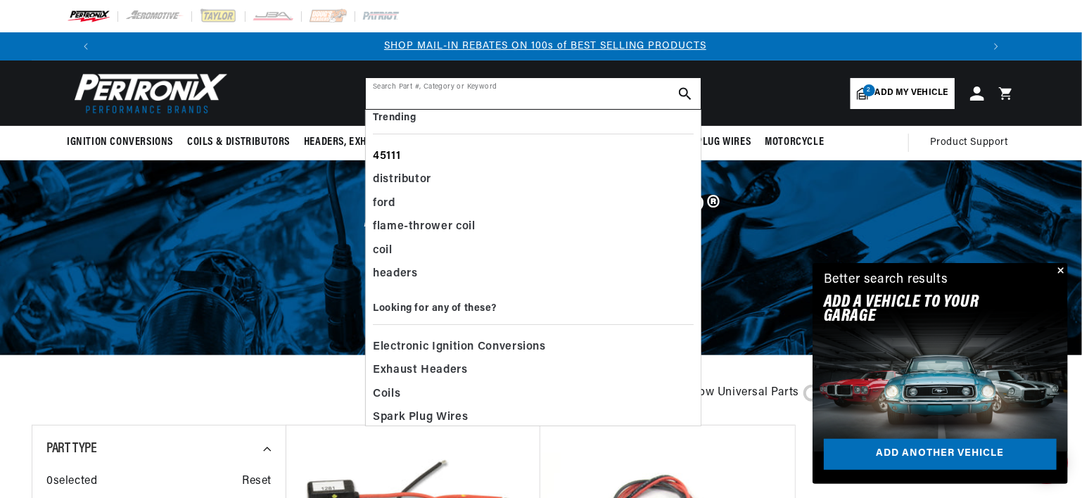
scroll to position [22, 0]
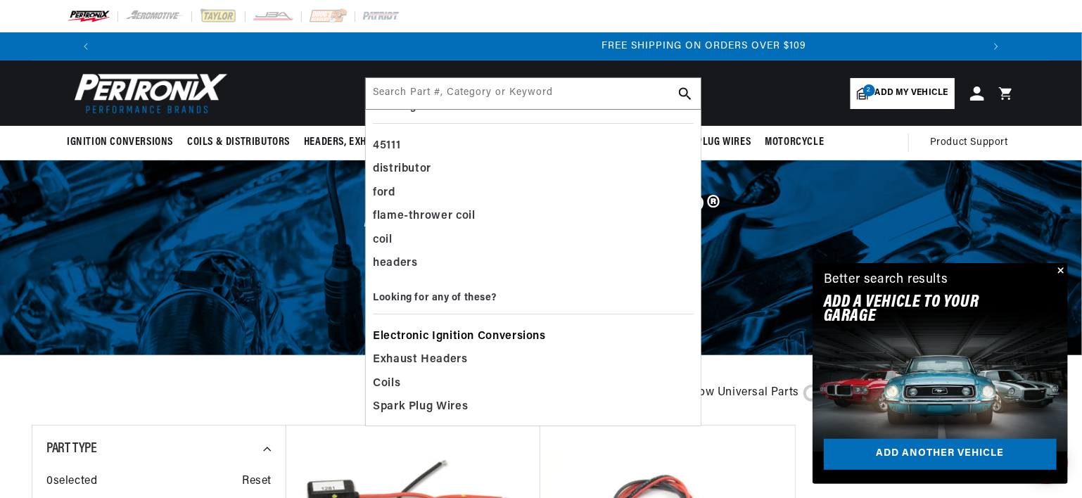
click at [524, 333] on span "Electronic Ignition Conversions" at bounding box center [459, 337] width 173 height 20
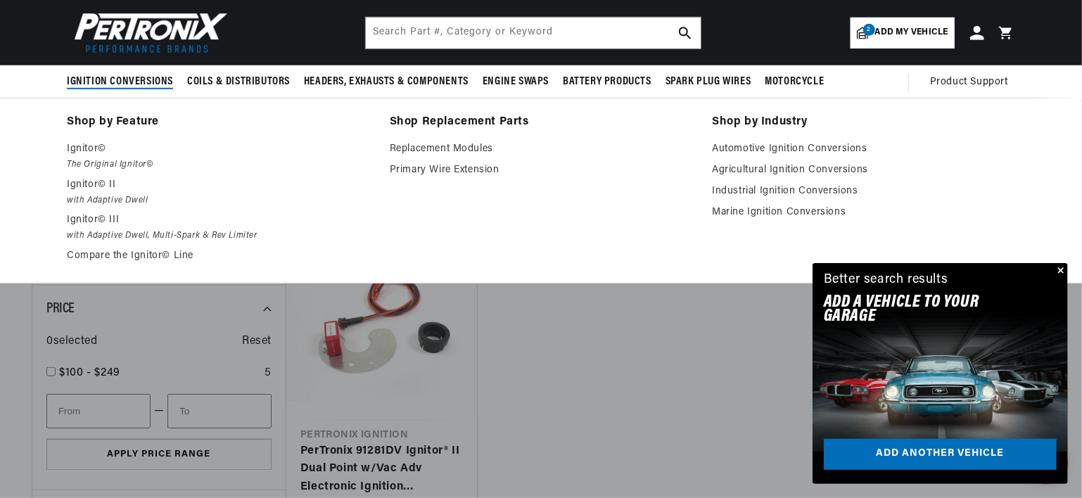
click at [141, 80] on span "Ignition Conversions" at bounding box center [120, 82] width 106 height 15
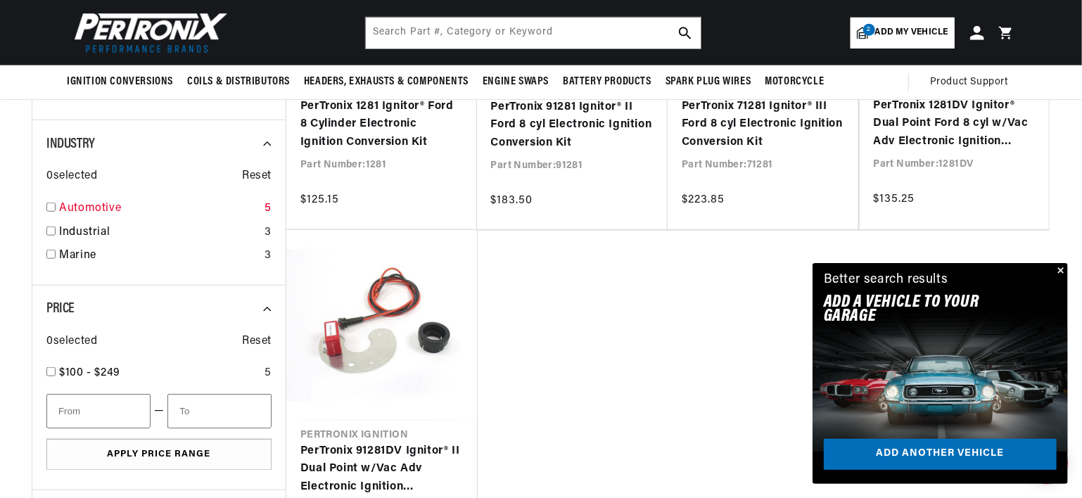
scroll to position [0, 878]
click at [53, 205] on input "checkbox" at bounding box center [50, 207] width 9 height 9
click at [262, 176] on span "Reset" at bounding box center [257, 176] width 30 height 18
checkbox input "false"
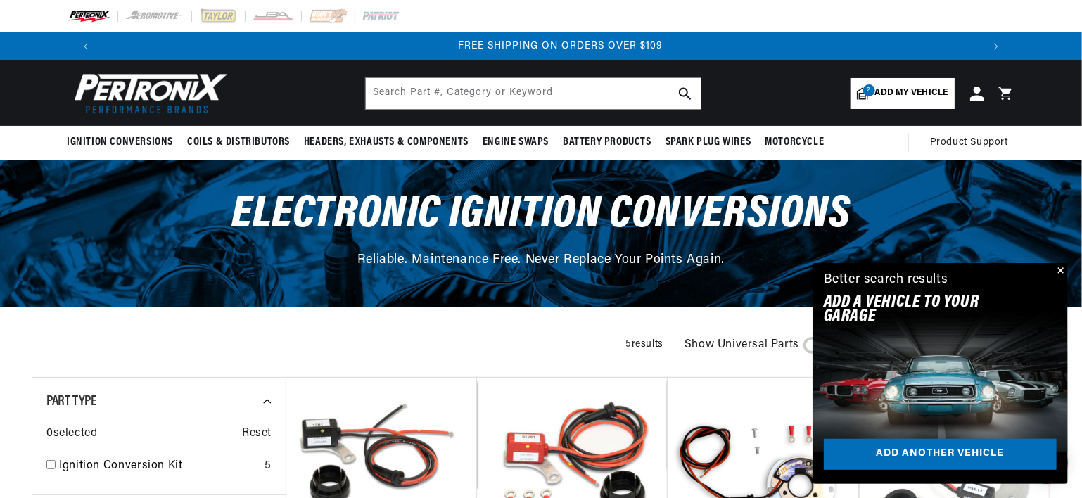
scroll to position [0, 1757]
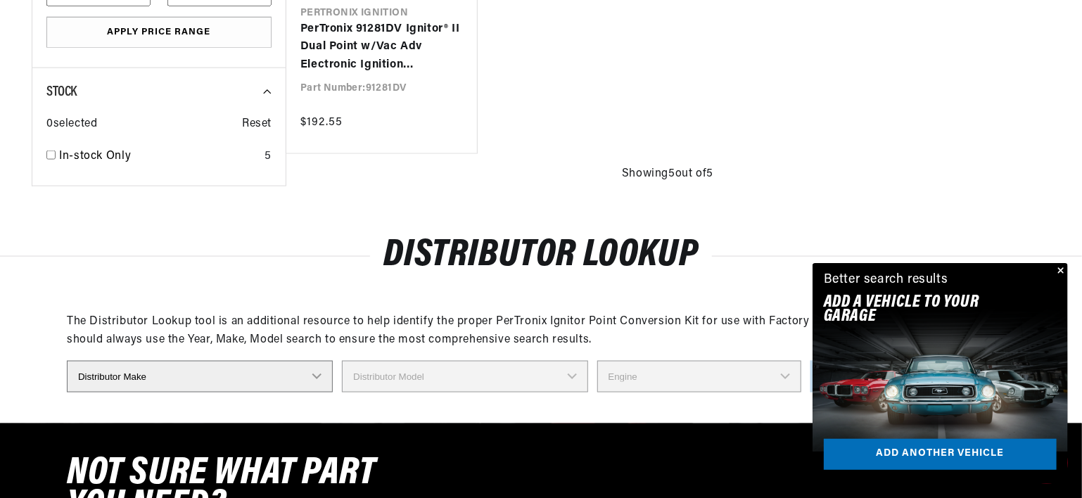
scroll to position [0, 878]
click at [313, 376] on select "Distributor Make Accel Aldon Autolite Bosch Century Chrysler Clark Colt Contine…" at bounding box center [200, 377] width 266 height 32
select select "Delco"
click at [67, 361] on select "Distributor Make Accel Aldon Autolite Bosch Century Chrysler Clark Colt Contine…" at bounding box center [200, 377] width 266 height 32
click at [417, 377] on select "Distributor Model 660 661 663 4145 6490 30137 91415 383581 384258 795329 980156…" at bounding box center [465, 377] width 246 height 32
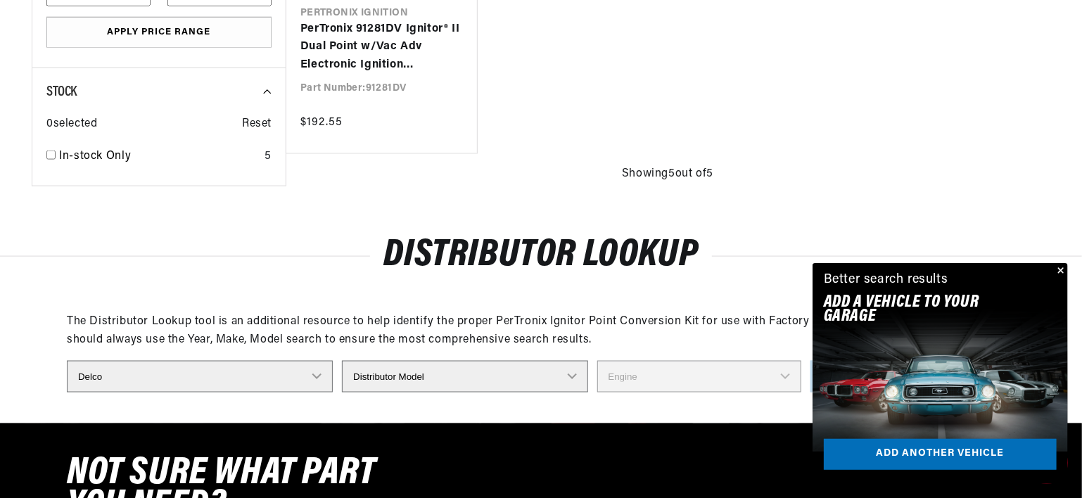
select select "1112274"
click at [343, 361] on select "Distributor Model 660 661 663 4145 6490 30137 91415 383581 384258 795329 980156…" at bounding box center [465, 377] width 246 height 32
click at [662, 382] on select "Engine 6" at bounding box center [699, 377] width 204 height 32
click at [493, 374] on select "Distributor Model 660 661 663 4145 6490 30137 91415 383581 384258 795329 980156…" at bounding box center [465, 377] width 246 height 32
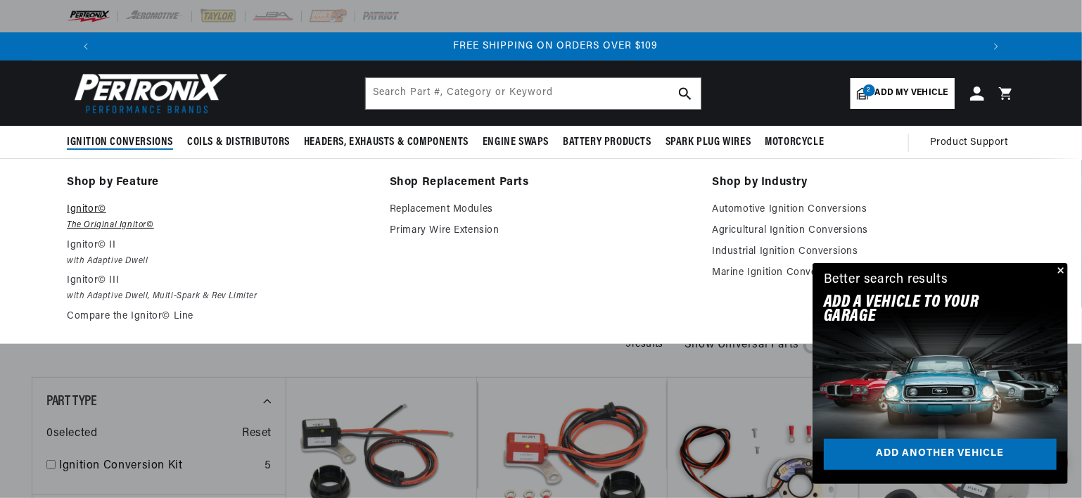
scroll to position [0, 1757]
click at [119, 221] on em "The Original Ignitor©" at bounding box center [218, 225] width 303 height 15
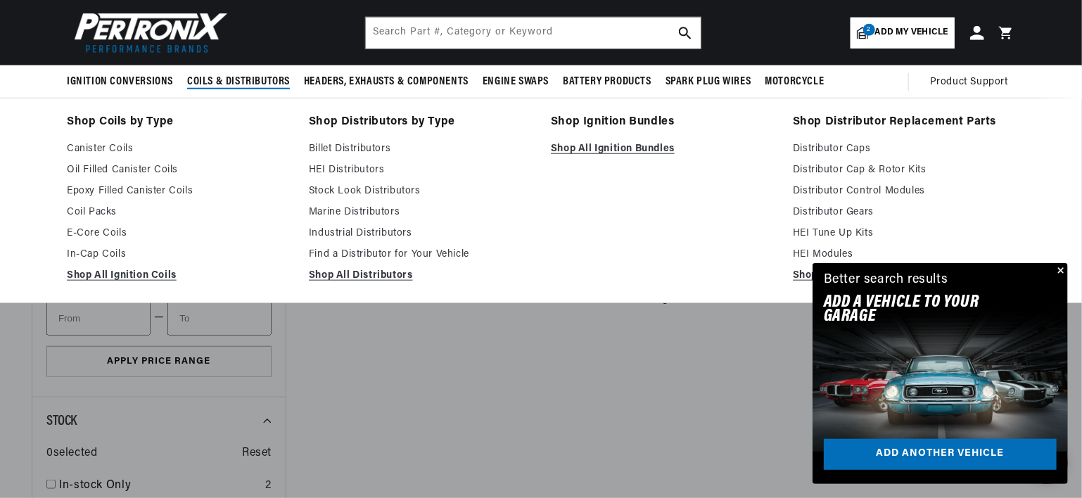
scroll to position [0, 878]
click at [165, 82] on polygon at bounding box center [164, 81] width 32 height 32
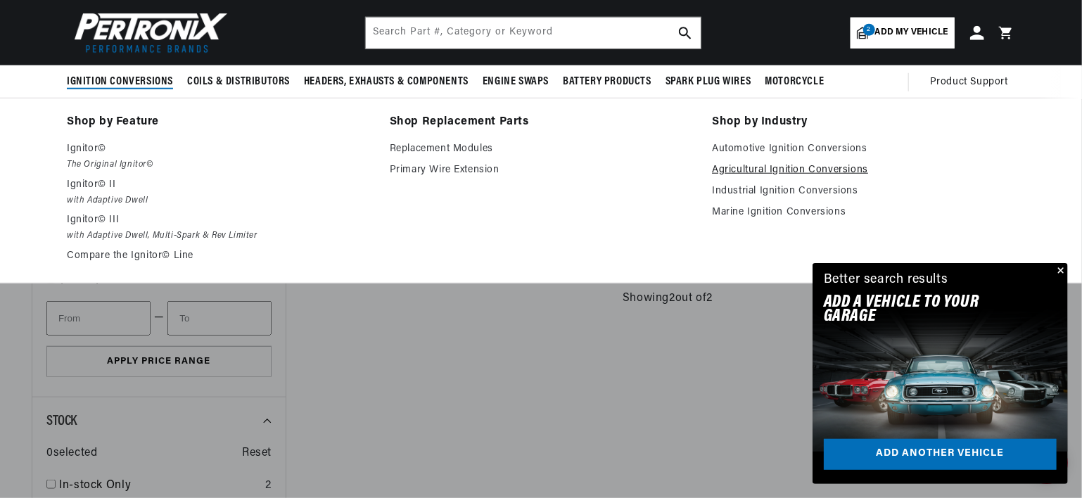
click at [760, 169] on link "Agricultural Ignition Conversions" at bounding box center [863, 170] width 303 height 17
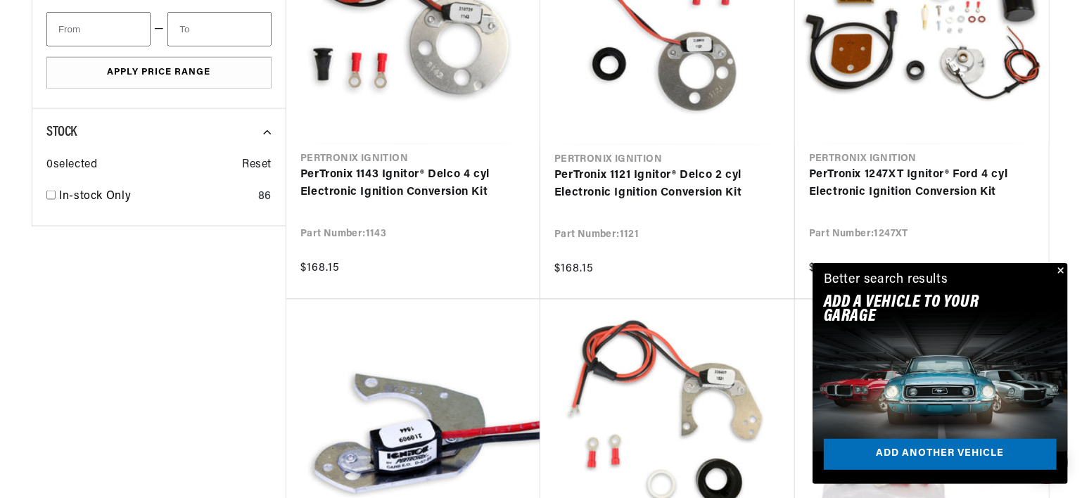
scroll to position [0, 878]
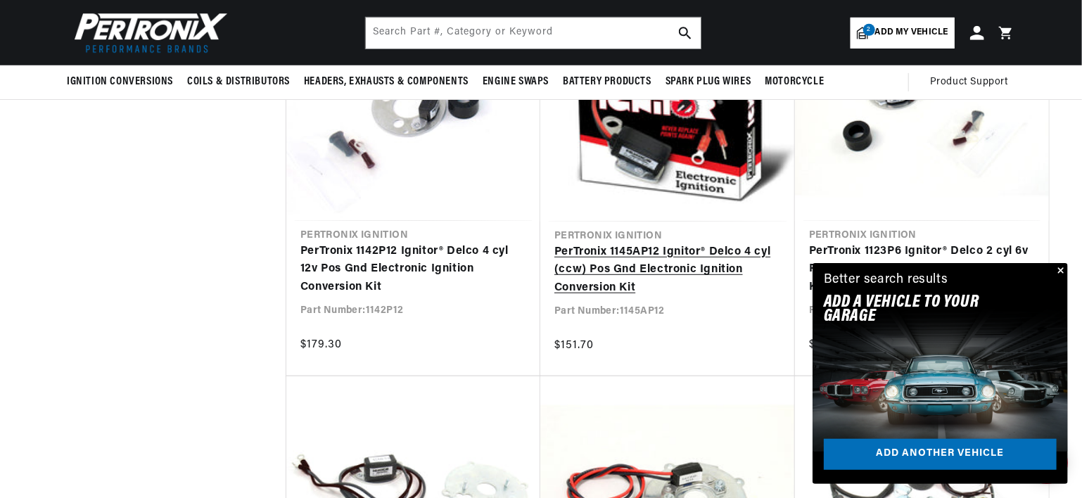
scroll to position [0, 878]
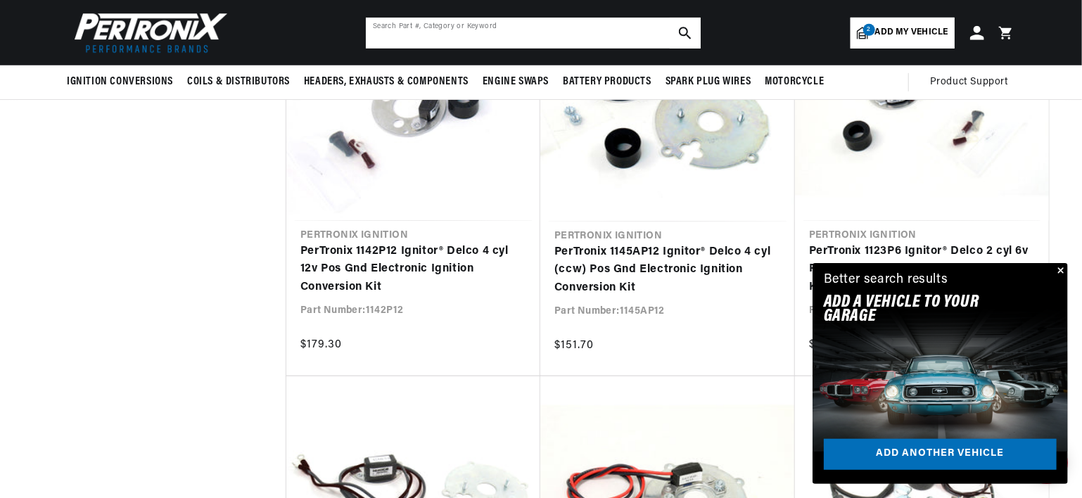
click at [484, 34] on input "text" at bounding box center [533, 33] width 335 height 31
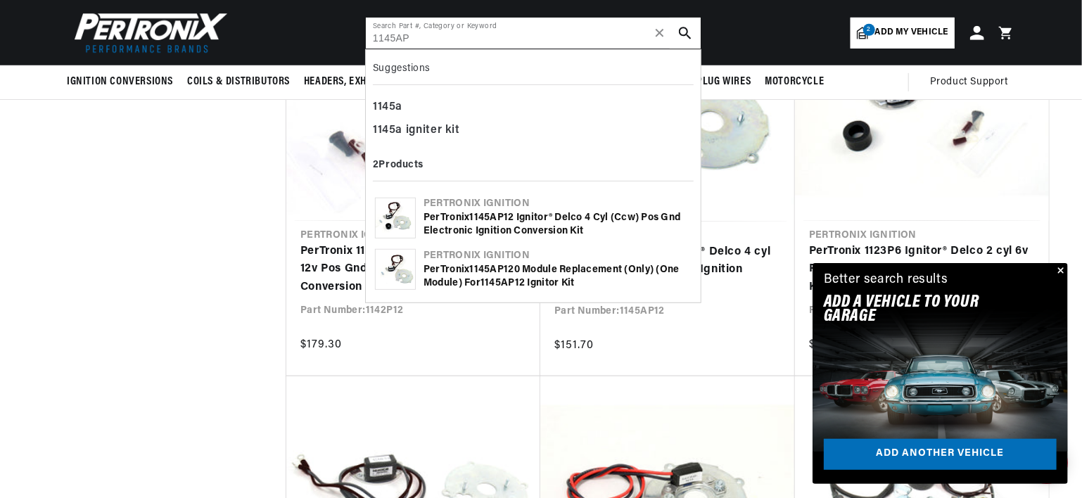
scroll to position [0, 1757]
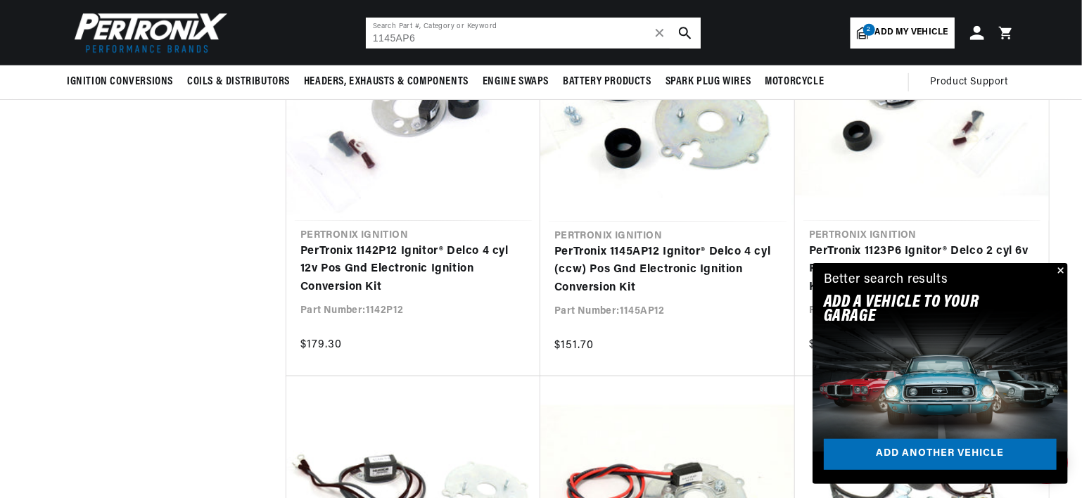
type input "1145AP6"
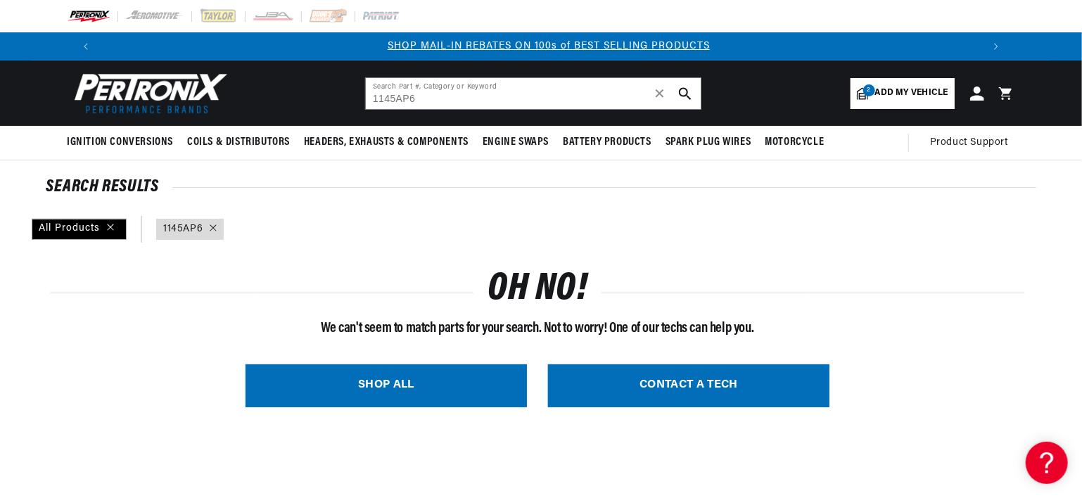
scroll to position [0, 878]
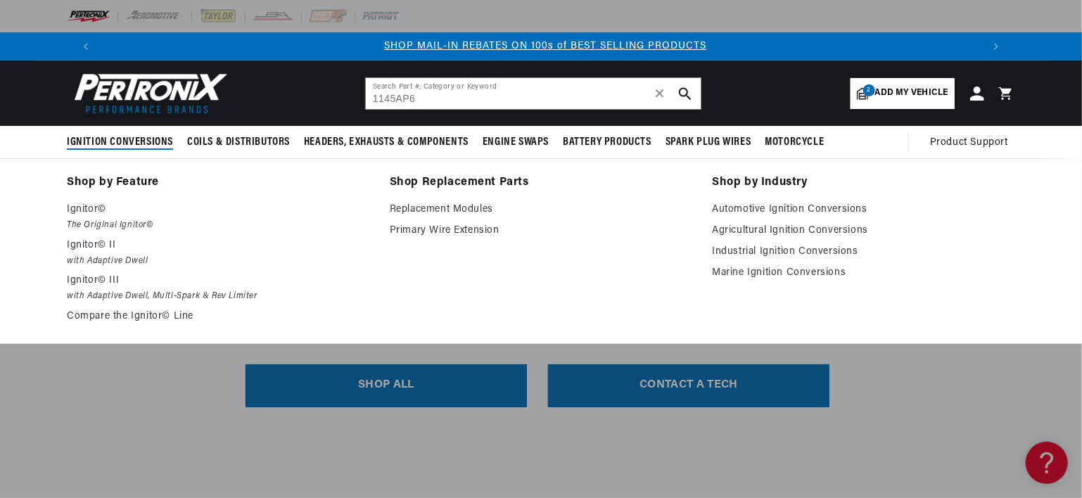
click at [152, 146] on span "Ignition Conversions" at bounding box center [120, 142] width 106 height 15
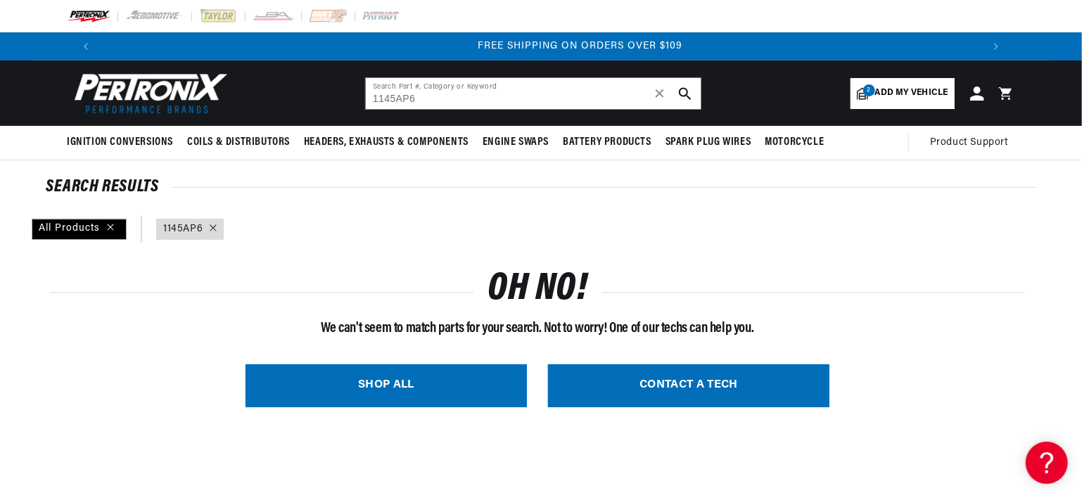
scroll to position [0, 1757]
click at [70, 225] on div "All Products" at bounding box center [79, 229] width 95 height 21
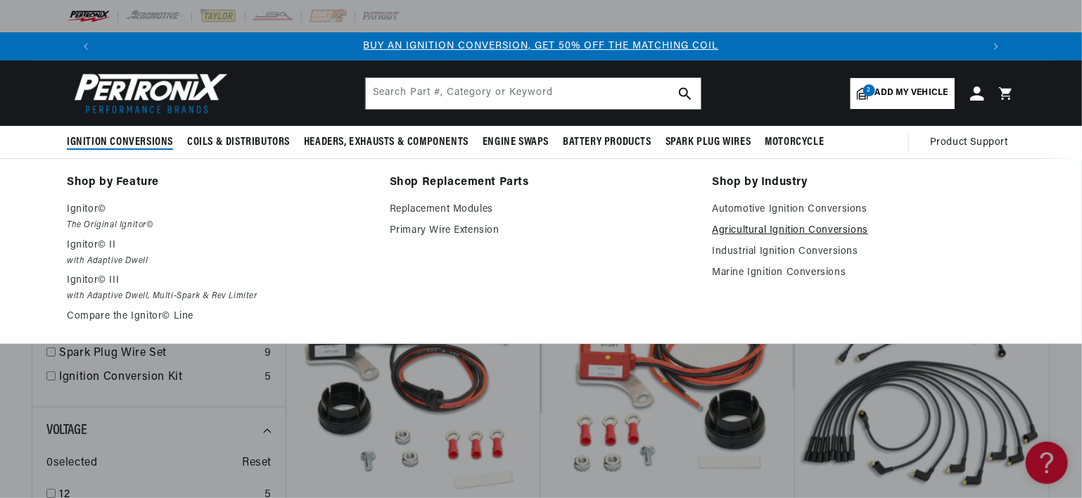
click at [775, 224] on link "Agricultural Ignition Conversions" at bounding box center [863, 230] width 303 height 17
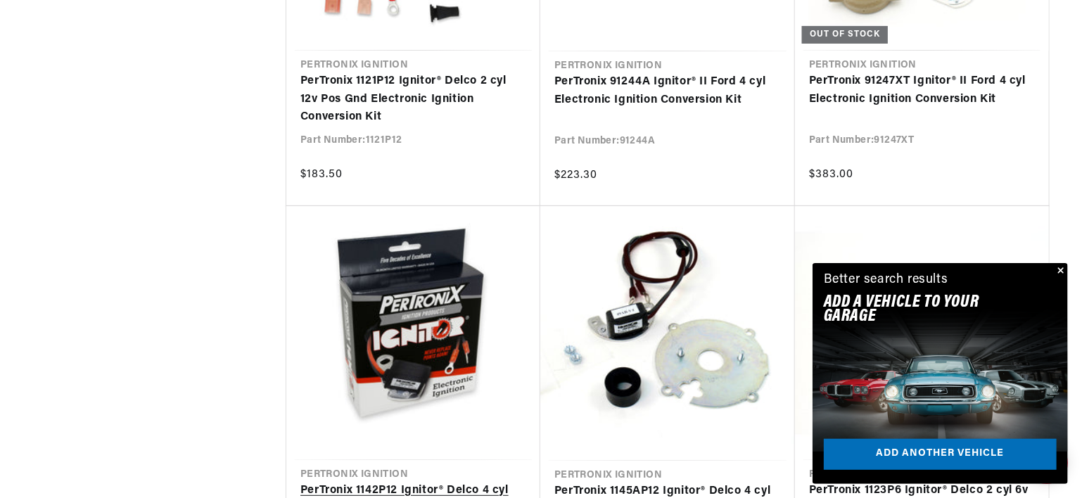
scroll to position [0, 878]
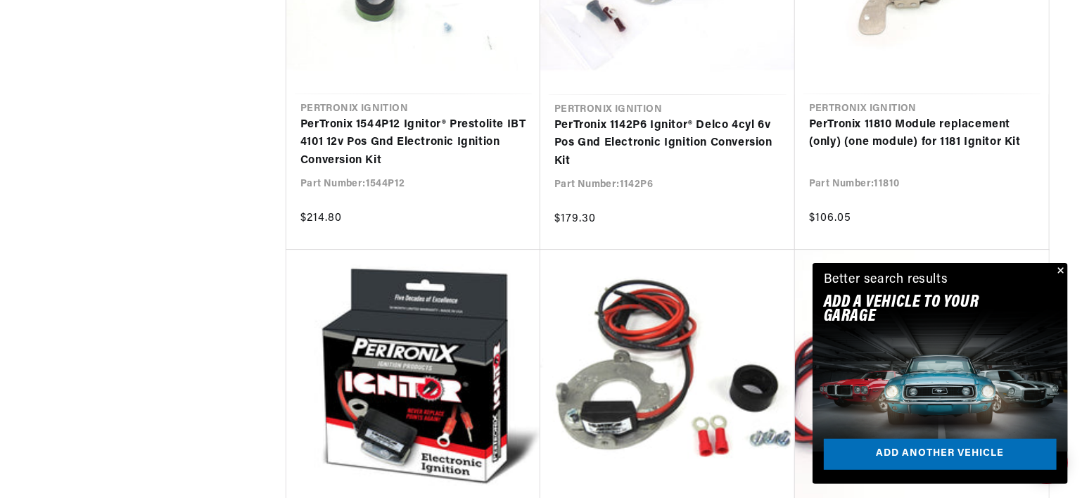
scroll to position [4925, 0]
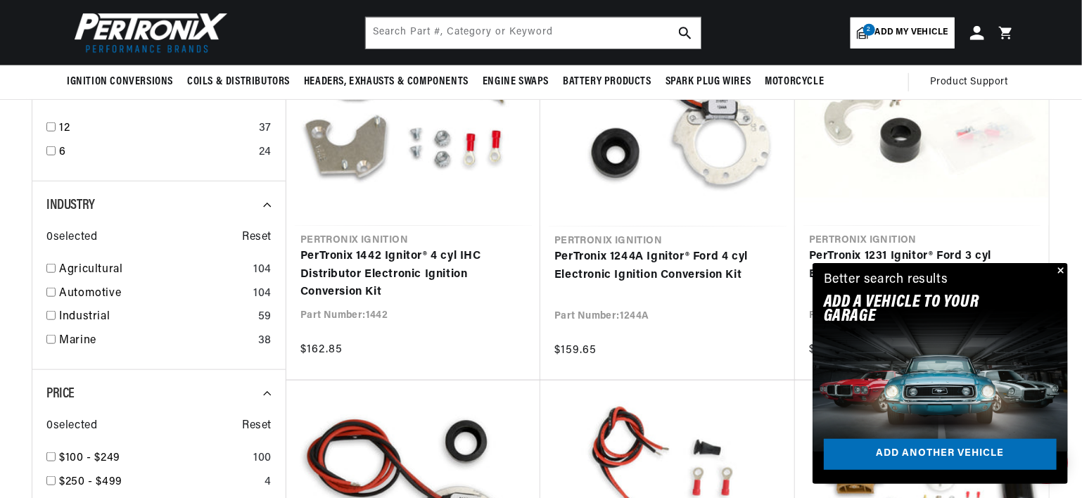
scroll to position [563, 0]
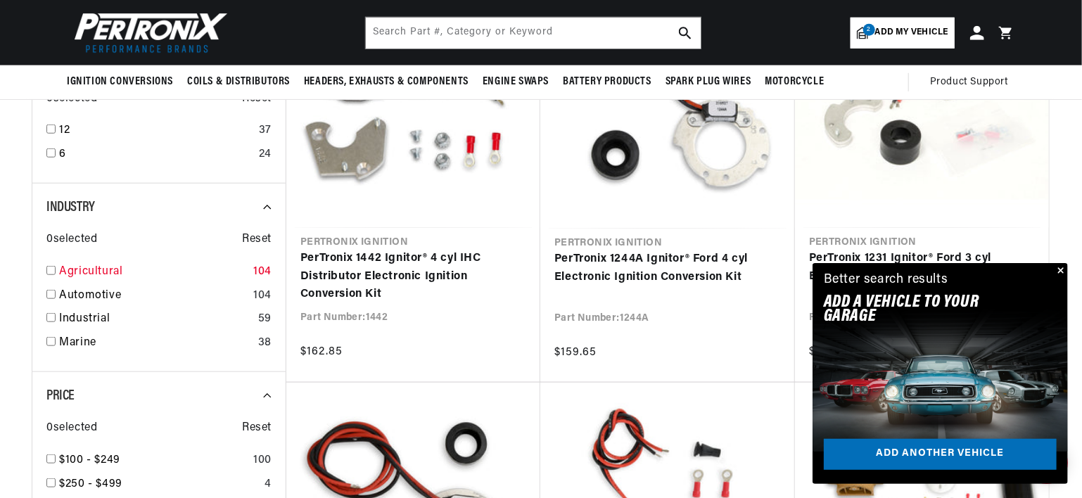
click at [268, 269] on div "104" at bounding box center [262, 272] width 18 height 18
checkbox input "true"
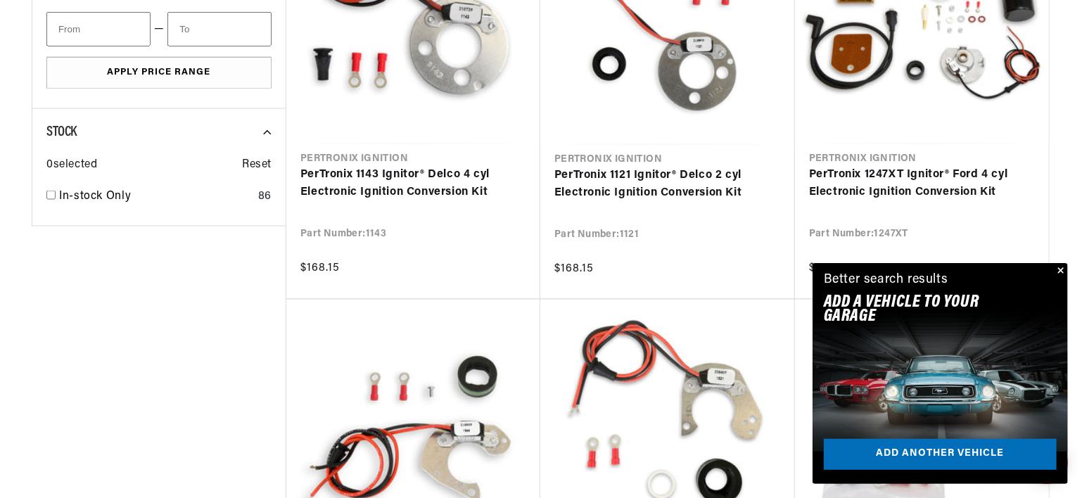
click at [1064, 269] on button "Close" at bounding box center [1059, 271] width 17 height 17
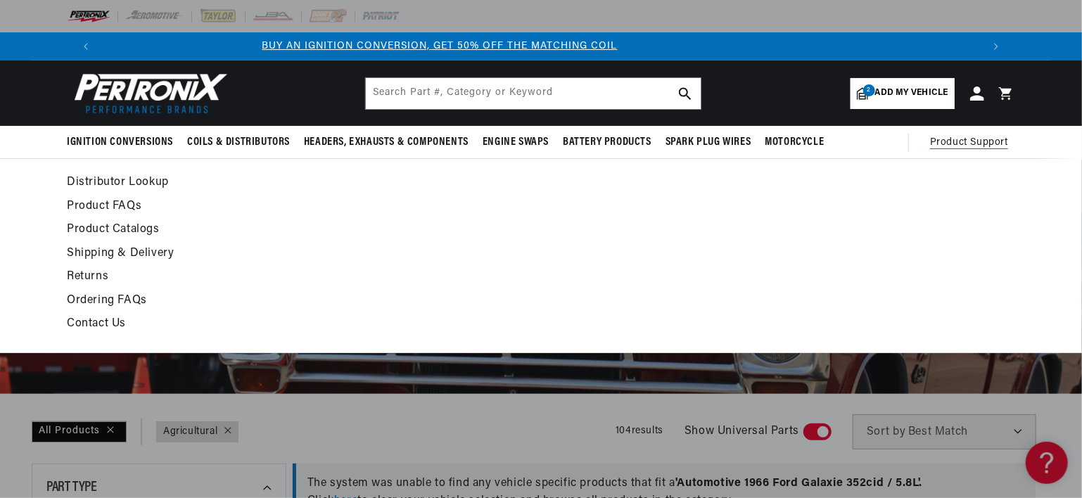
click at [129, 177] on link "Distributor Lookup" at bounding box center [413, 183] width 692 height 20
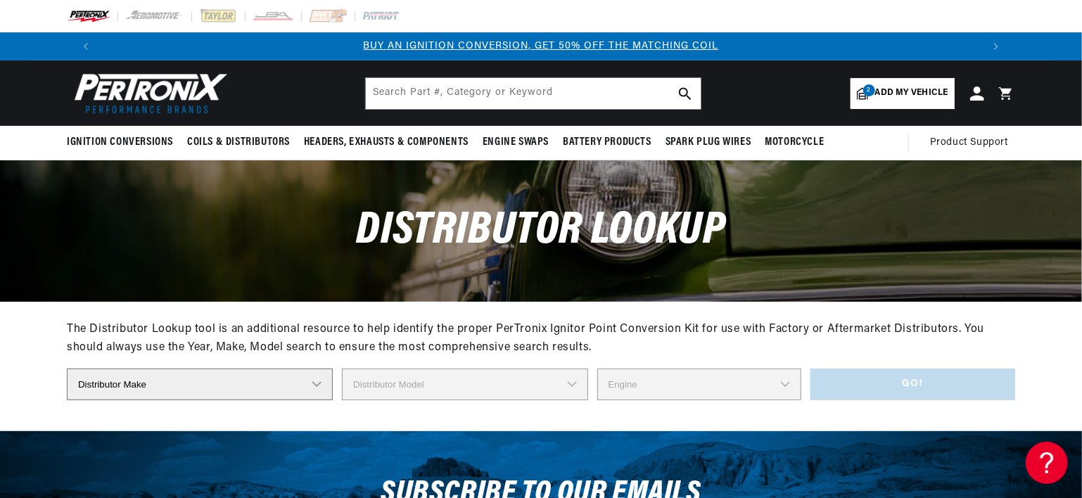
click at [158, 383] on select "Distributor Make Accel [PERSON_NAME] Autolite Bosch Century Chrysler Clark Colt…" at bounding box center [200, 385] width 266 height 32
select select "Delco"
click at [67, 369] on select "Distributor Make Accel [PERSON_NAME] Autolite Bosch Century Chrysler Clark Colt…" at bounding box center [200, 385] width 266 height 32
click at [375, 379] on select "Distributor Model 660 661 663 4145 6490 30137 91415 383581 384258 795329 980156…" at bounding box center [465, 385] width 246 height 32
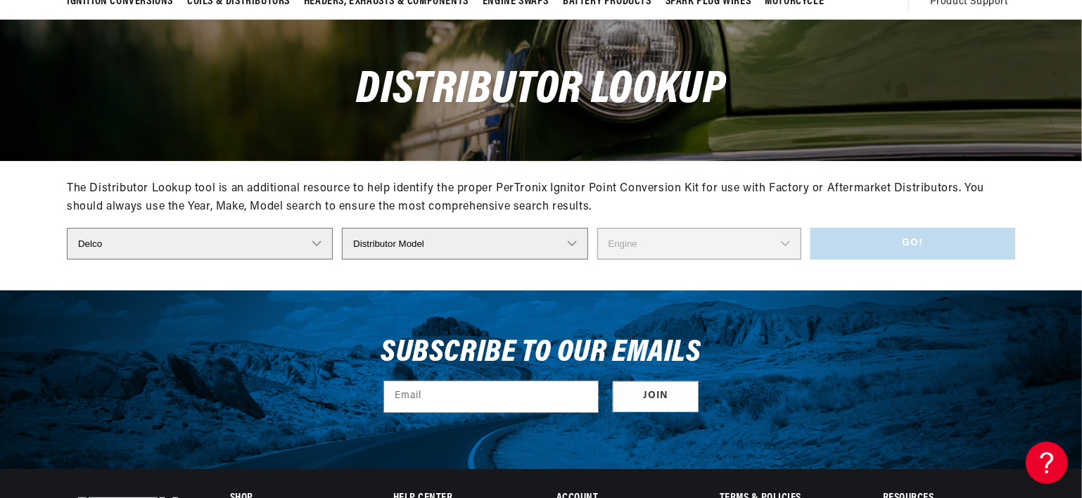
scroll to position [0, 0]
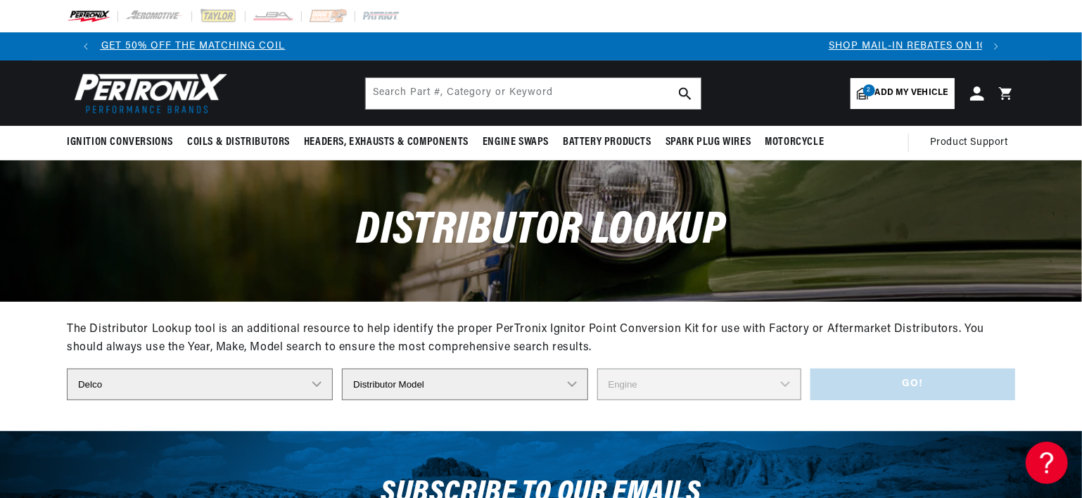
click at [412, 383] on select "Distributor Model 660 661 663 4145 6490 30137 91415 383581 384258 795329 980156…" at bounding box center [465, 385] width 246 height 32
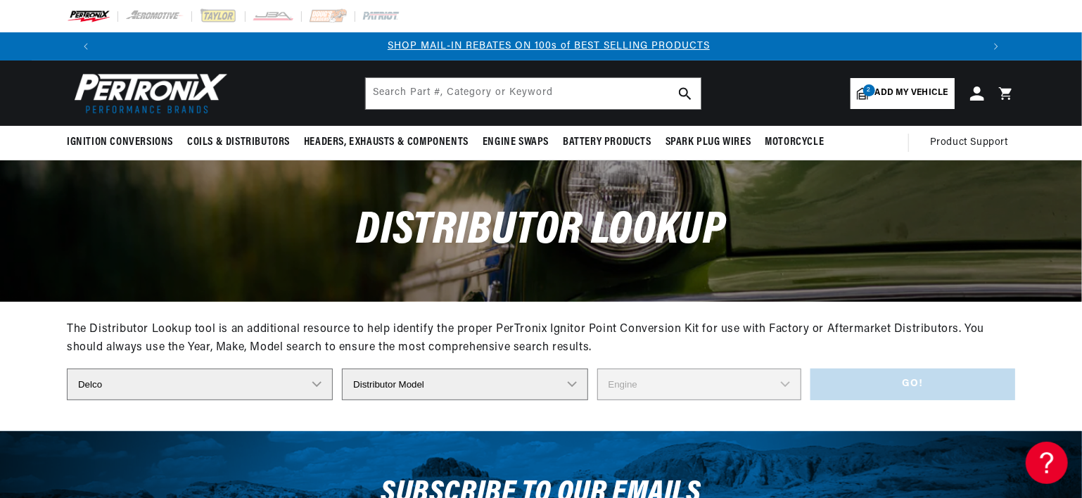
scroll to position [0, 878]
select select "1112663"
click at [343, 369] on select "Distributor Model 660 661 663 4145 6490 30137 91415 383581 384258 795329 980156…" at bounding box center [465, 385] width 246 height 32
click at [640, 388] on select "Engine 4" at bounding box center [699, 385] width 204 height 32
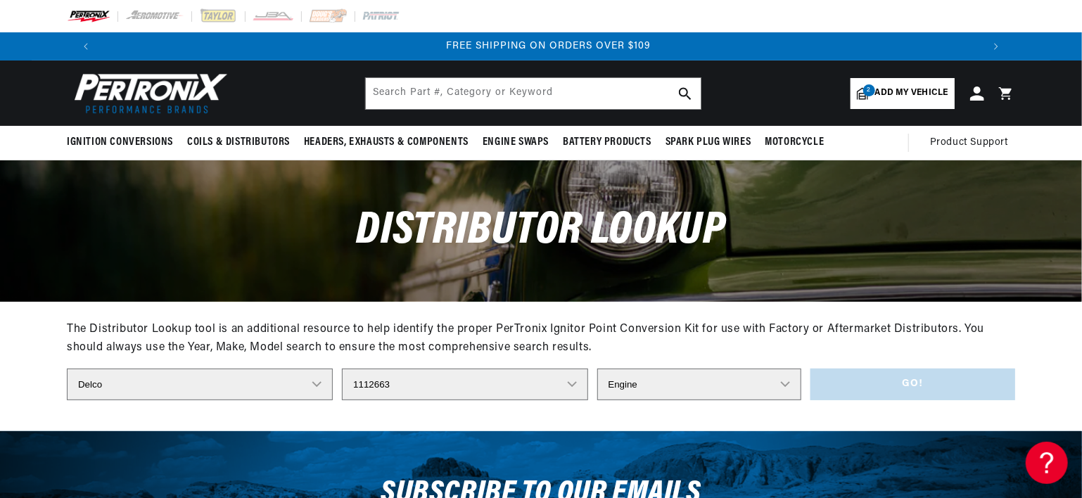
select select "4"
click at [597, 369] on select "Engine 4" at bounding box center [699, 385] width 204 height 32
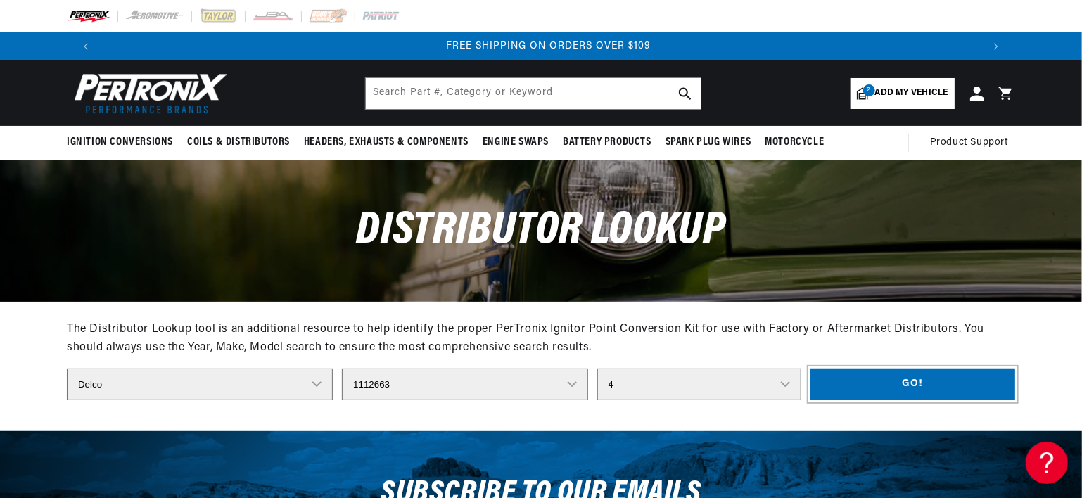
click at [921, 386] on button "Go!" at bounding box center [913, 385] width 205 height 32
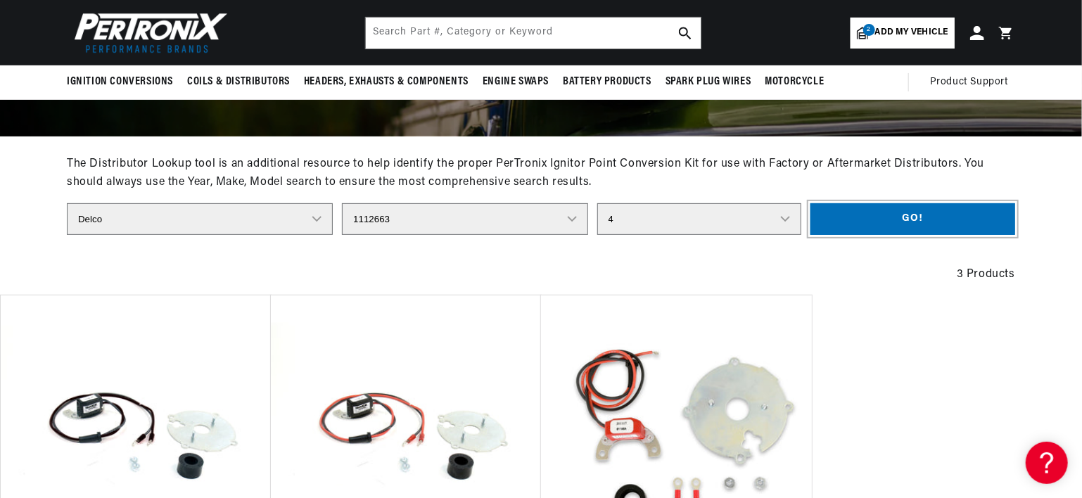
scroll to position [141, 0]
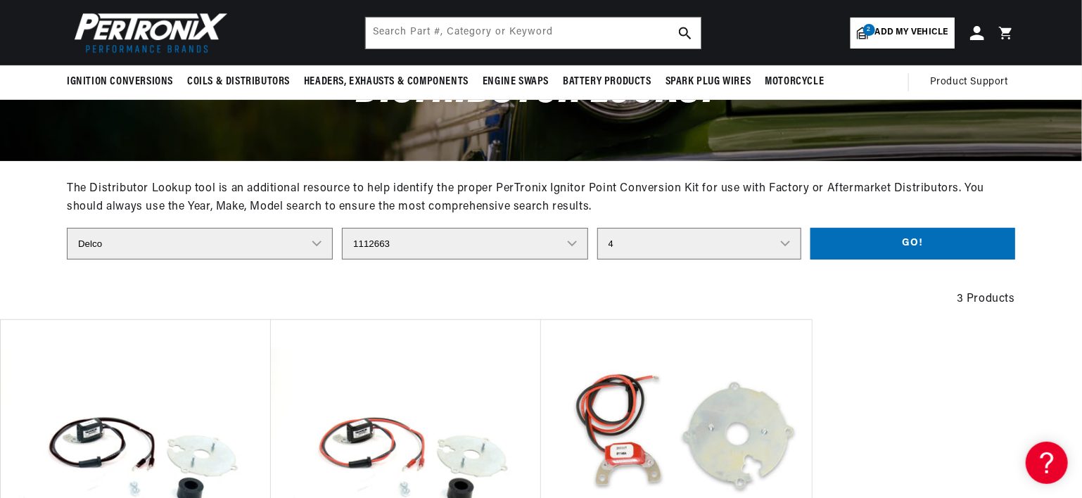
click at [569, 243] on select "Distributor Model 660 661 663 4145 6490 30137 91415 383581 384258 795329 980156…" at bounding box center [465, 244] width 246 height 32
select select "1112474"
click at [343, 228] on select "Distributor Model 660 661 663 4145 6490 30137 91415 383581 384258 795329 980156…" at bounding box center [465, 244] width 246 height 32
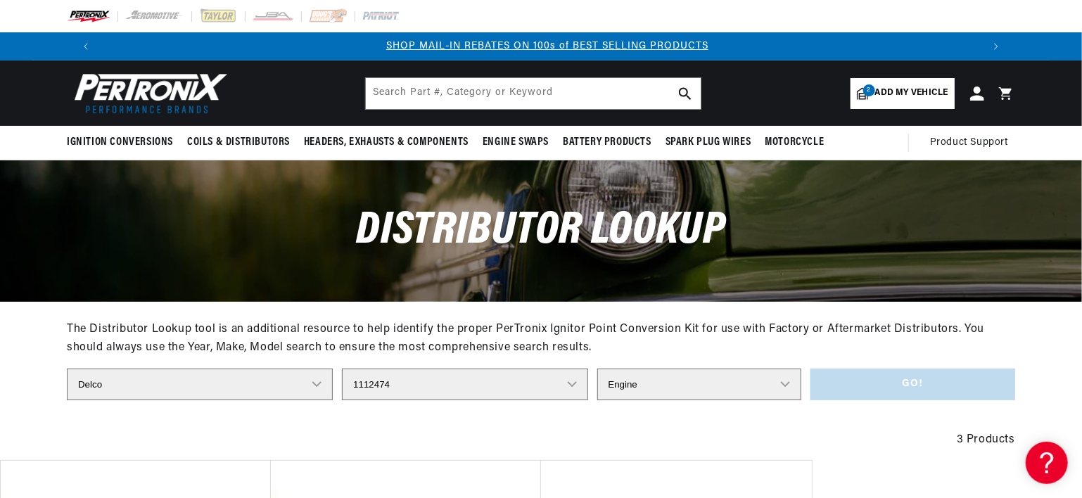
scroll to position [0, 878]
click at [789, 385] on select "Engine 4" at bounding box center [699, 385] width 204 height 32
click at [850, 378] on div "Distributor Make Accel [PERSON_NAME] Autolite Bosch Century Chrysler Clark Colt…" at bounding box center [541, 385] width 948 height 32
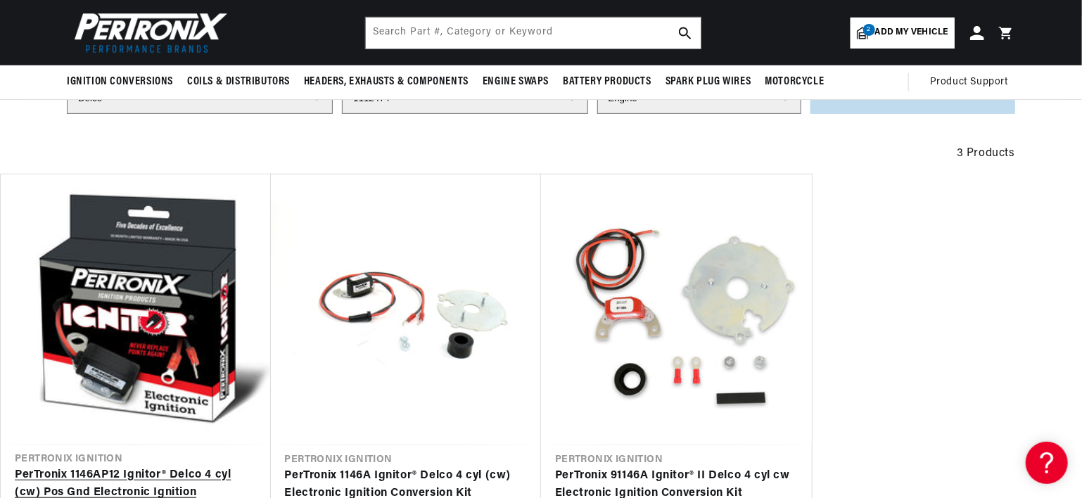
scroll to position [211, 0]
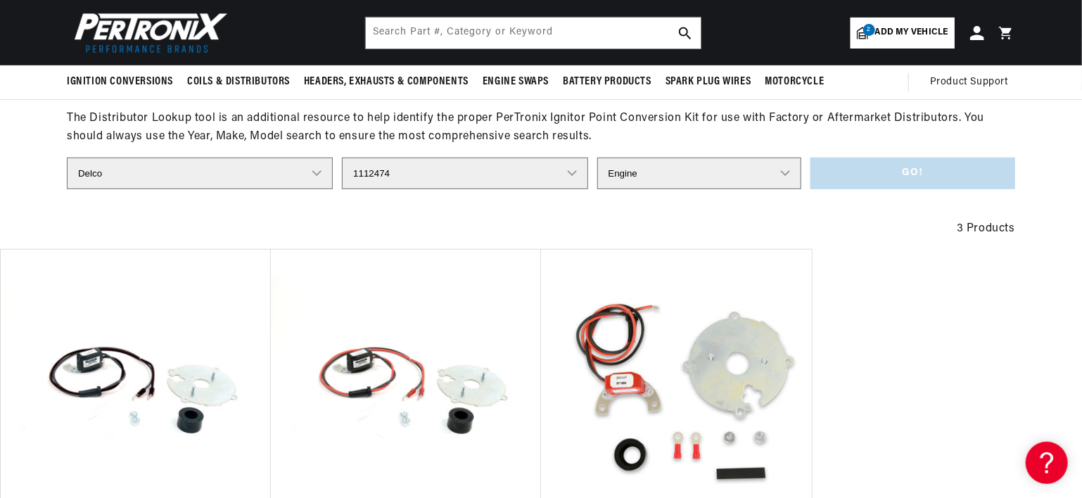
click at [788, 179] on select "Engine 4" at bounding box center [699, 174] width 204 height 32
select select "4"
click at [597, 158] on select "Engine 4" at bounding box center [699, 174] width 204 height 32
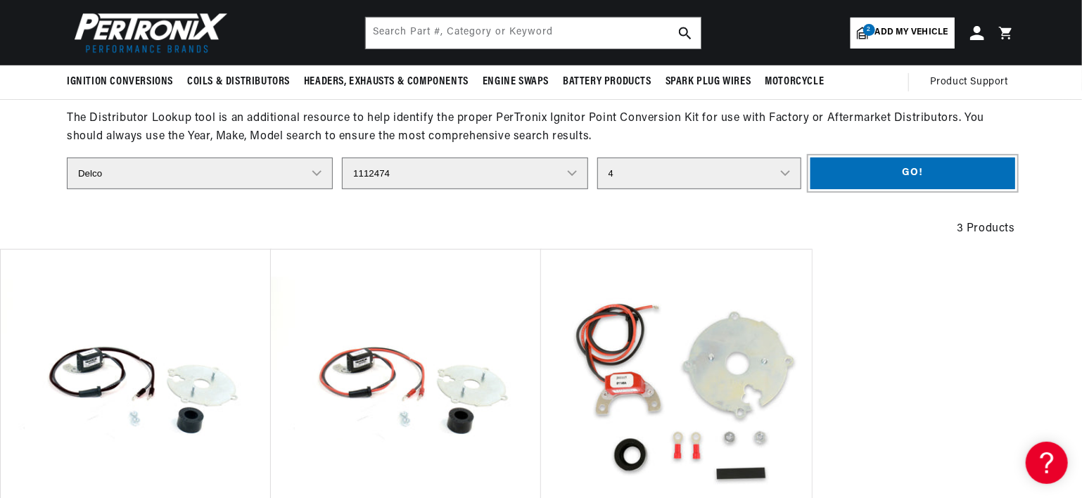
click at [909, 177] on button "Go!" at bounding box center [913, 174] width 205 height 32
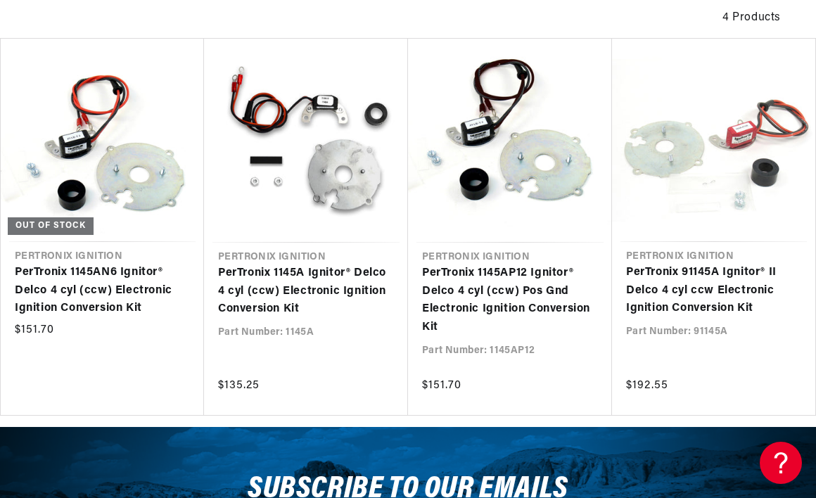
scroll to position [0, 1379]
